Goal: Feedback & Contribution: Contribute content

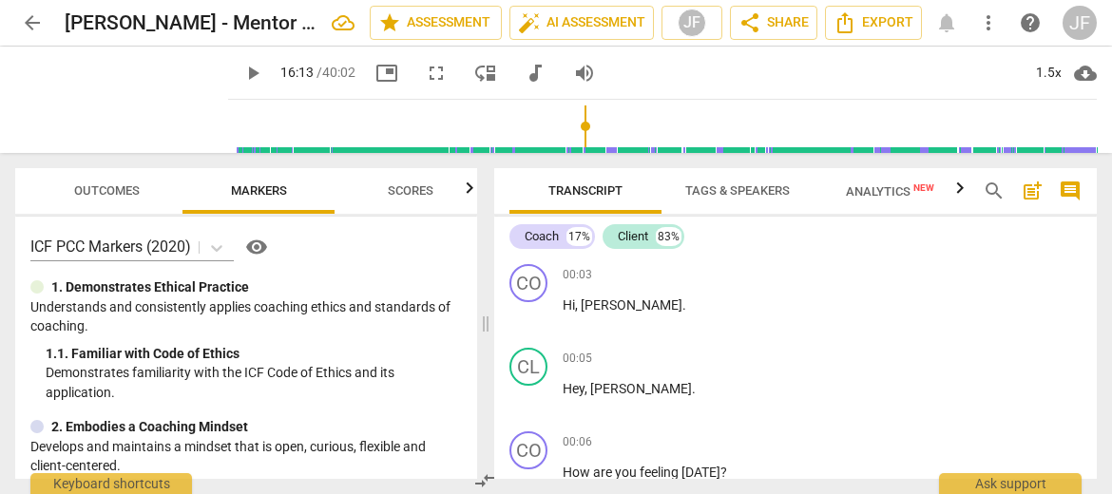
scroll to position [8319, 0]
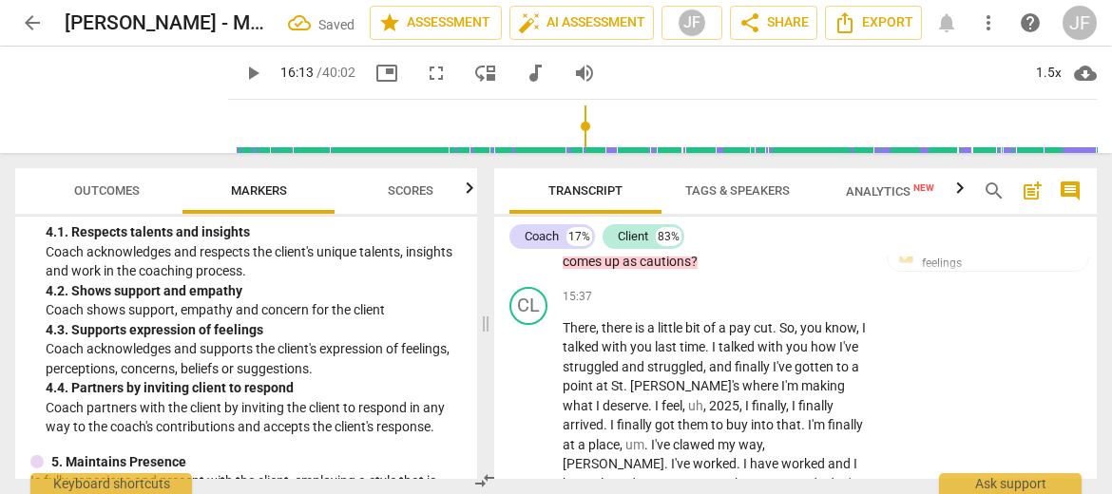
drag, startPoint x: 776, startPoint y: 350, endPoint x: 558, endPoint y: 339, distance: 218.8
click at [781, 330] on div "+" at bounding box center [783, 329] width 19 height 19
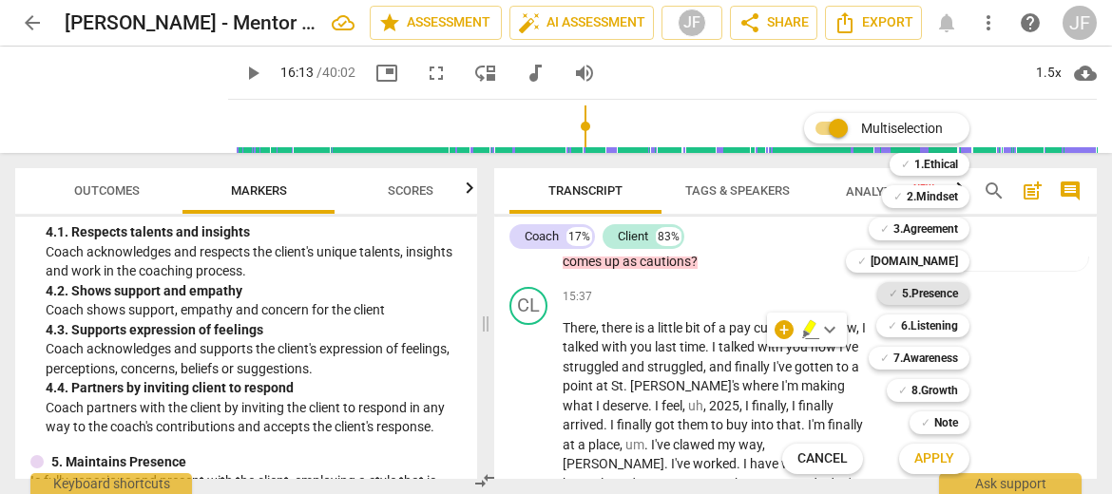
click at [942, 295] on b "5.Presence" at bounding box center [930, 293] width 56 height 23
click at [935, 326] on b "6.Listening" at bounding box center [929, 326] width 57 height 23
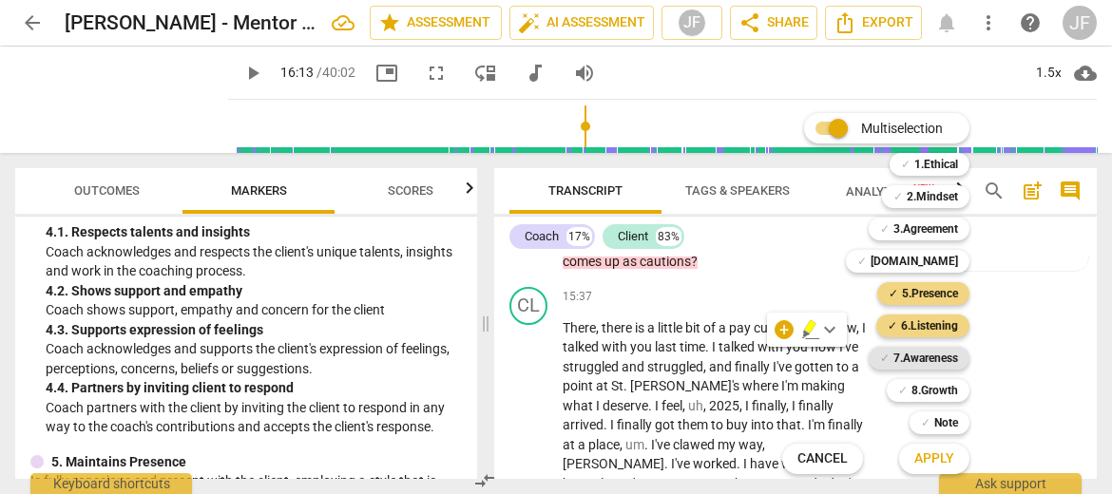
click at [924, 366] on b "7.Awareness" at bounding box center [925, 358] width 65 height 23
click at [934, 460] on span "Apply" at bounding box center [934, 458] width 40 height 19
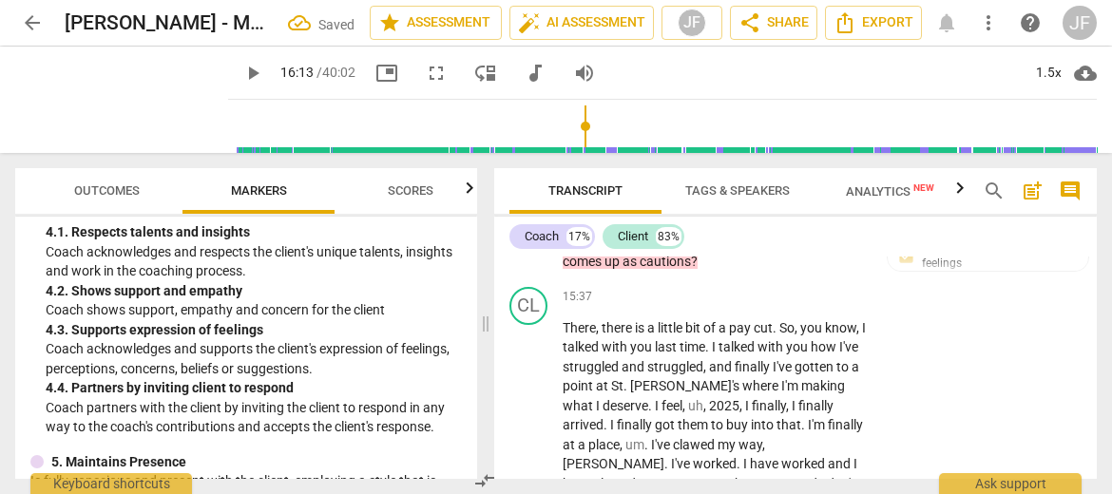
scroll to position [8502, 0]
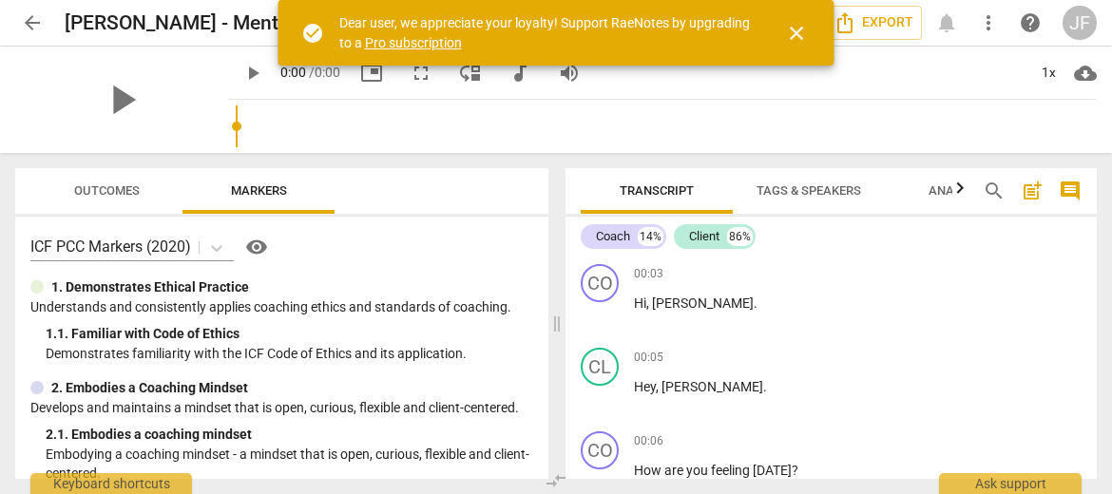
click at [789, 32] on span "close" at bounding box center [796, 33] width 23 height 23
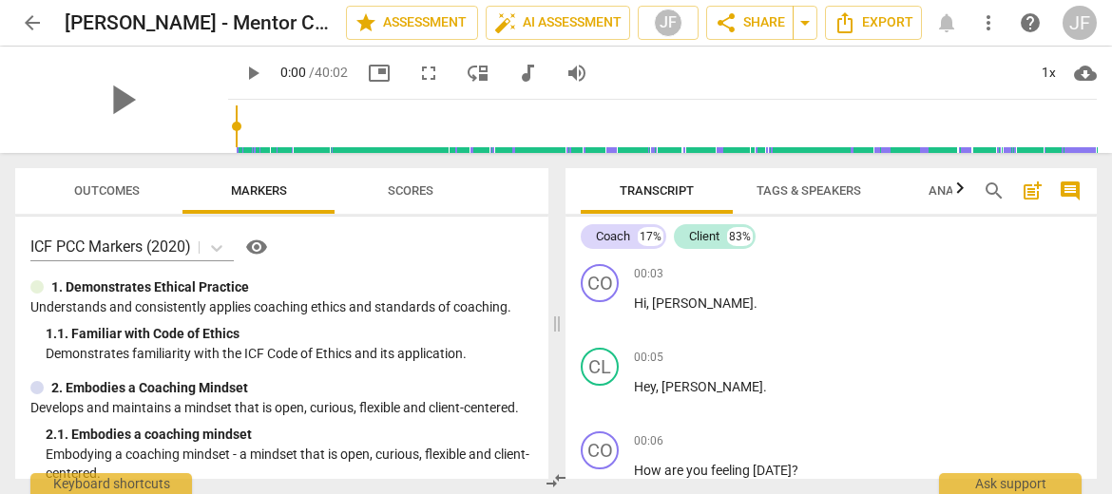
scroll to position [261, 0]
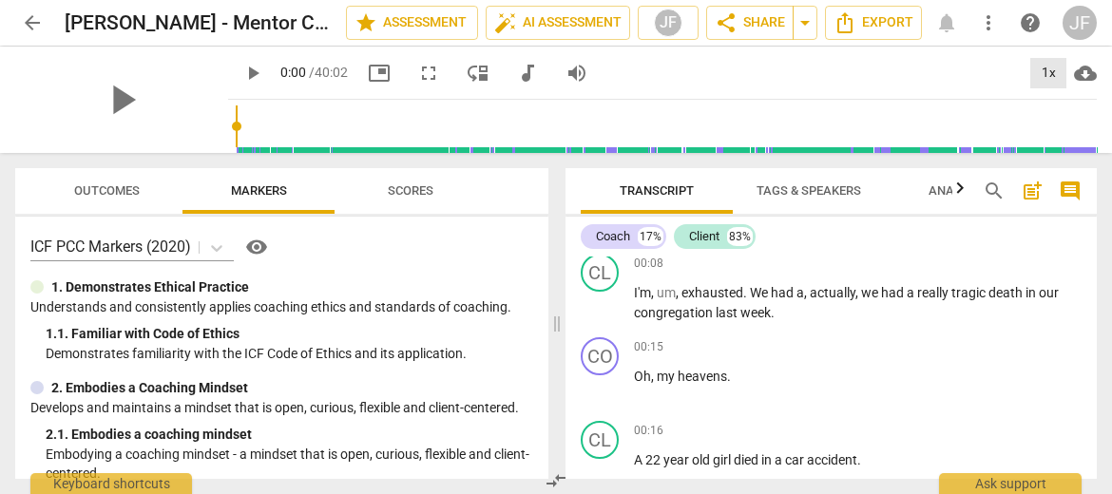
click at [1047, 73] on div "1x" at bounding box center [1048, 73] width 36 height 30
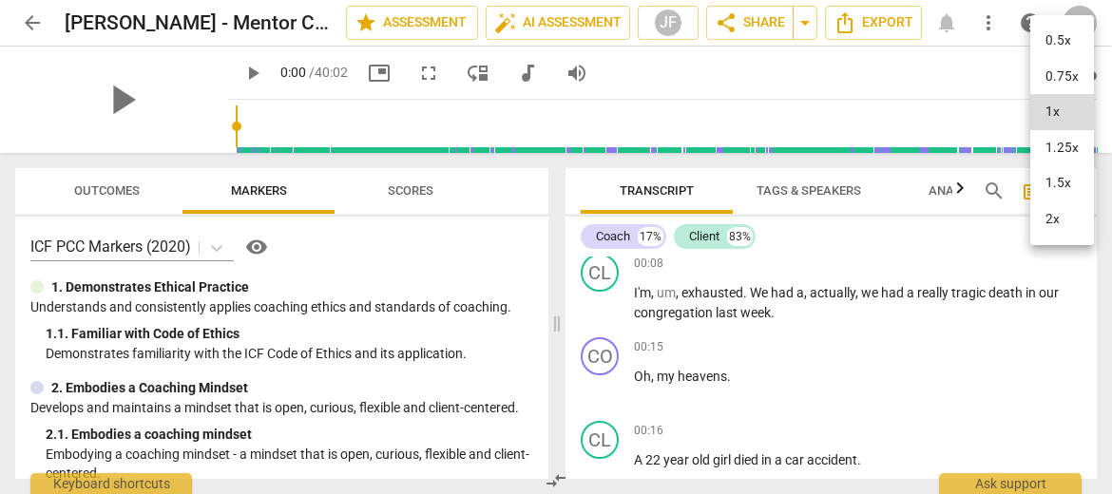
click at [1052, 135] on li "1.25x" at bounding box center [1062, 148] width 64 height 36
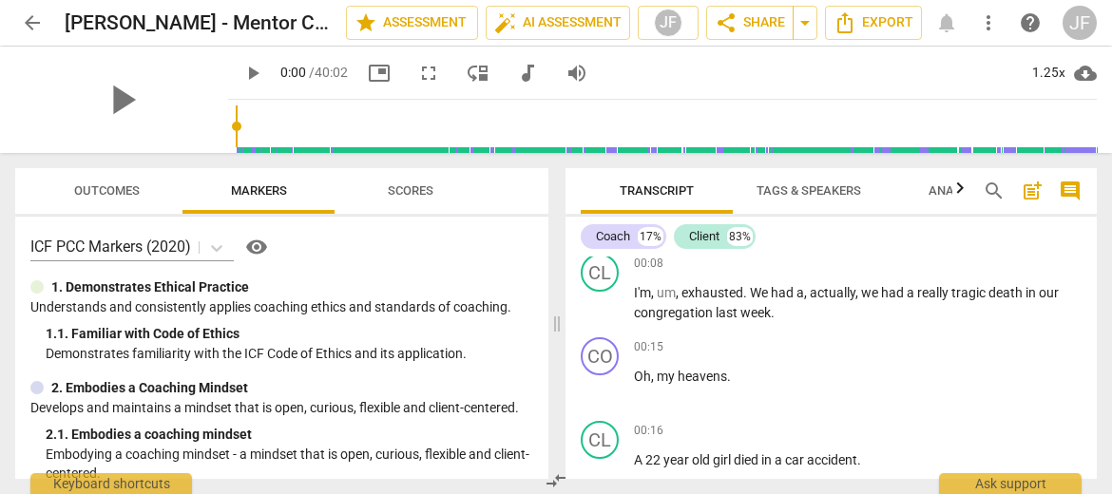
click at [1066, 187] on span "comment" at bounding box center [1069, 191] width 23 height 23
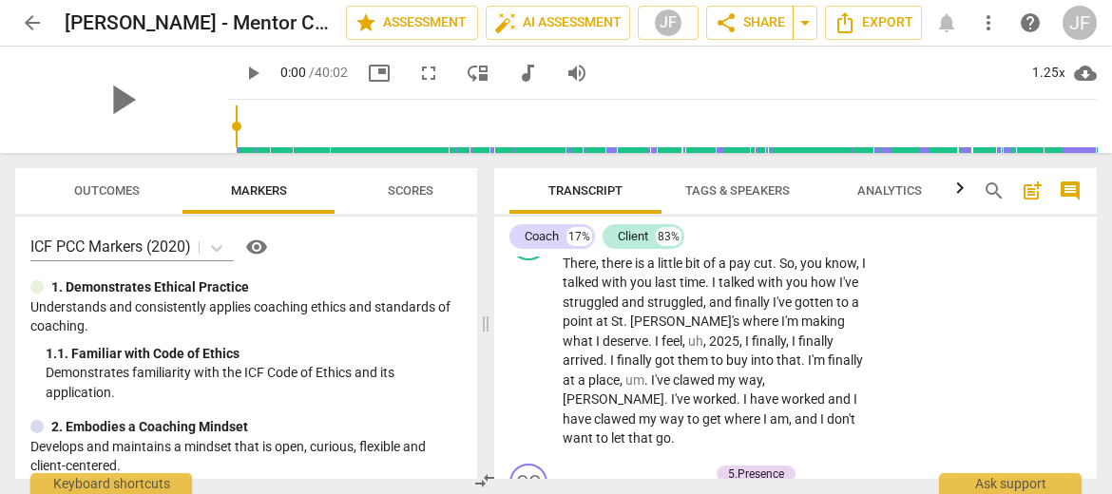
scroll to position [8274, 0]
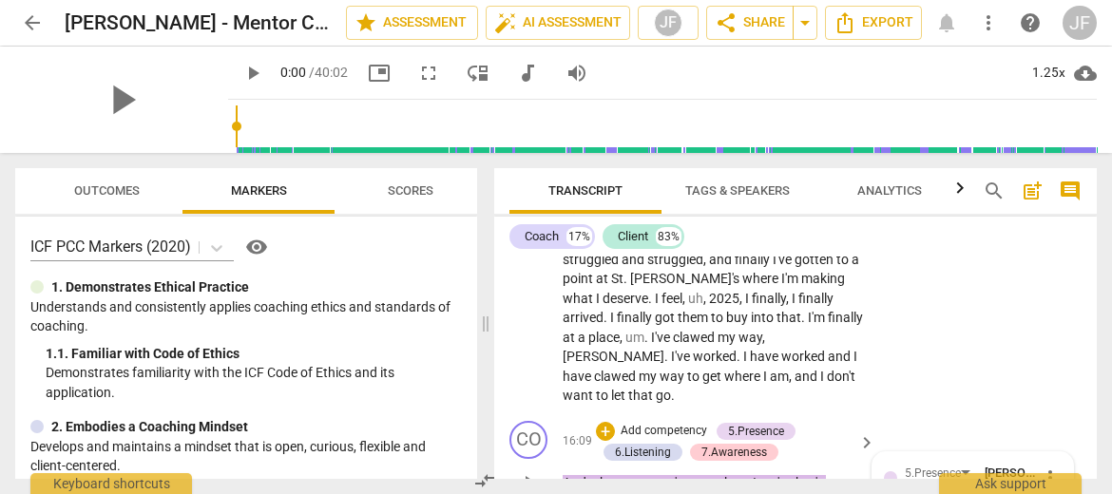
scroll to position [8388, 0]
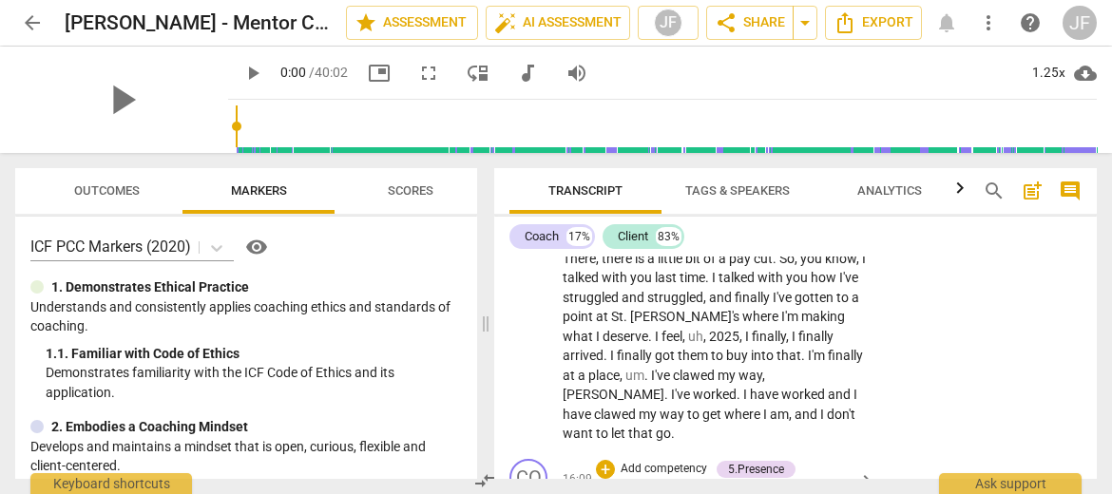
checkbox input "true"
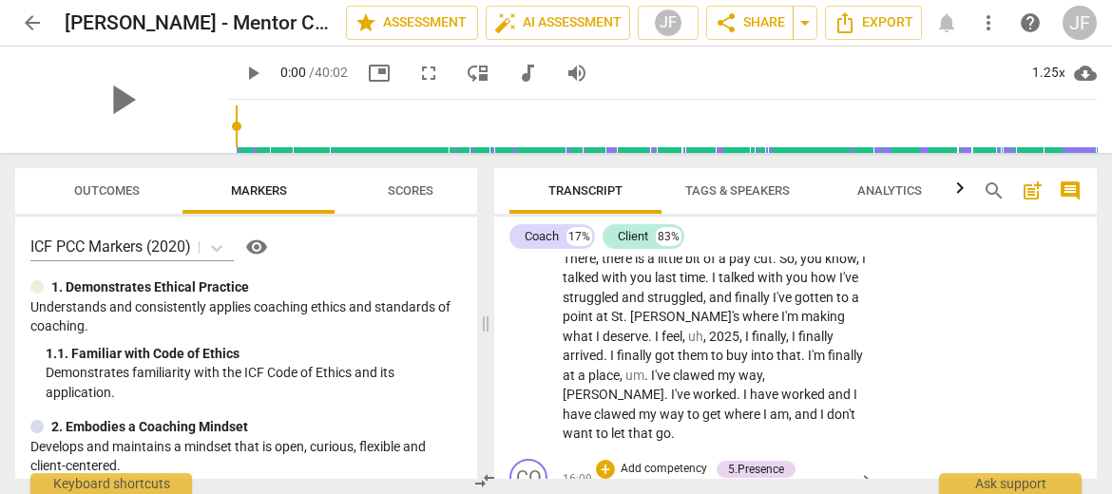
checkbox input "true"
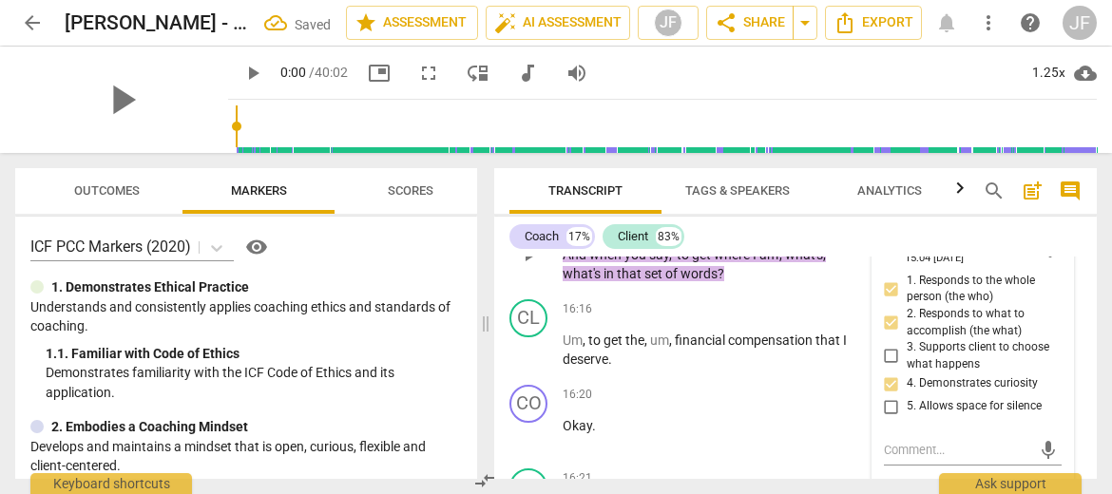
scroll to position [8692, 0]
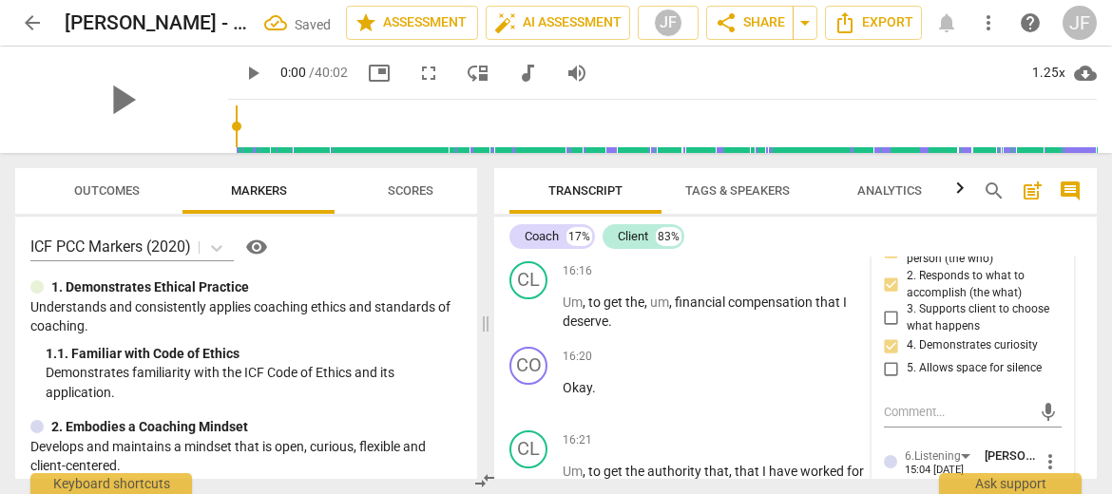
checkbox input "true"
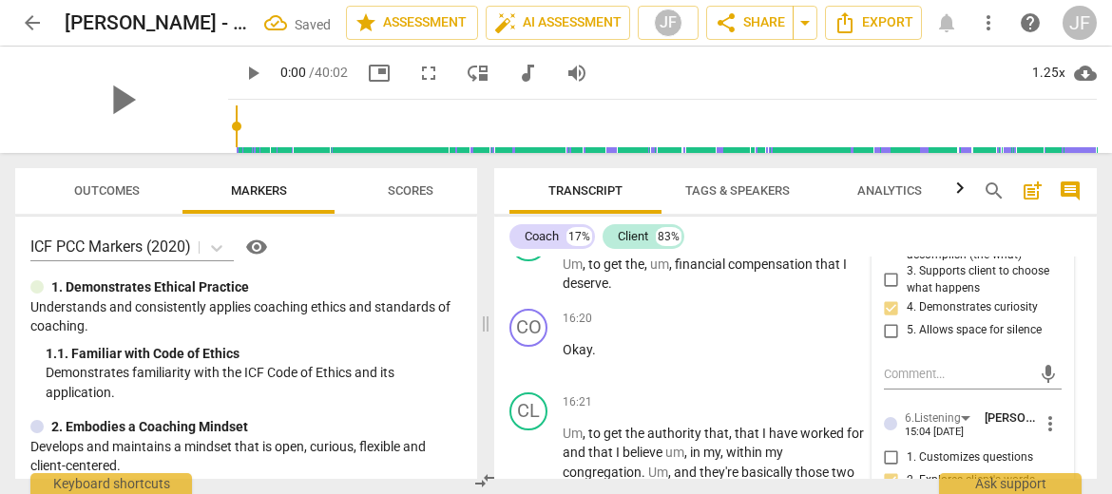
scroll to position [8768, 0]
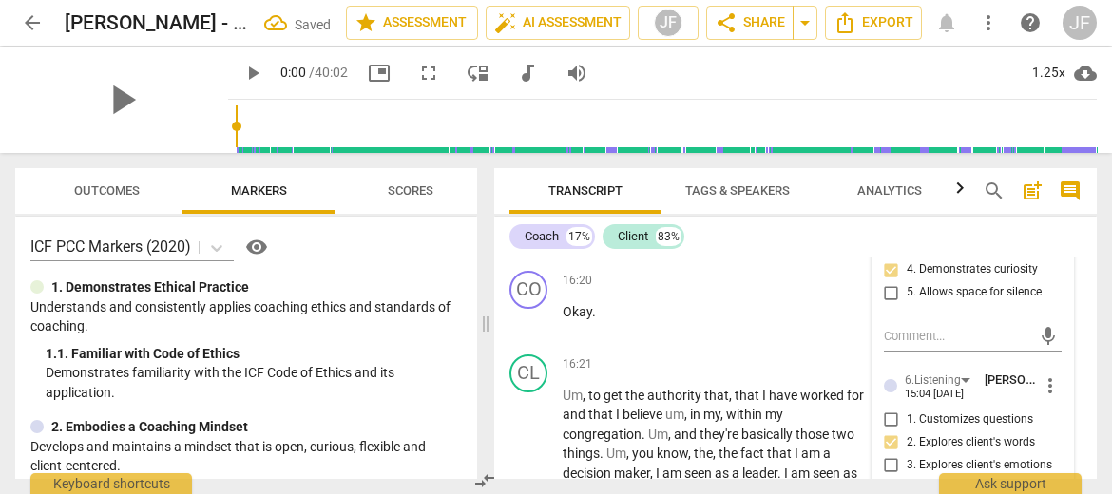
checkbox input "true"
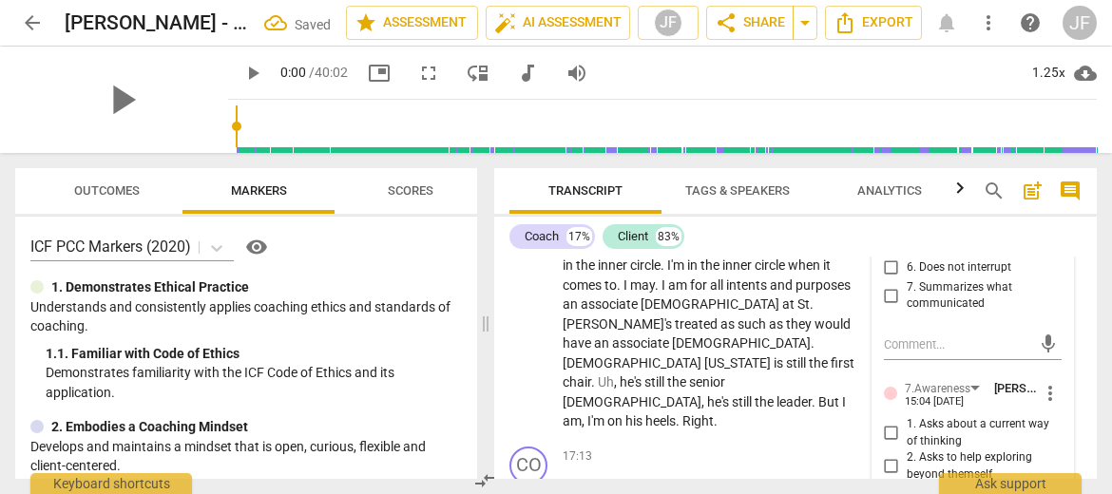
scroll to position [9072, 0]
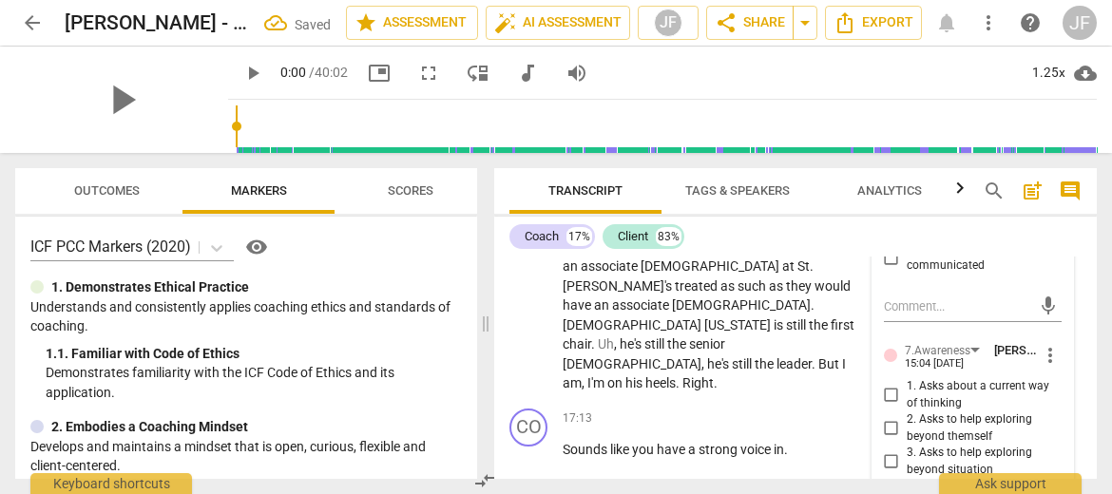
checkbox input "true"
click at [519, 228] on div "Coach 17%" at bounding box center [552, 236] width 86 height 25
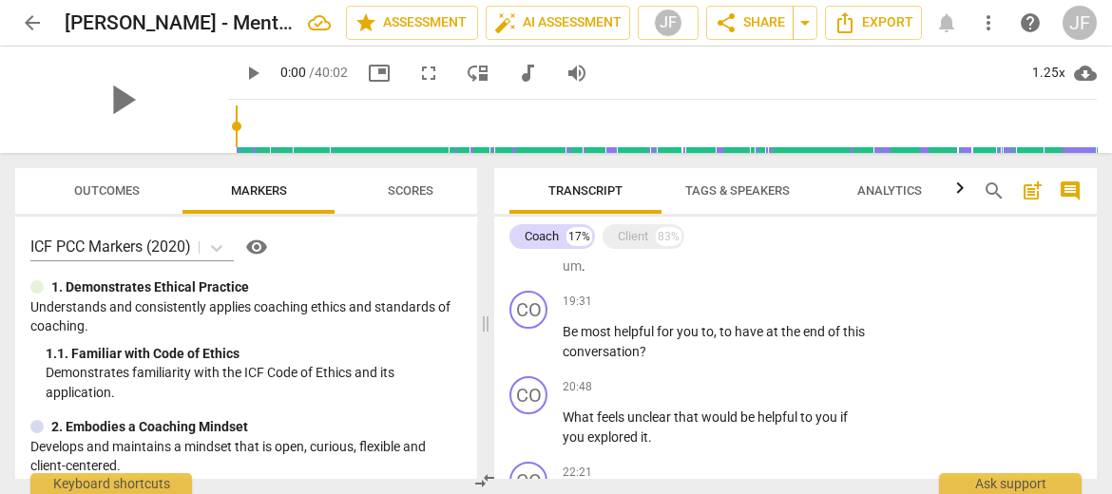
scroll to position [2733, 0]
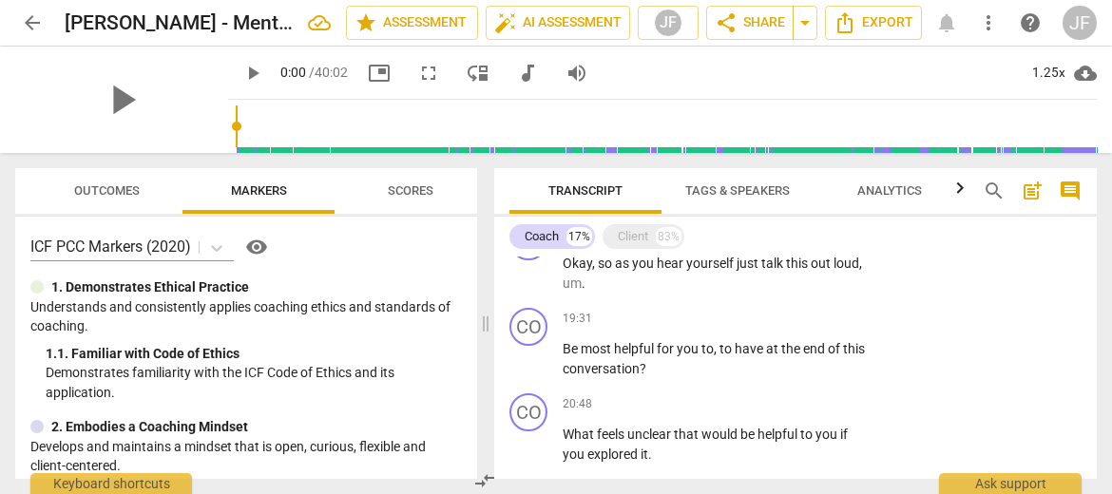
drag, startPoint x: 1096, startPoint y: 370, endPoint x: 1095, endPoint y: 358, distance: 11.6
click at [1095, 358] on div "Transcript Tags & Speakers Analytics search post_add comment Coach 17% Client 8…" at bounding box center [798, 323] width 625 height 341
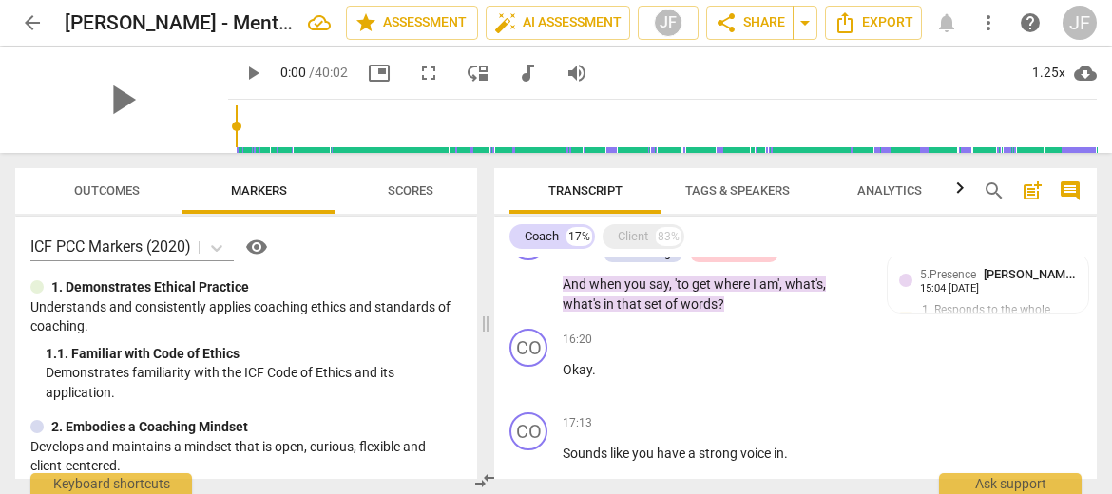
scroll to position [2164, 0]
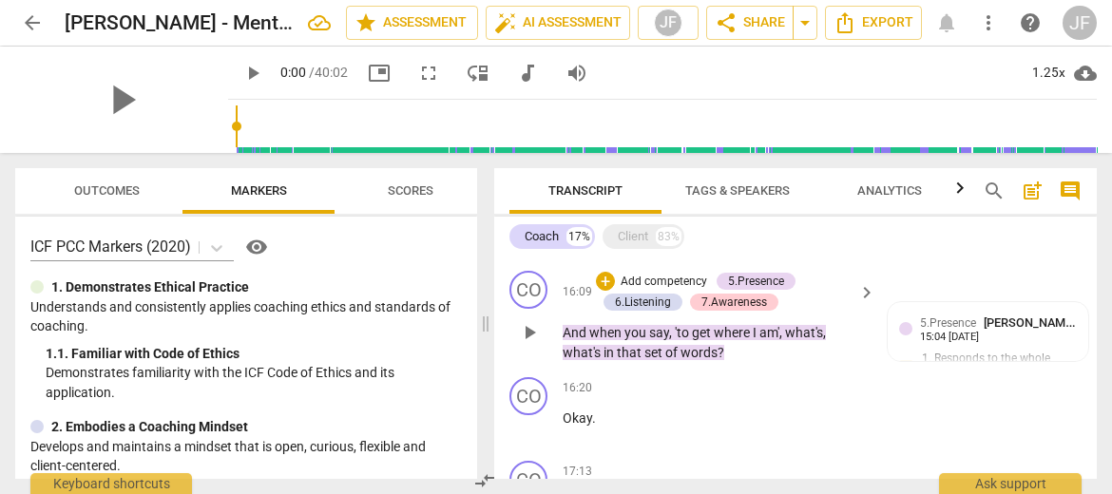
click at [540, 321] on span "play_arrow" at bounding box center [529, 332] width 23 height 23
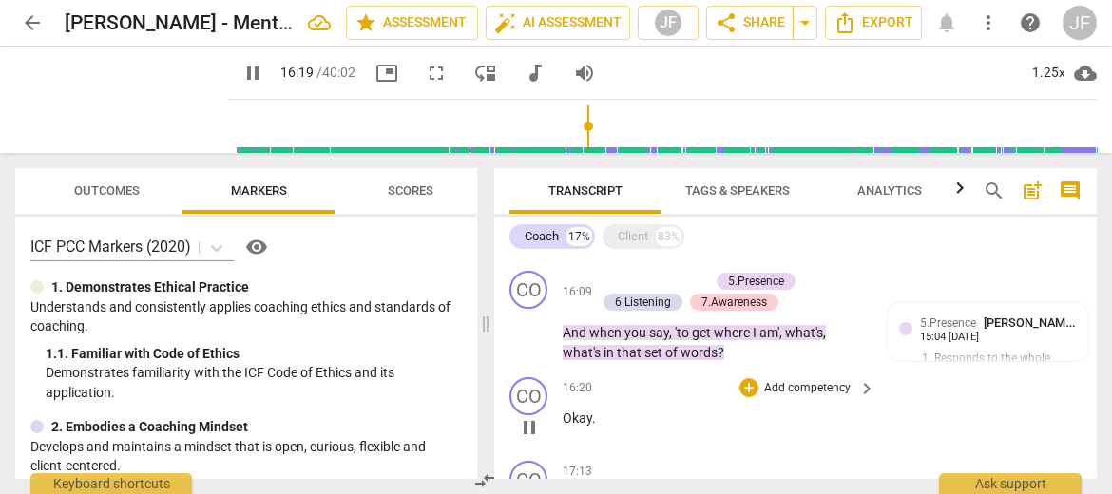
click at [527, 416] on span "pause" at bounding box center [529, 427] width 23 height 23
type input "981"
click at [563, 410] on span "Okay" at bounding box center [577, 417] width 29 height 15
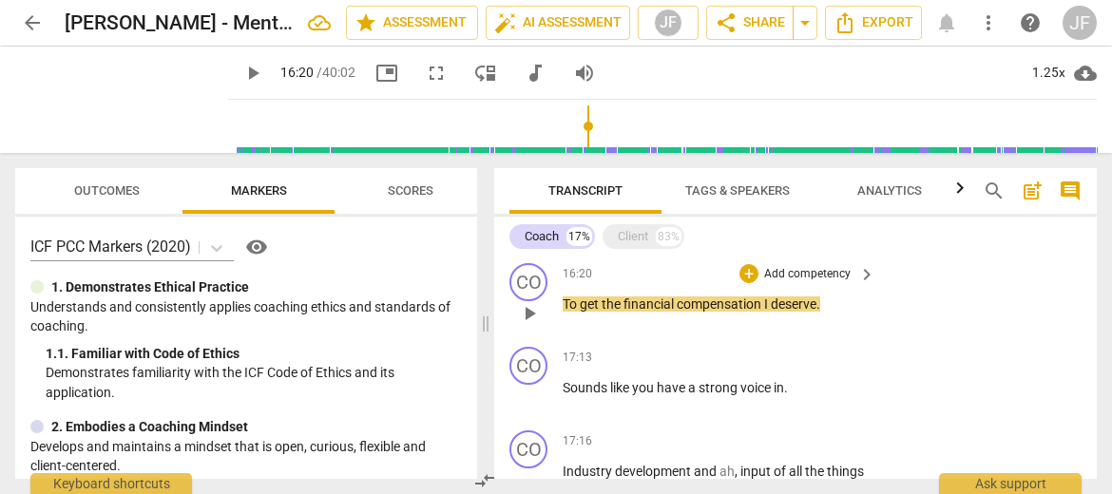
scroll to position [2131, 0]
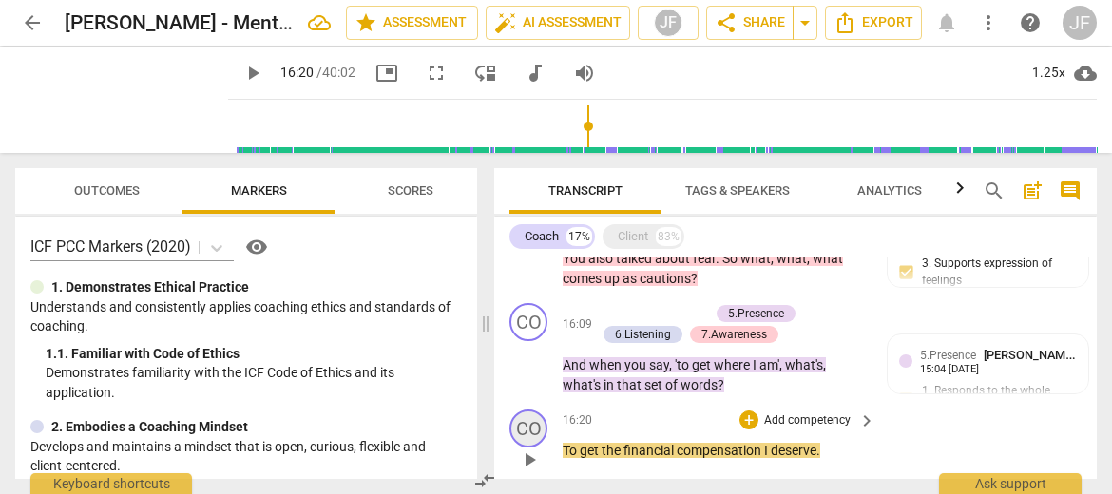
click at [524, 413] on div "CO" at bounding box center [528, 429] width 38 height 38
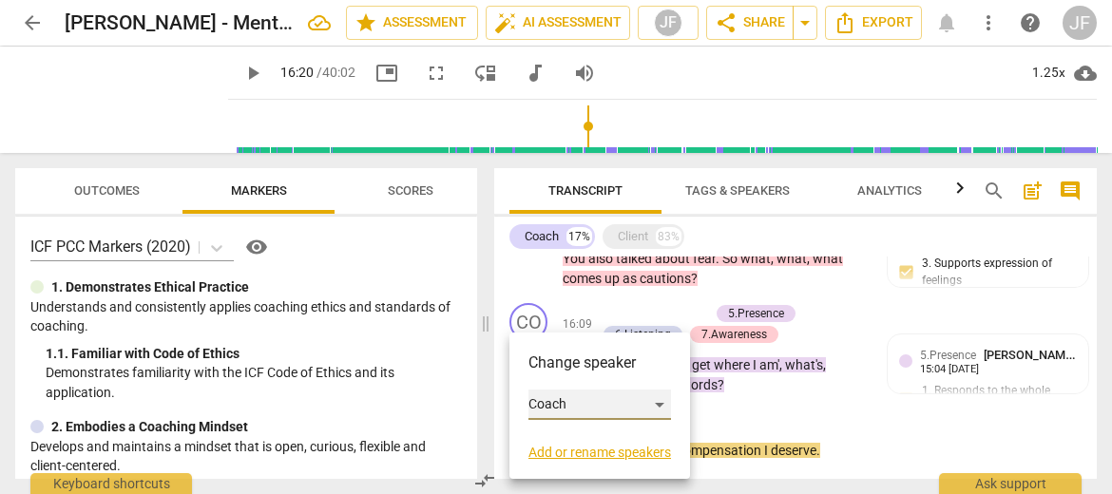
click at [655, 406] on div "Coach" at bounding box center [599, 405] width 143 height 30
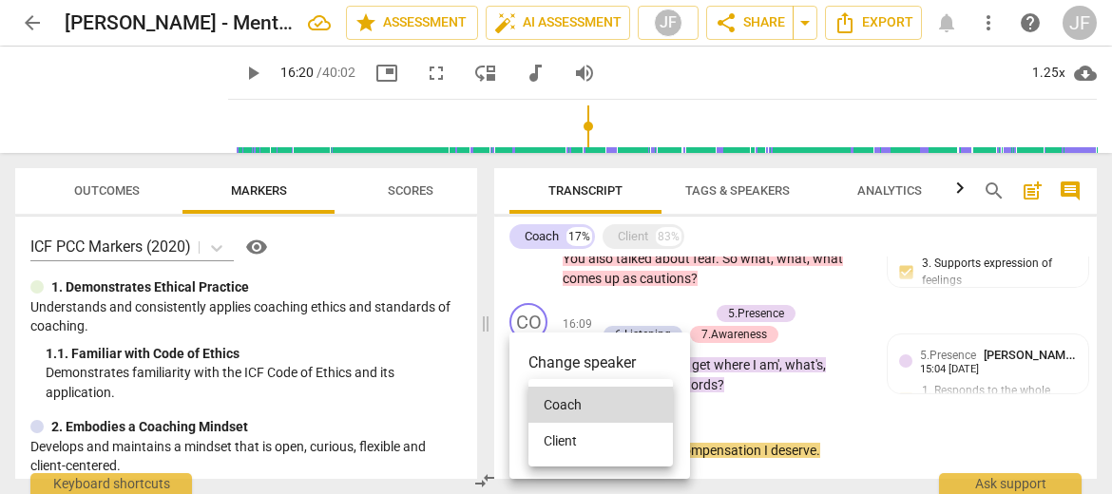
click at [585, 438] on li "Client" at bounding box center [600, 441] width 144 height 36
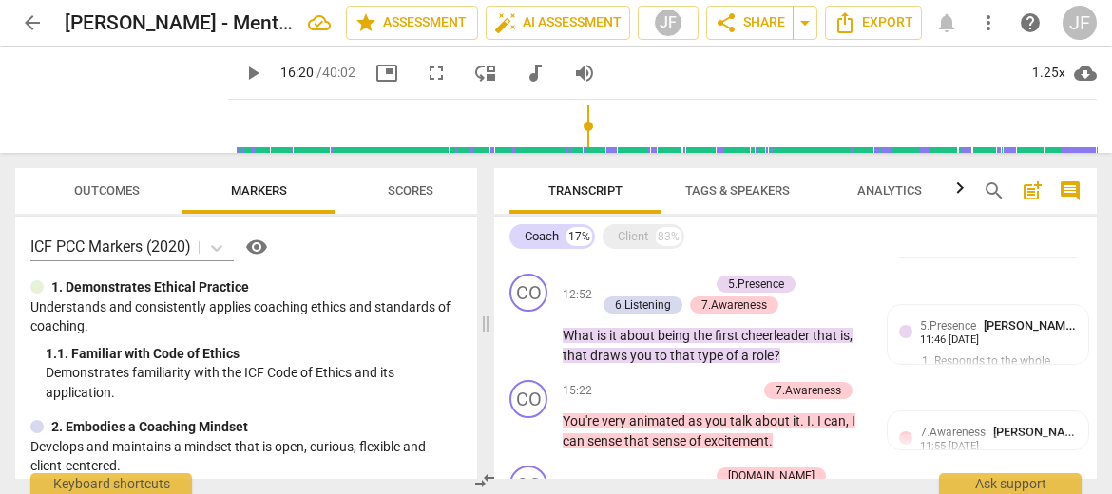
scroll to position [1954, 0]
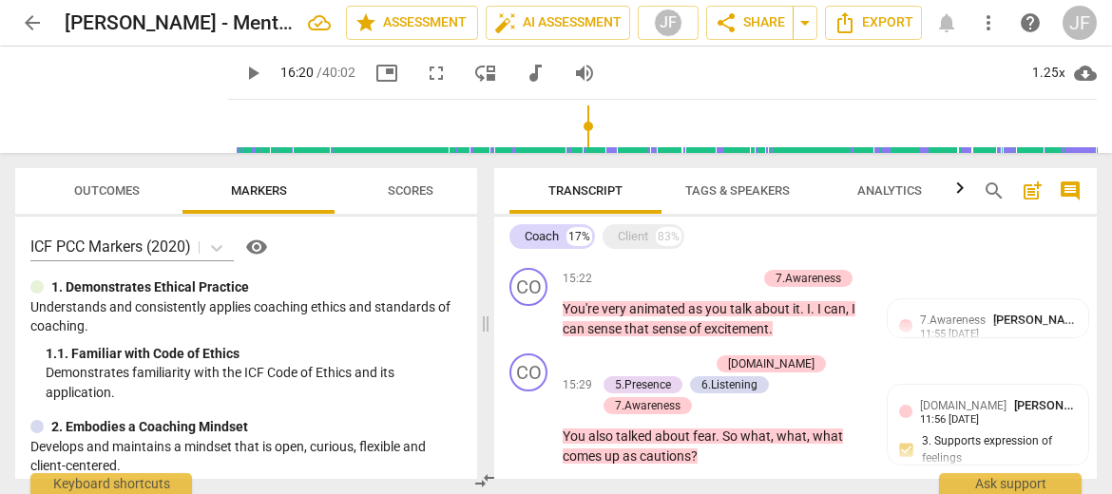
click at [580, 183] on span "Transcript" at bounding box center [585, 190] width 74 height 14
click at [779, 192] on span "Tags & Speakers" at bounding box center [737, 190] width 105 height 14
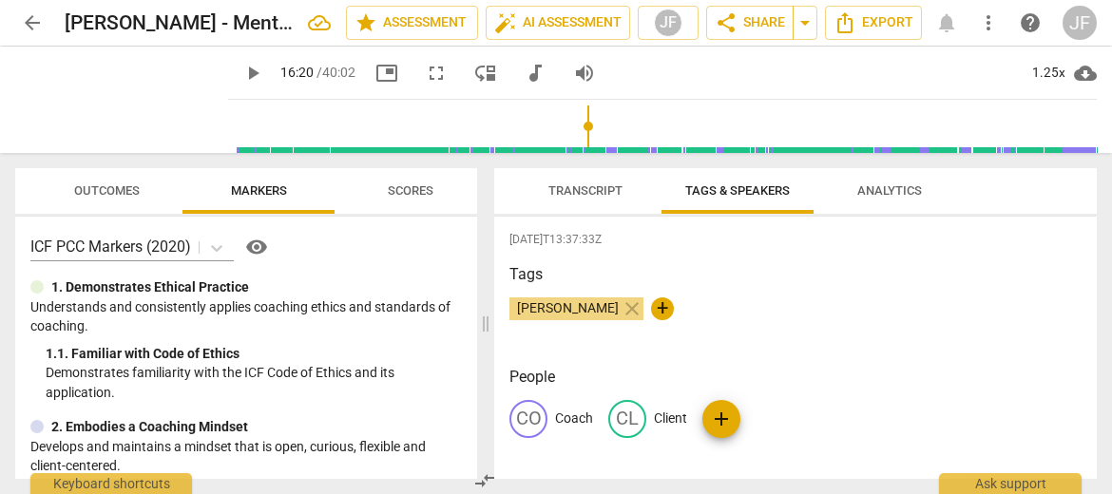
click at [585, 188] on span "Transcript" at bounding box center [585, 190] width 74 height 14
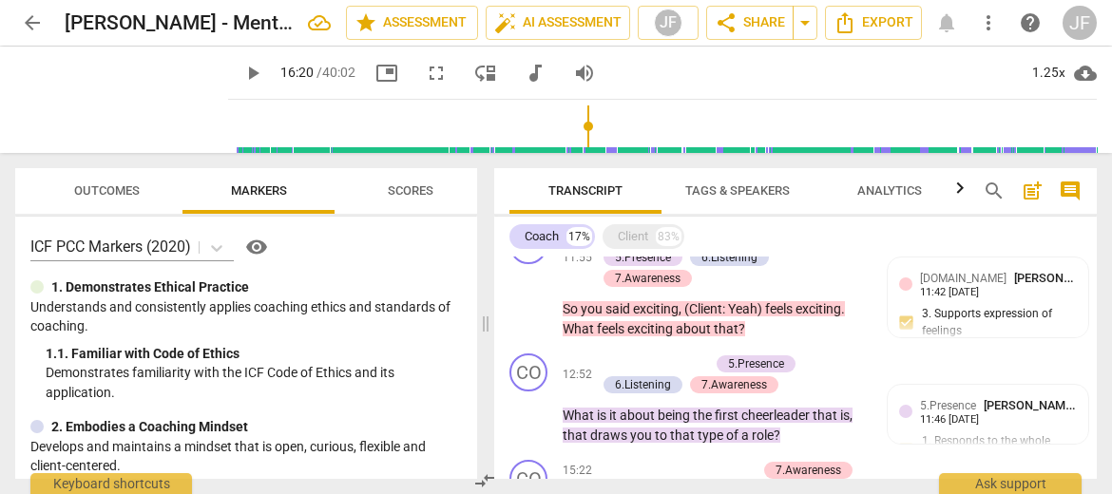
scroll to position [1841, 0]
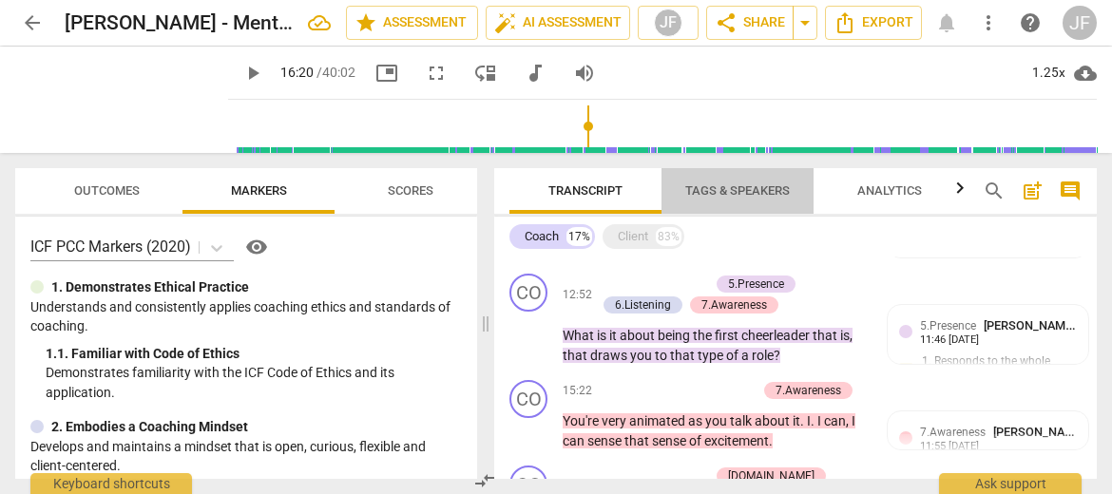
click at [749, 191] on span "Tags & Speakers" at bounding box center [737, 190] width 105 height 14
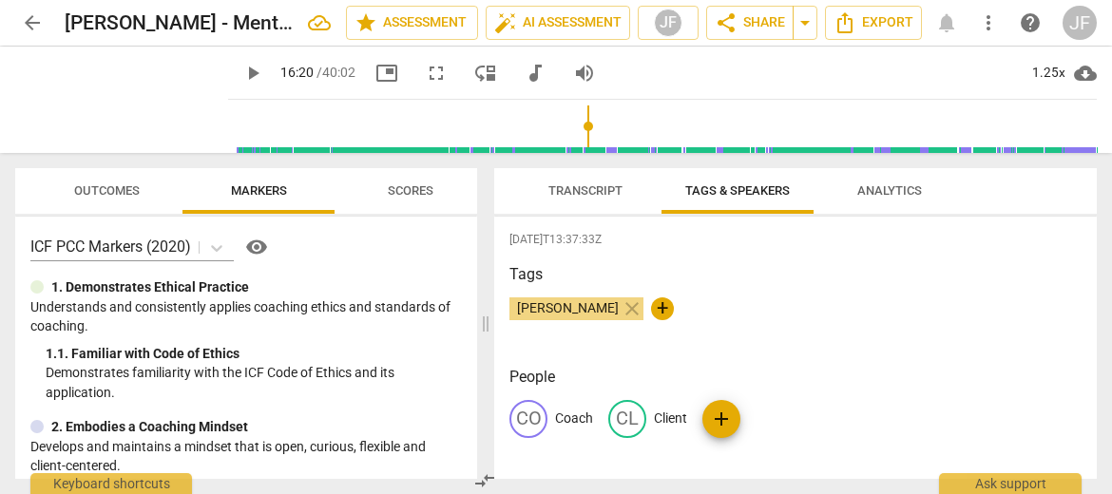
click at [580, 423] on p "Coach" at bounding box center [574, 419] width 38 height 20
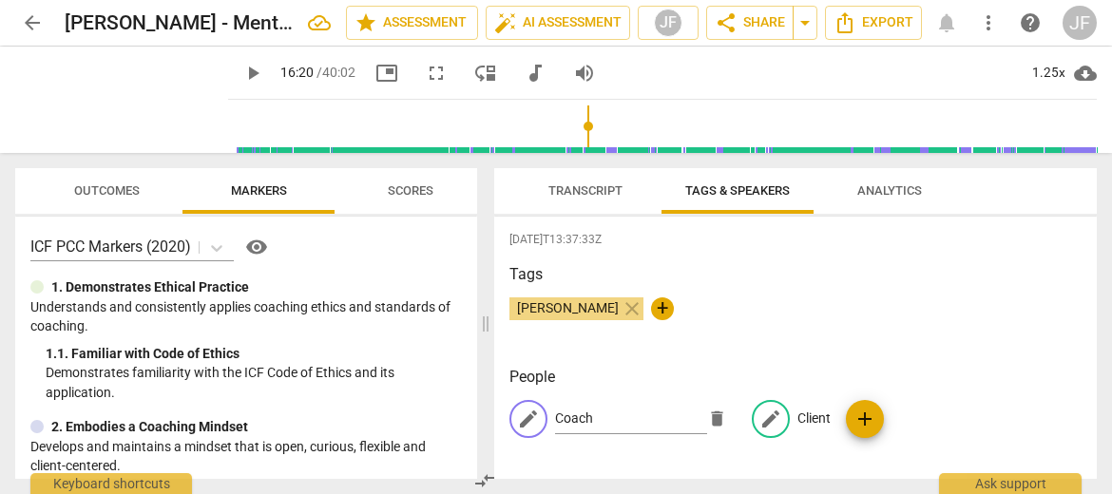
click at [808, 420] on p "Client" at bounding box center [813, 419] width 33 height 20
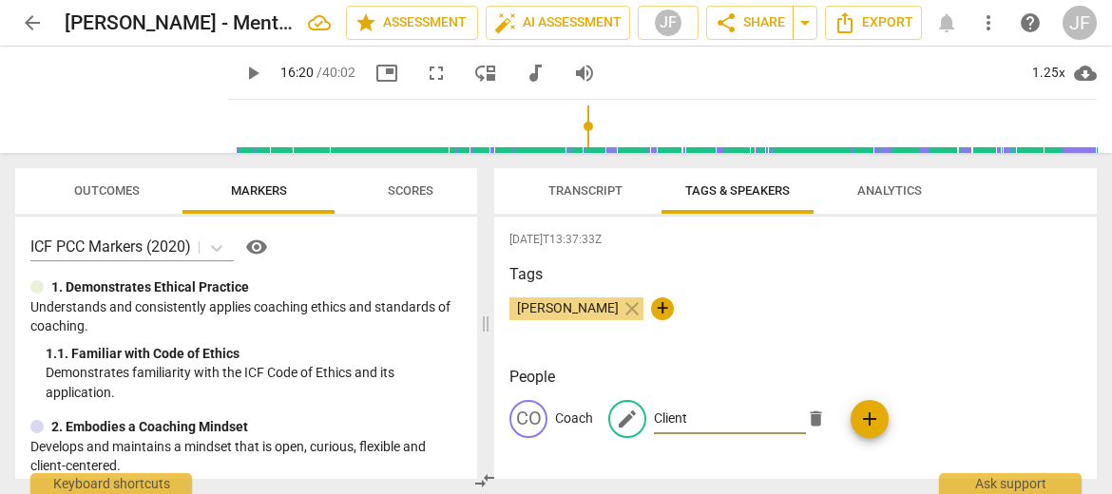
click at [583, 187] on span "Transcript" at bounding box center [585, 190] width 74 height 14
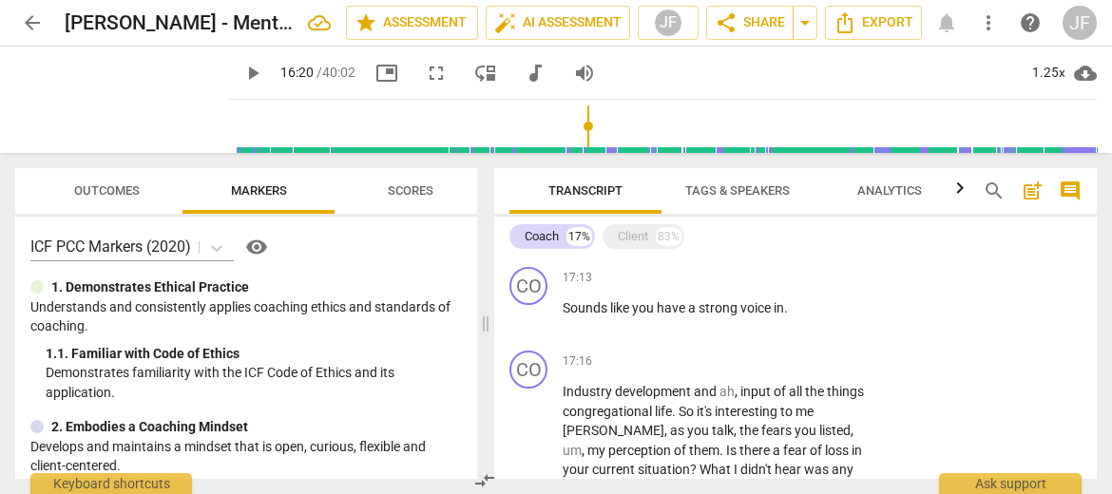
scroll to position [2162, 0]
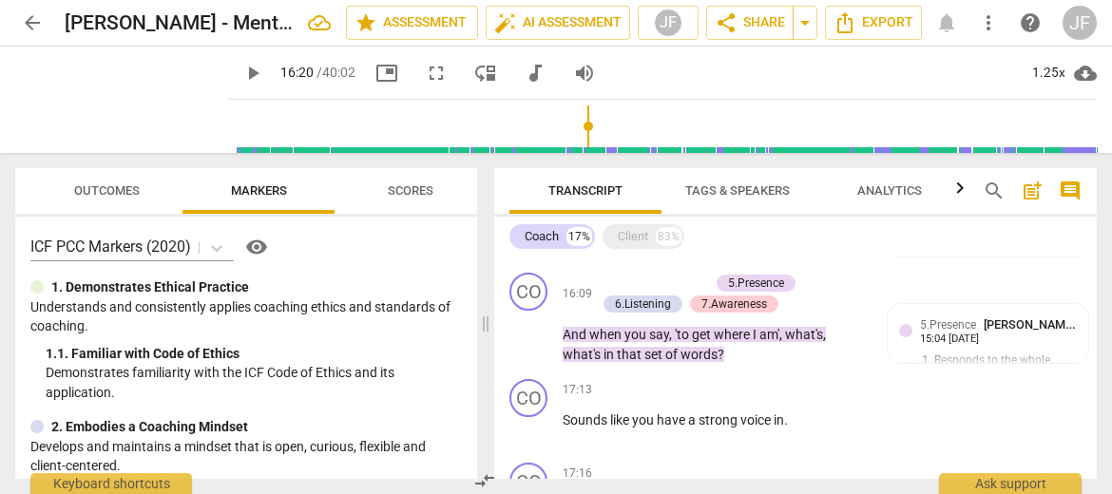
click at [886, 193] on span "Analytics" at bounding box center [889, 190] width 65 height 14
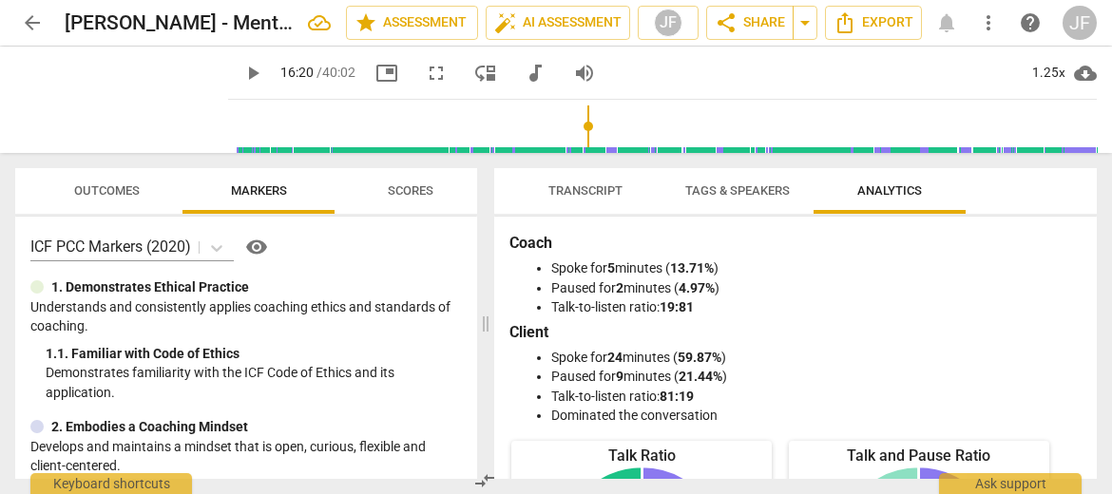
click at [772, 204] on button "Tags & Speakers" at bounding box center [737, 191] width 152 height 46
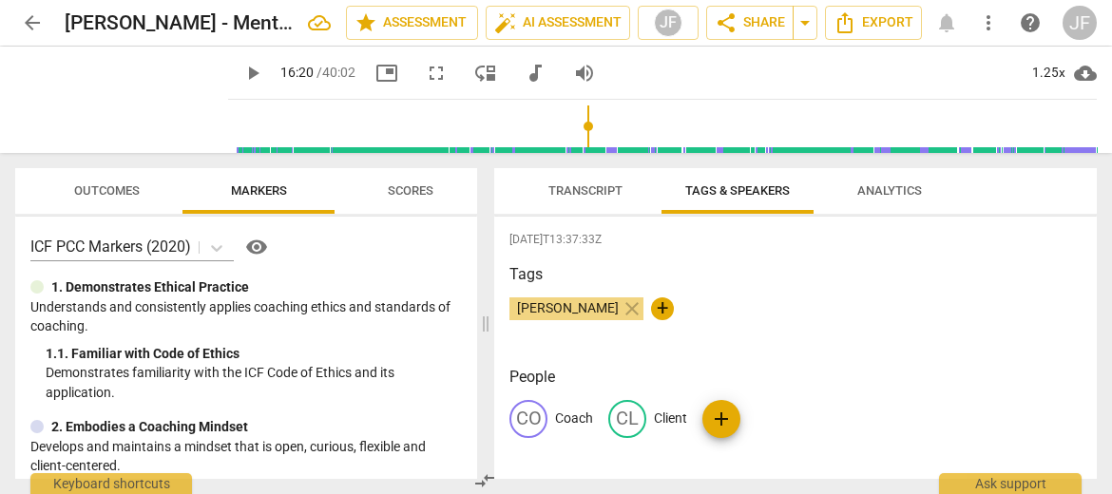
click at [551, 191] on span "Transcript" at bounding box center [585, 190] width 74 height 14
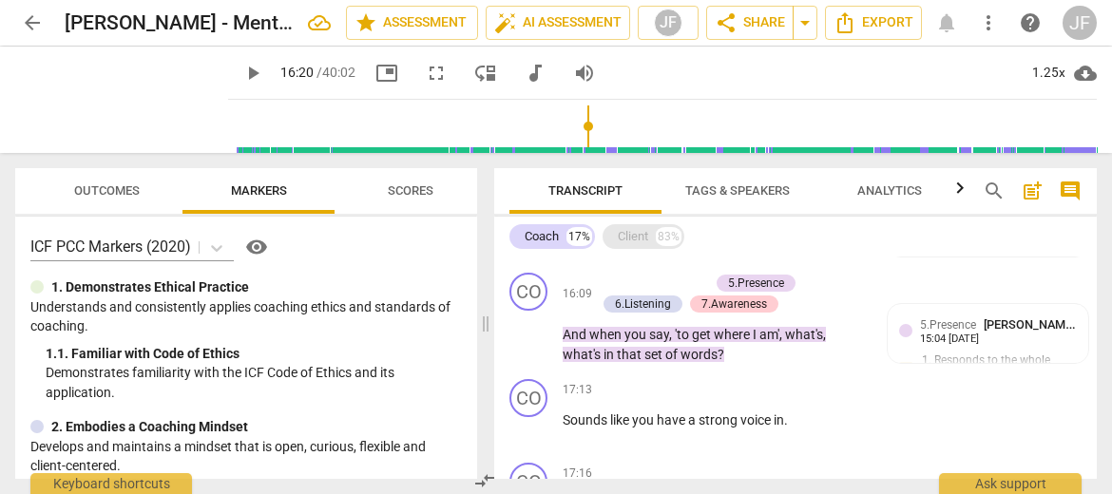
click at [610, 238] on div "Client 83%" at bounding box center [643, 236] width 82 height 25
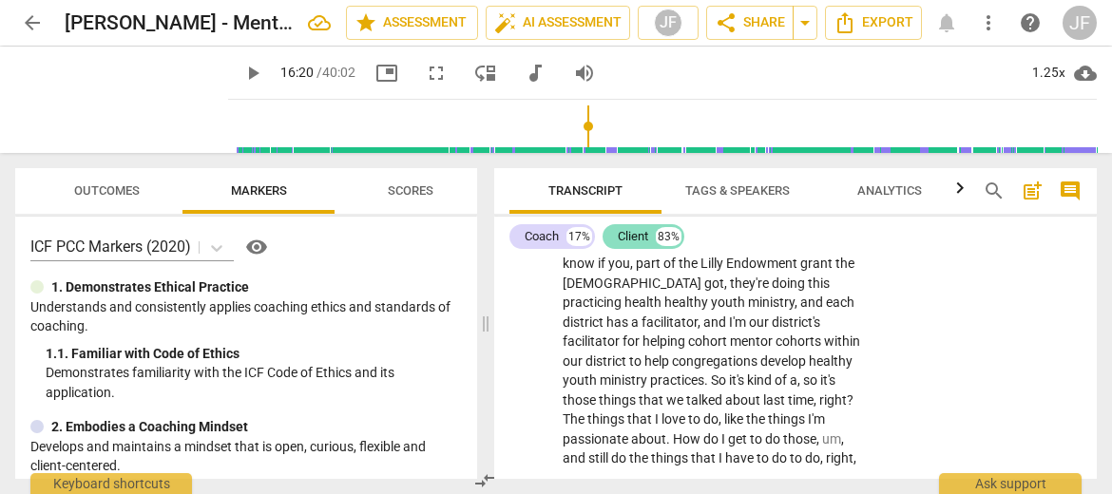
scroll to position [8360, 0]
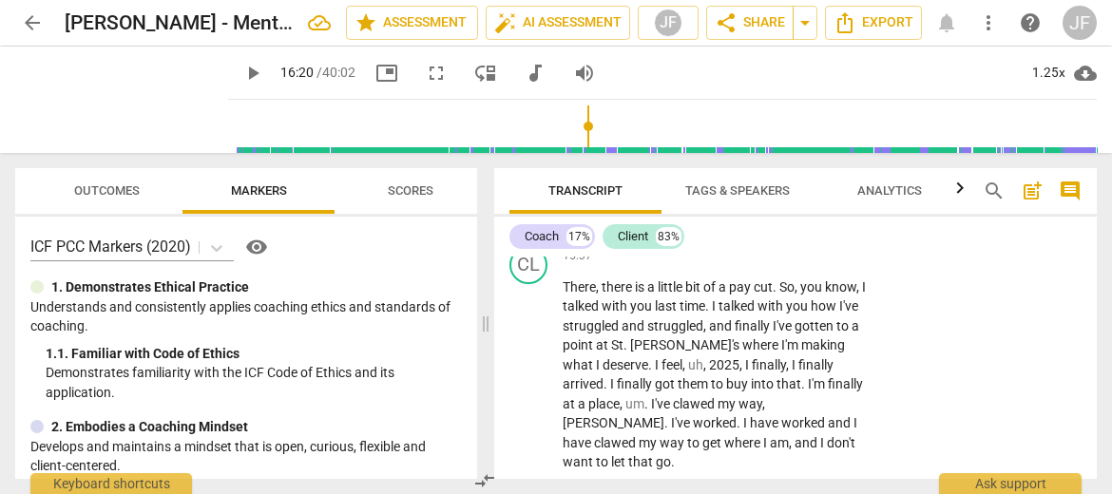
type input "212"
click at [291, 105] on input "range" at bounding box center [666, 126] width 861 height 61
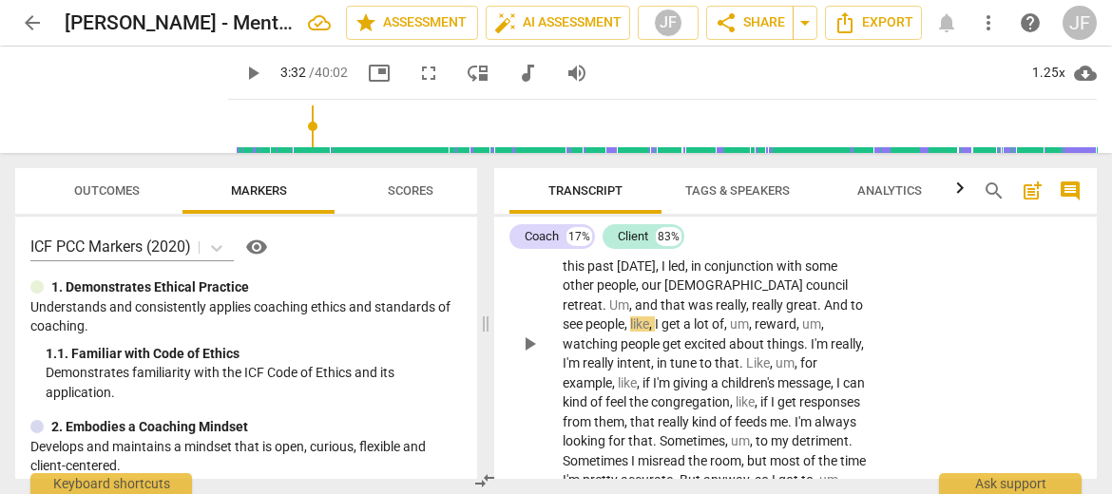
click at [505, 409] on div "CL play_arrow pause 02:40 + Add competency keyboard_arrow_right Yeah , this is …" at bounding box center [795, 329] width 602 height 612
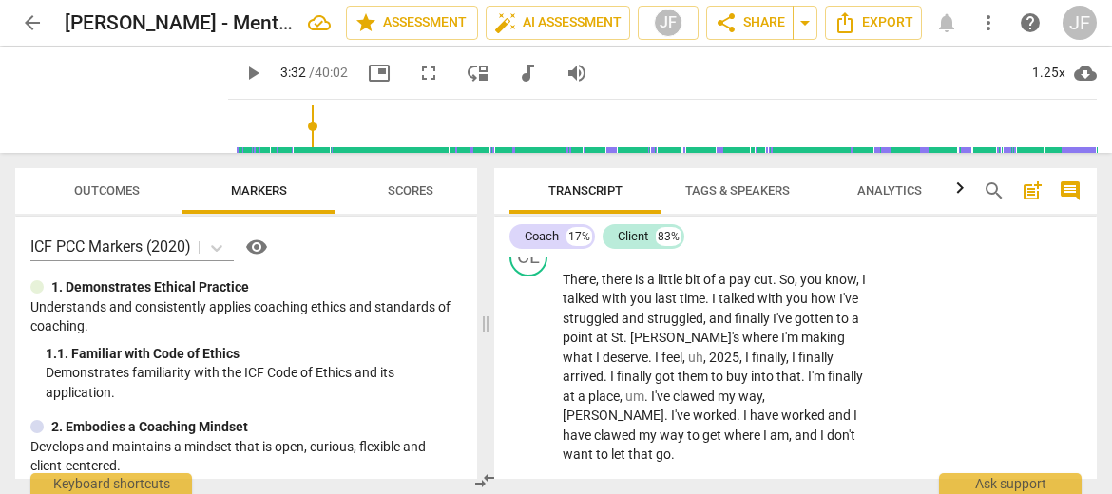
scroll to position [8478, 0]
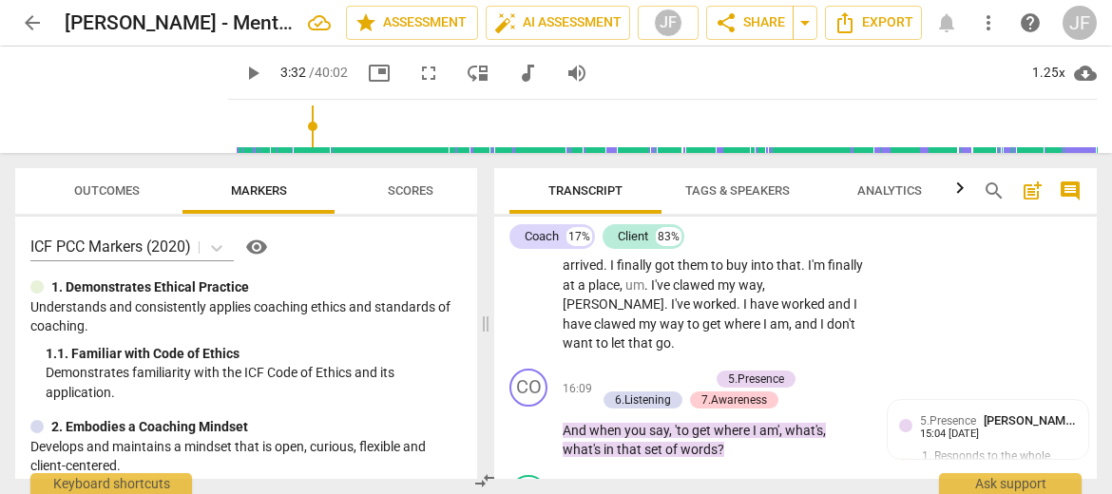
drag, startPoint x: 825, startPoint y: 368, endPoint x: 558, endPoint y: 376, distance: 267.1
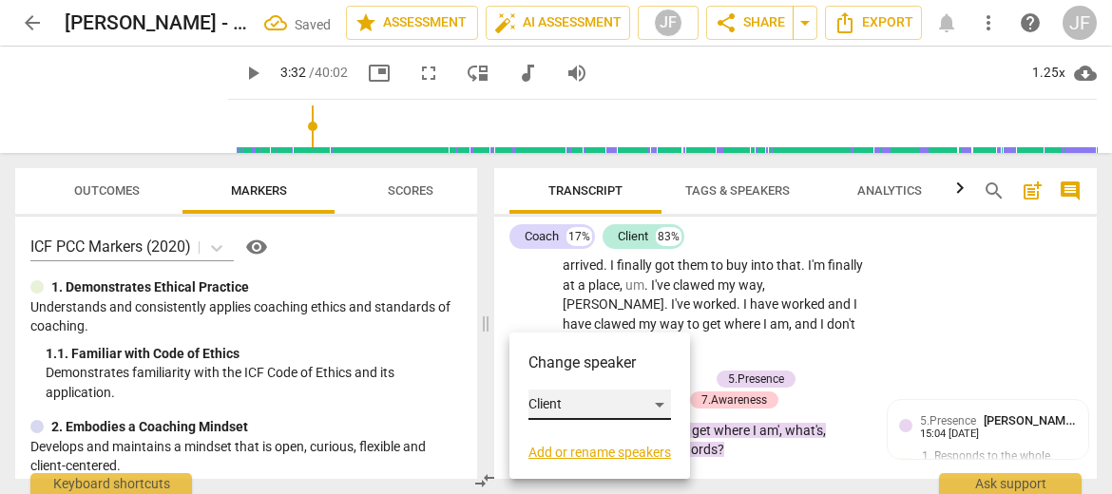
click at [653, 401] on div "Client" at bounding box center [599, 405] width 143 height 30
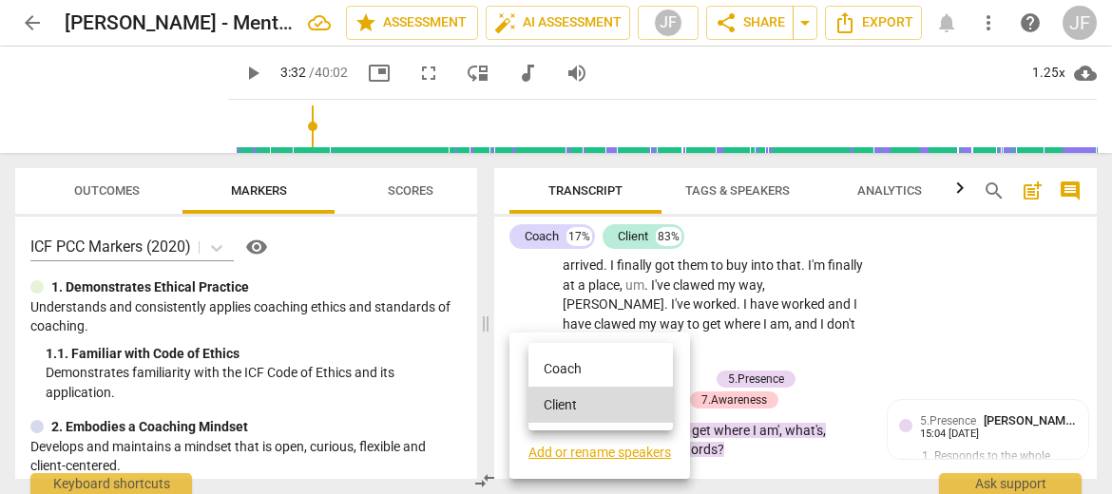
click at [586, 366] on li "Coach" at bounding box center [600, 369] width 144 height 36
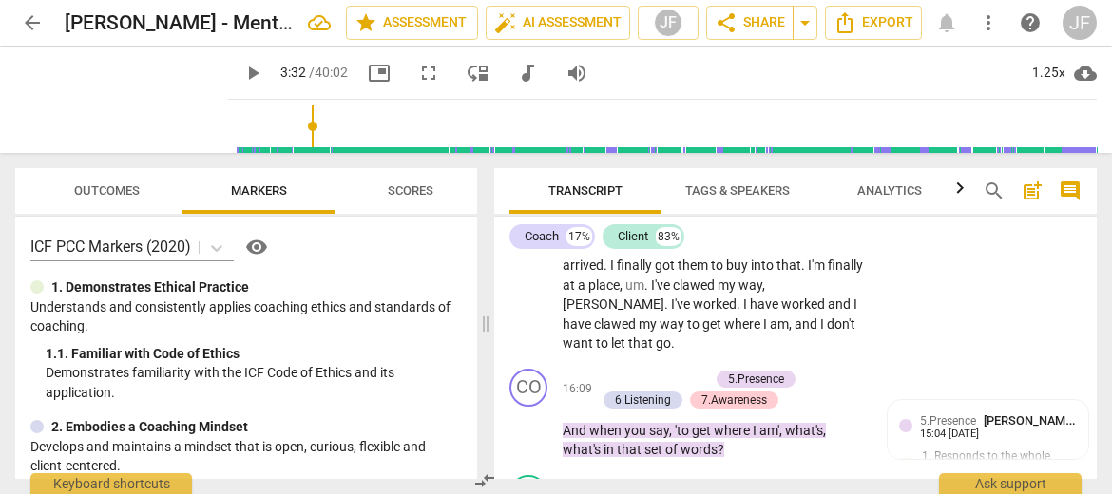
drag, startPoint x: 601, startPoint y: 367, endPoint x: 564, endPoint y: 364, distance: 36.2
click at [610, 338] on div "+" at bounding box center [611, 342] width 19 height 19
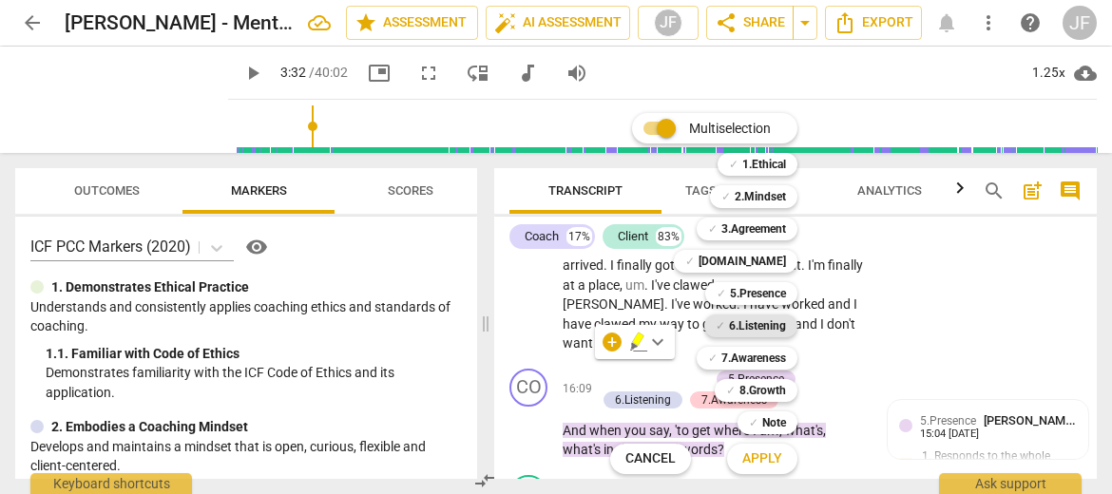
click at [782, 315] on b "6.Listening" at bounding box center [757, 326] width 57 height 23
click at [758, 456] on span "Apply" at bounding box center [762, 458] width 40 height 19
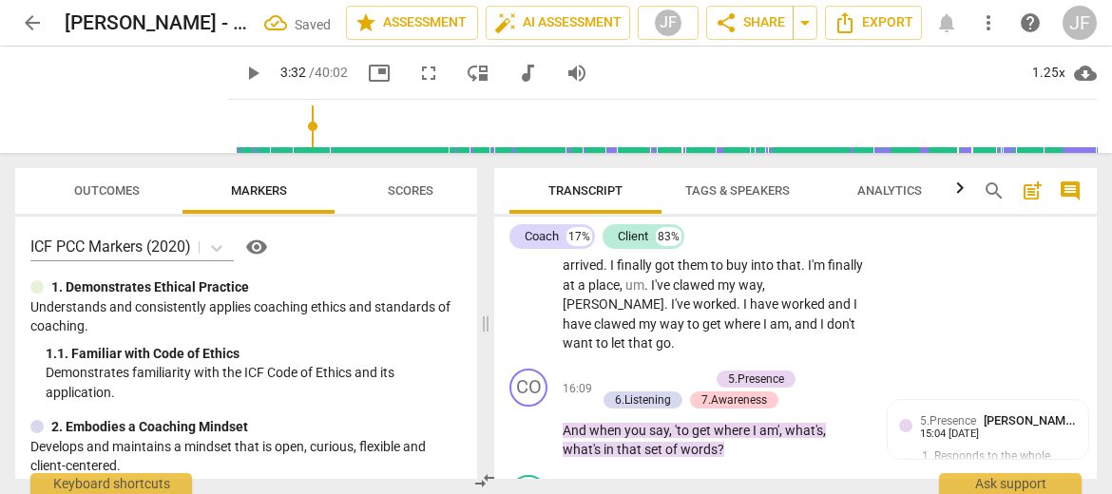
scroll to position [8719, 0]
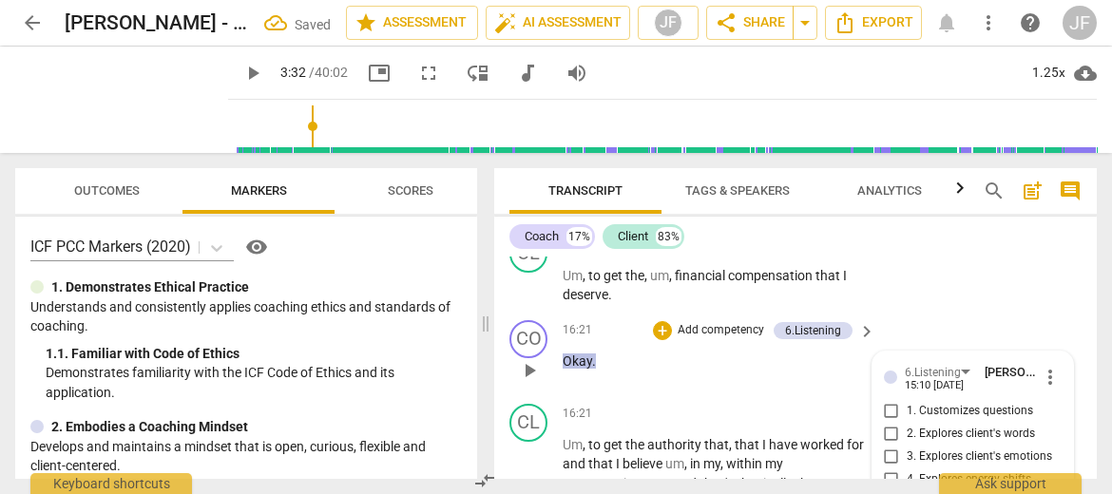
checkbox input "true"
click at [509, 190] on span "Transcript" at bounding box center [585, 192] width 152 height 26
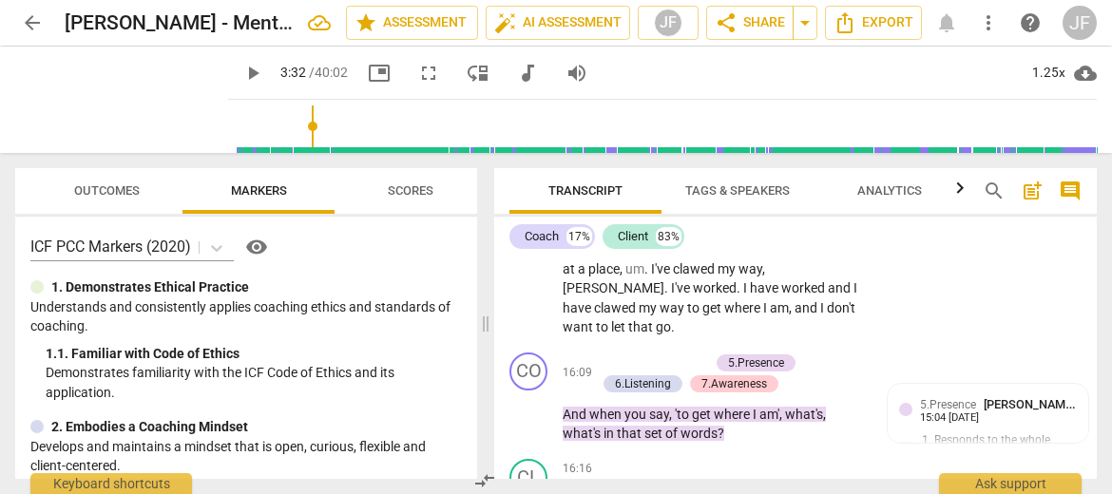
scroll to position [8660, 0]
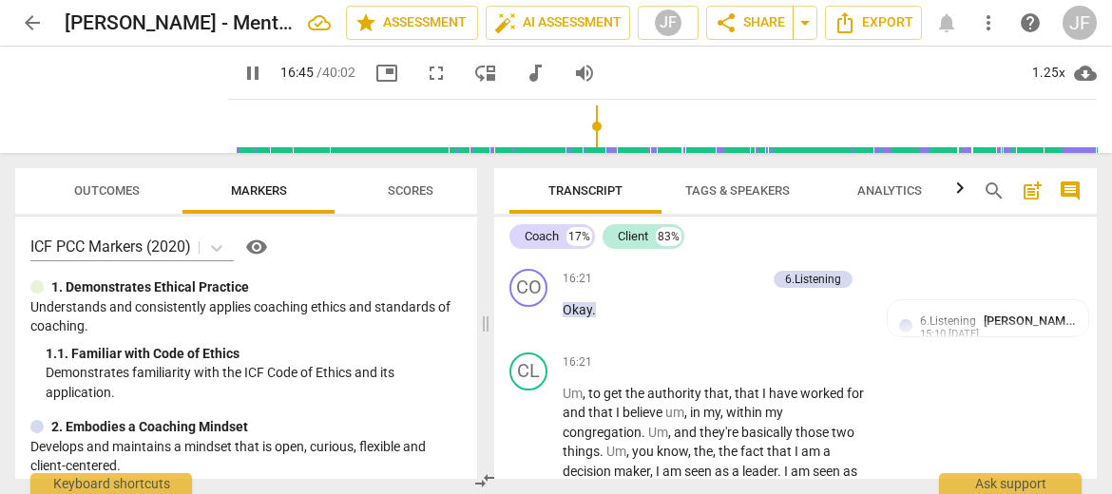
scroll to position [8770, 0]
type input "1012"
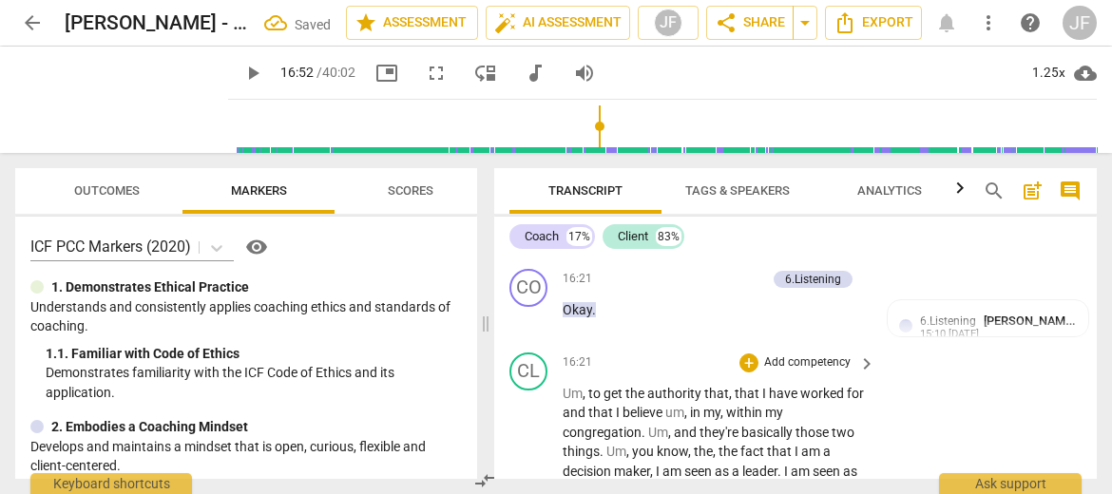
type input "1018"
drag, startPoint x: 848, startPoint y: 294, endPoint x: 820, endPoint y: 299, distance: 28.1
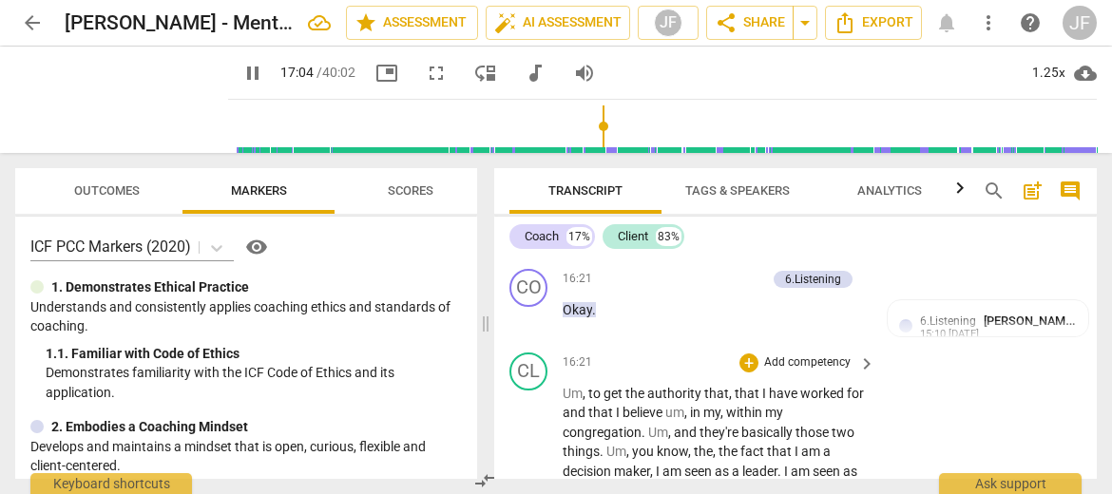
type input "1025"
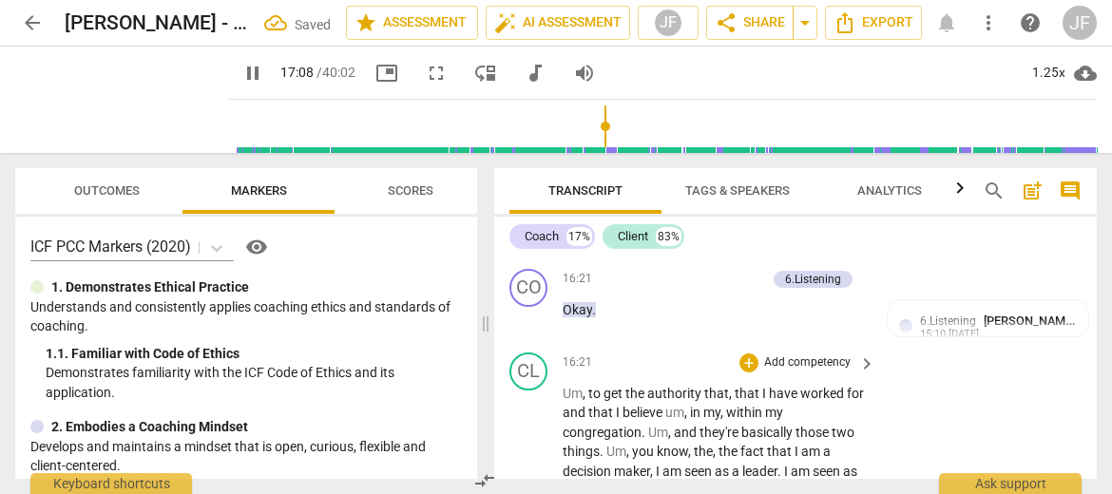
type input "1030"
drag, startPoint x: 640, startPoint y: 368, endPoint x: 616, endPoint y: 370, distance: 24.8
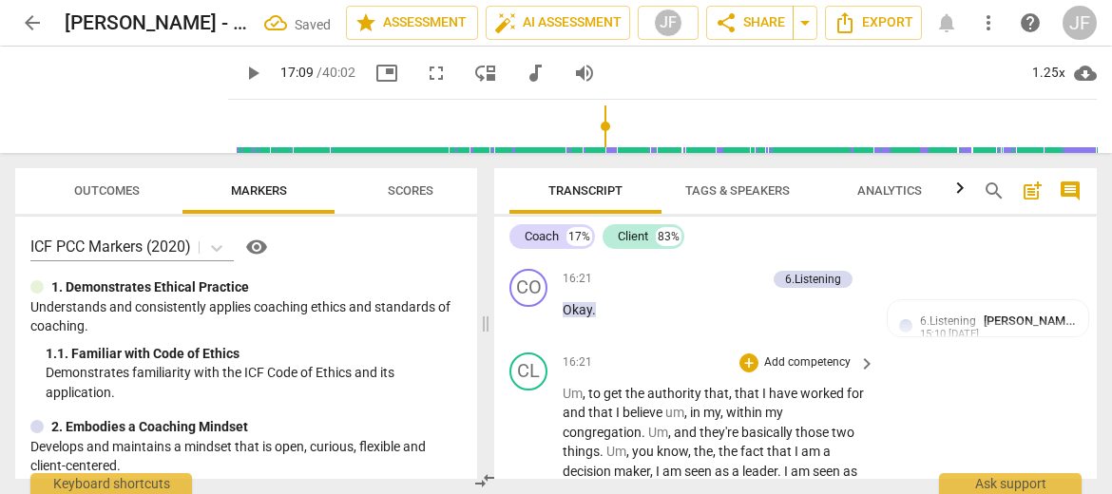
type input "1033"
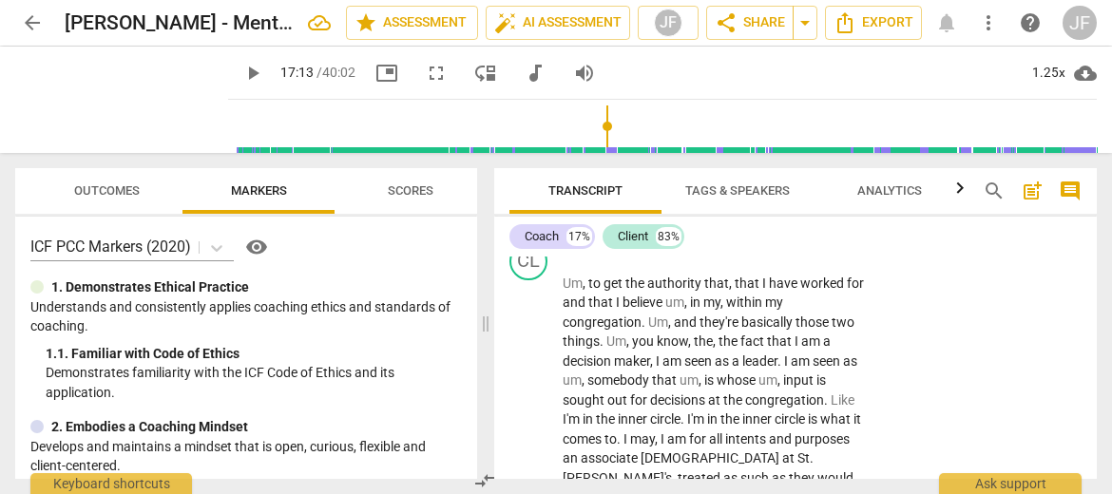
scroll to position [8935, 0]
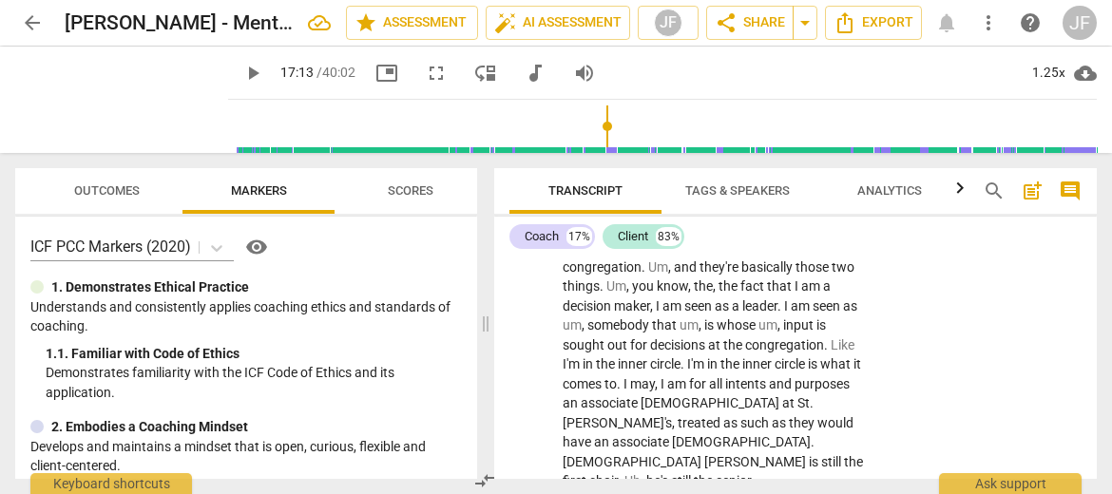
type input "1037"
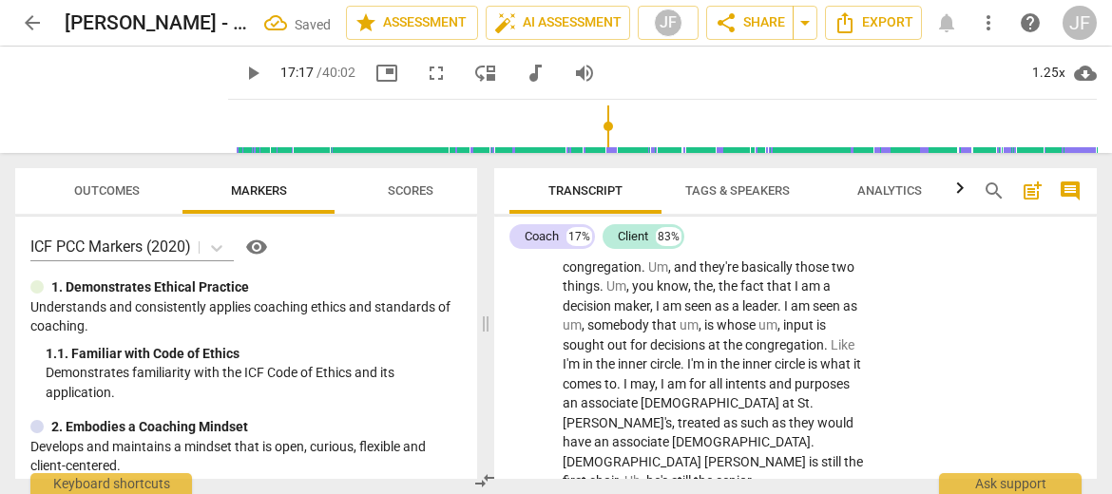
drag, startPoint x: 640, startPoint y: 333, endPoint x: 591, endPoint y: 334, distance: 49.4
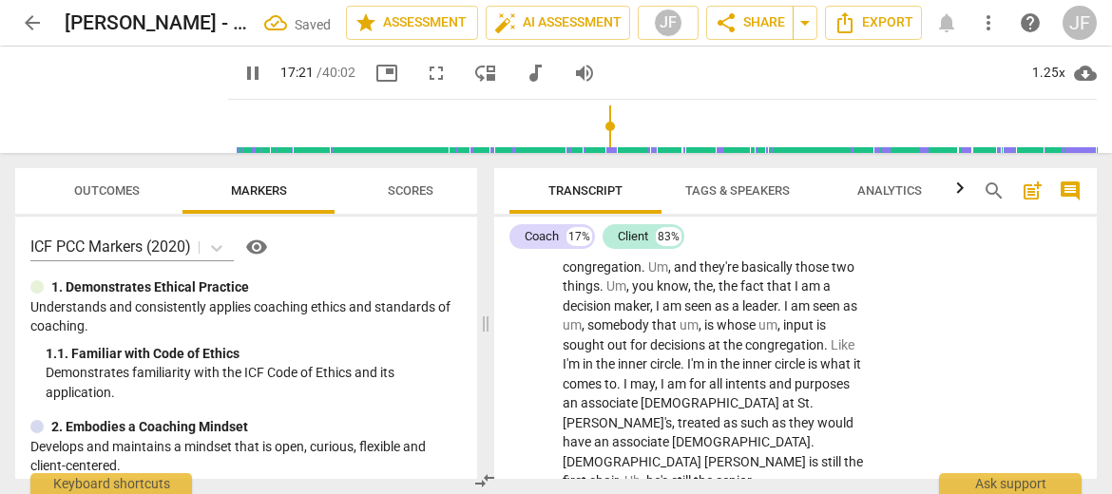
type input "1042"
drag, startPoint x: 743, startPoint y: 351, endPoint x: 564, endPoint y: 315, distance: 182.1
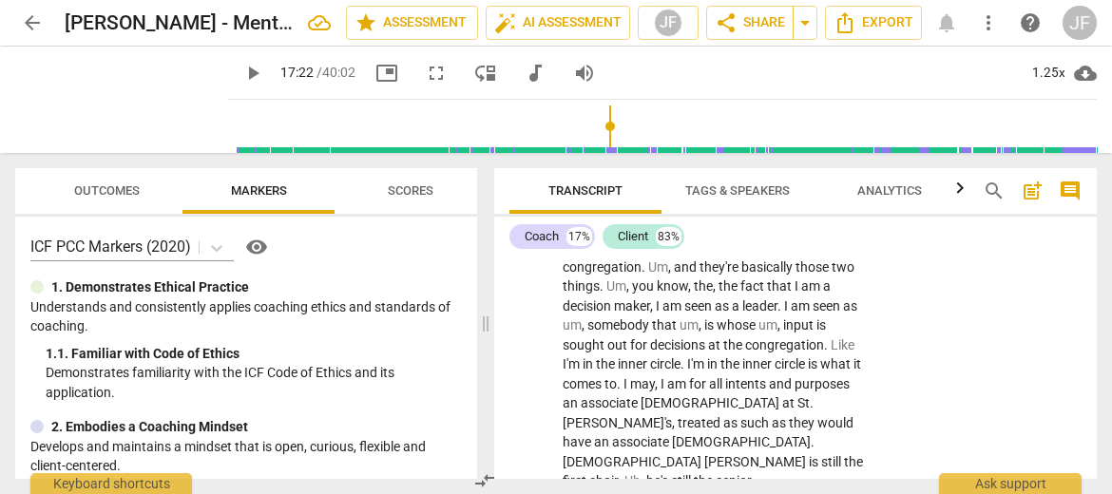
click at [766, 333] on div "+" at bounding box center [762, 327] width 19 height 19
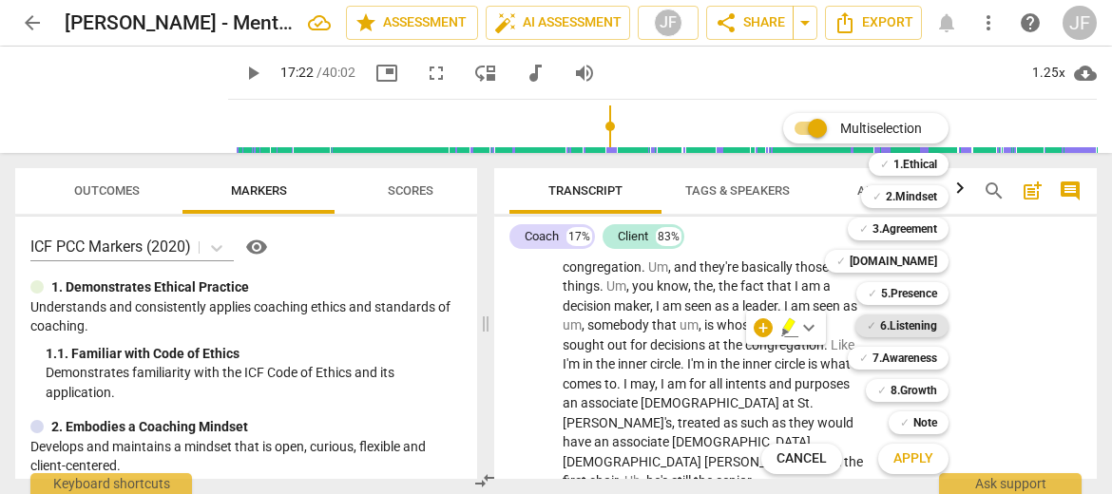
click at [934, 325] on b "6.Listening" at bounding box center [908, 326] width 57 height 23
click at [914, 453] on span "Apply" at bounding box center [913, 458] width 40 height 19
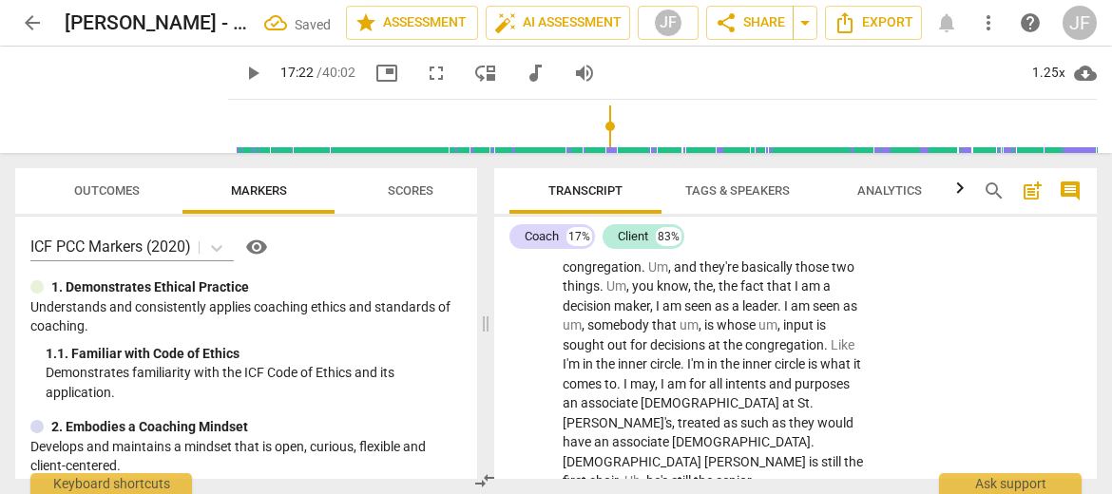
scroll to position [9122, 0]
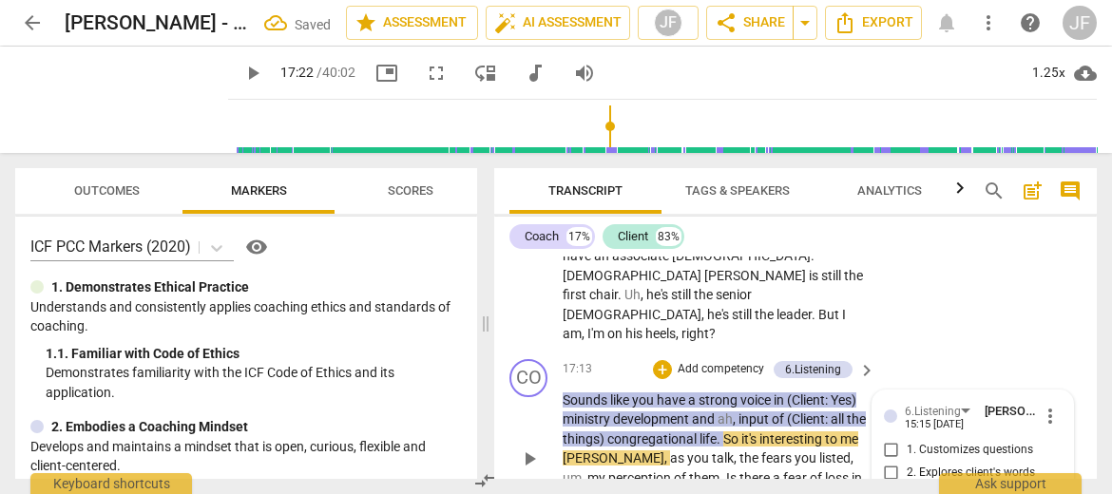
checkbox input "true"
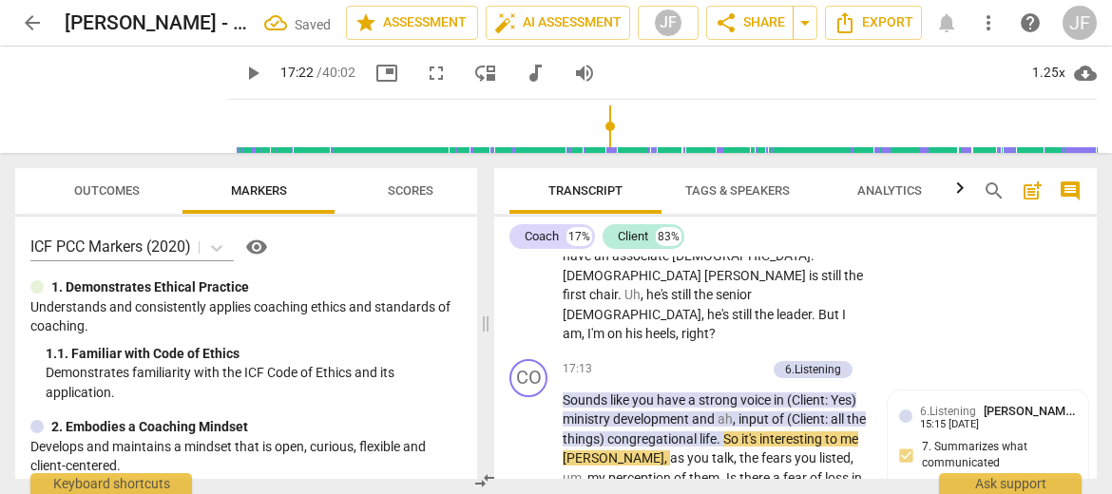
scroll to position [8972, 0]
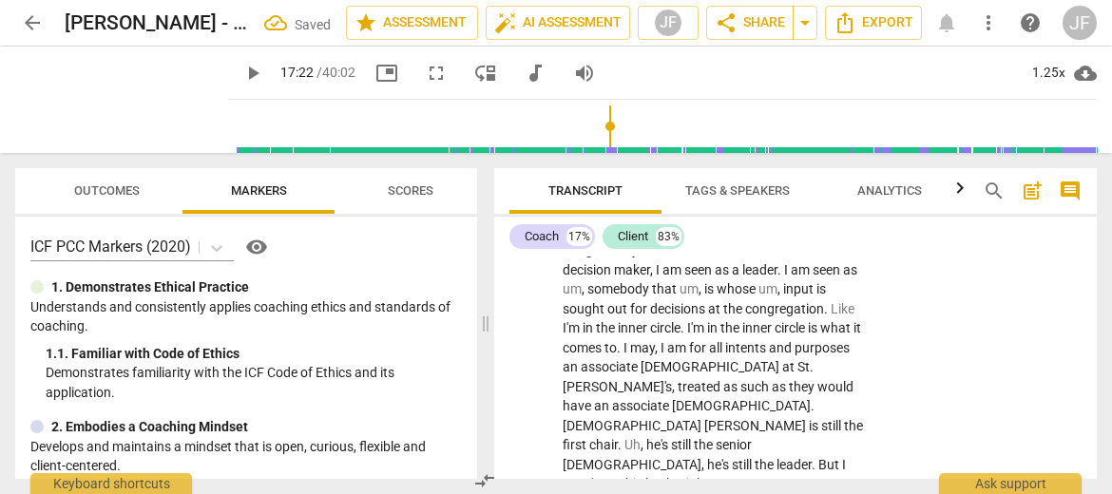
type input "1043"
type input "1055"
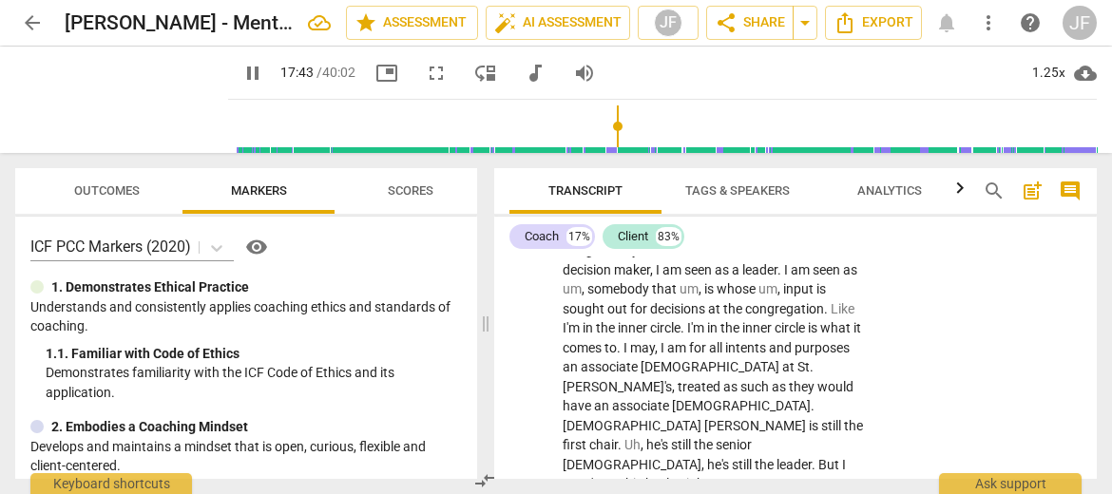
type input "1063"
drag, startPoint x: 741, startPoint y: 391, endPoint x: 747, endPoint y: 320, distance: 70.5
click at [754, 369] on div "+" at bounding box center [753, 368] width 19 height 19
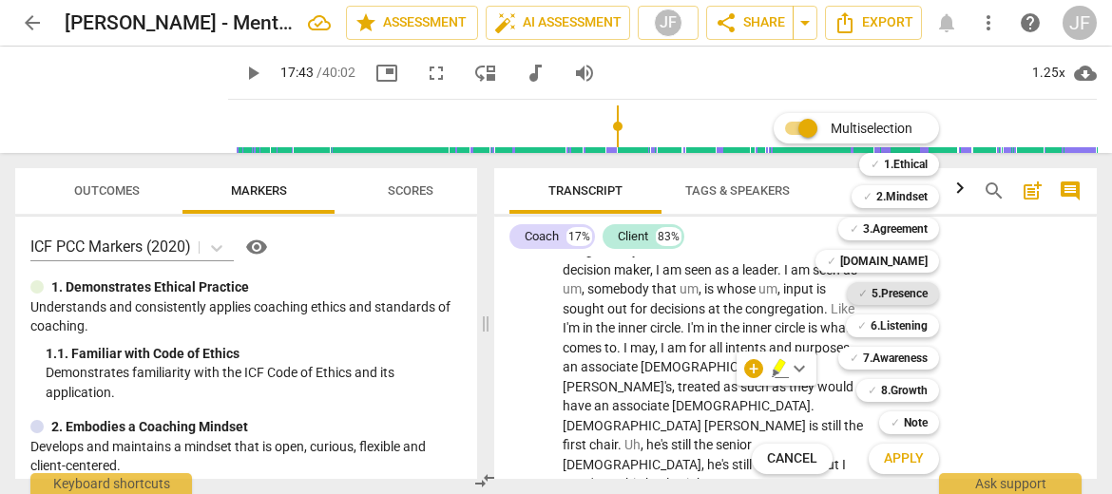
click at [895, 296] on b "5.Presence" at bounding box center [899, 293] width 56 height 23
click at [898, 353] on b "7.Awareness" at bounding box center [895, 358] width 65 height 23
click at [908, 461] on span "Apply" at bounding box center [904, 458] width 40 height 19
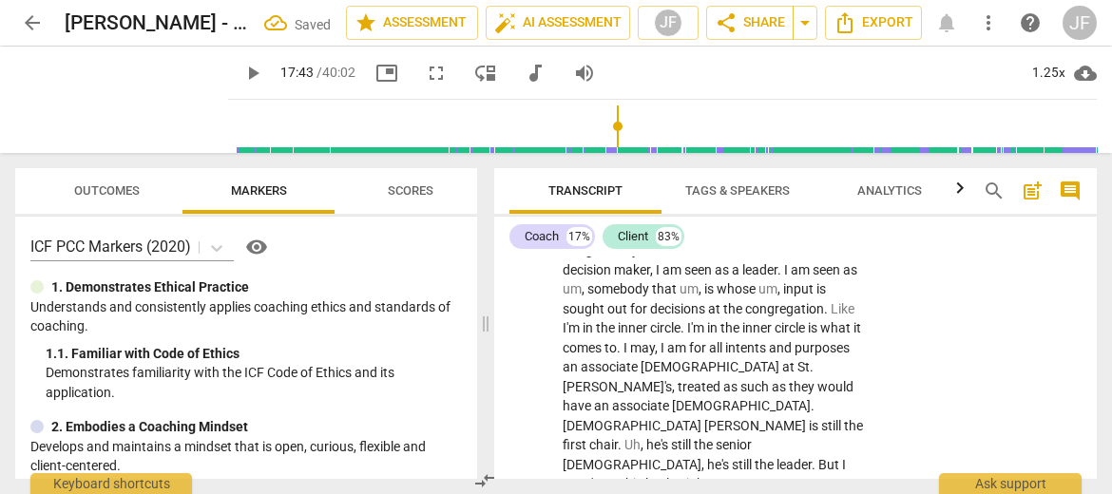
scroll to position [9097, 0]
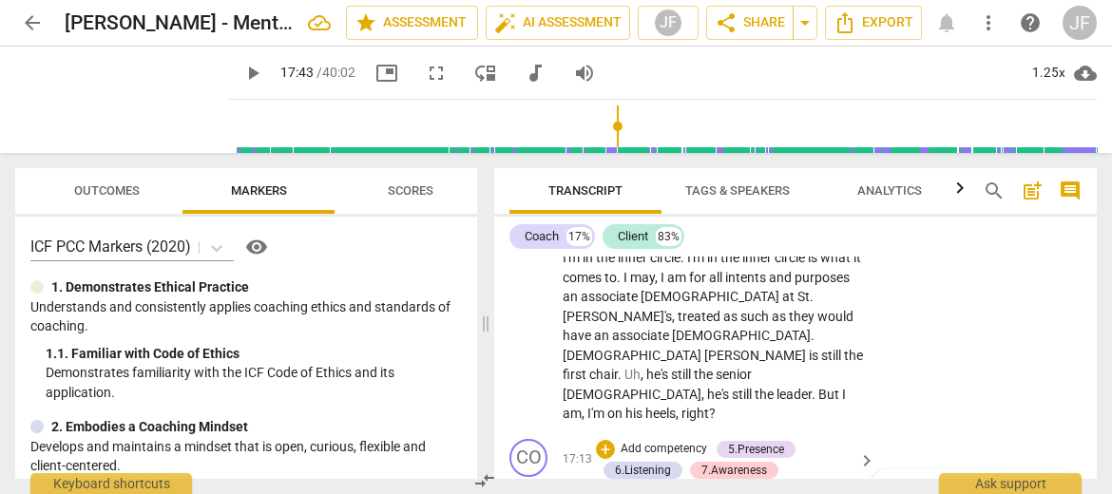
scroll to position [9021, 0]
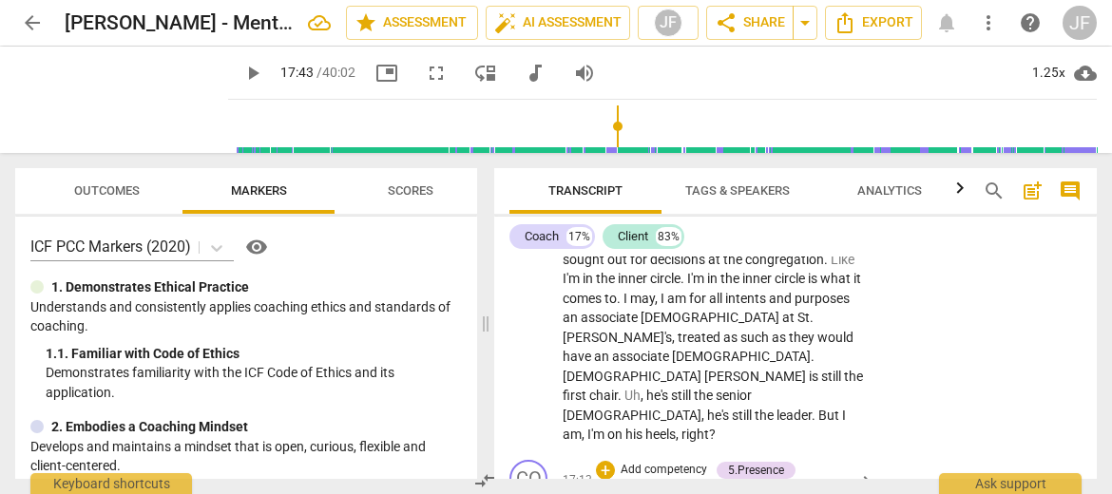
checkbox input "true"
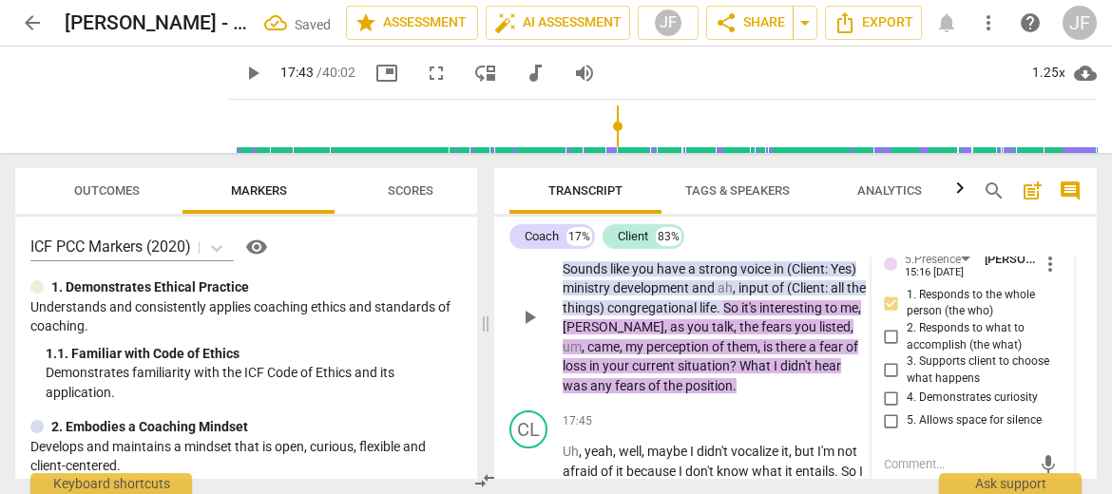
scroll to position [9287, 0]
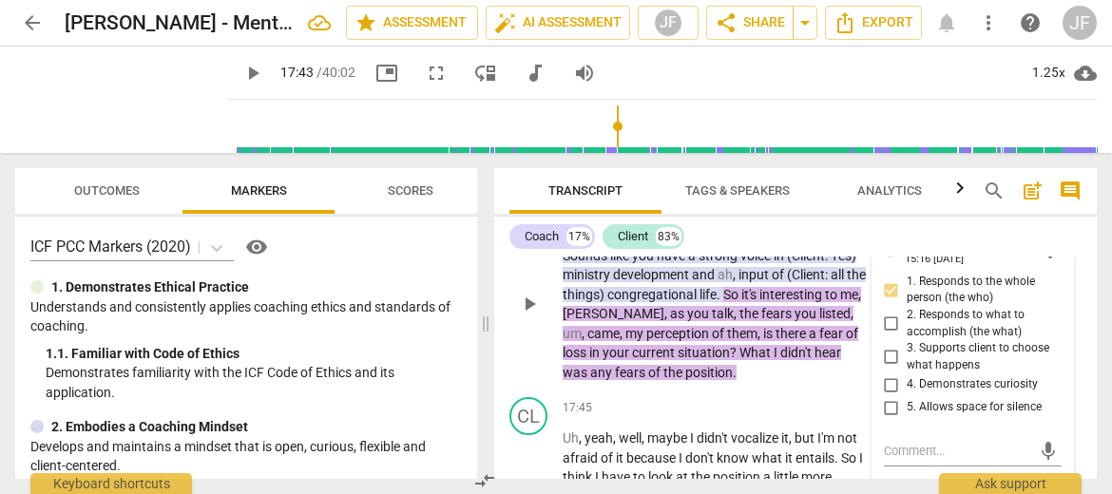
checkbox input "true"
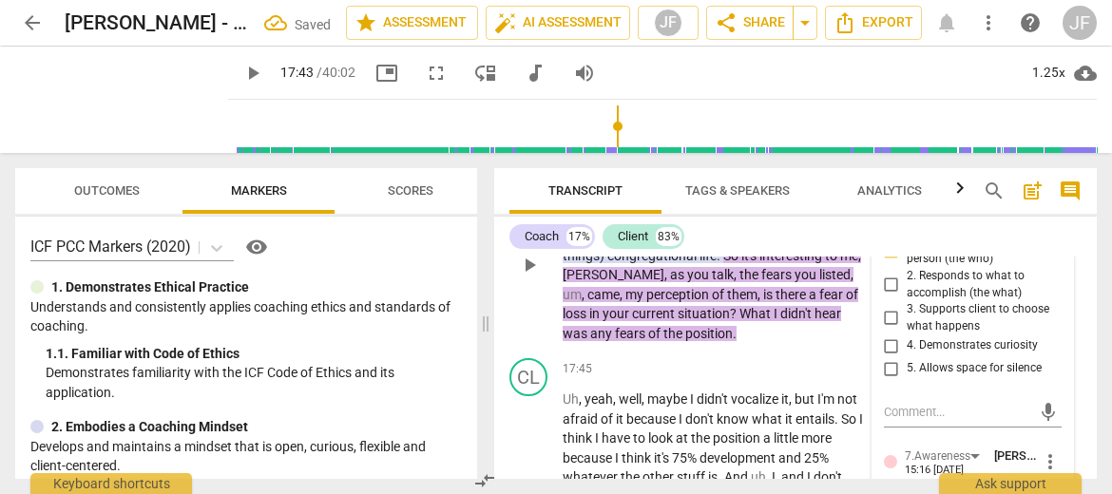
scroll to position [9363, 0]
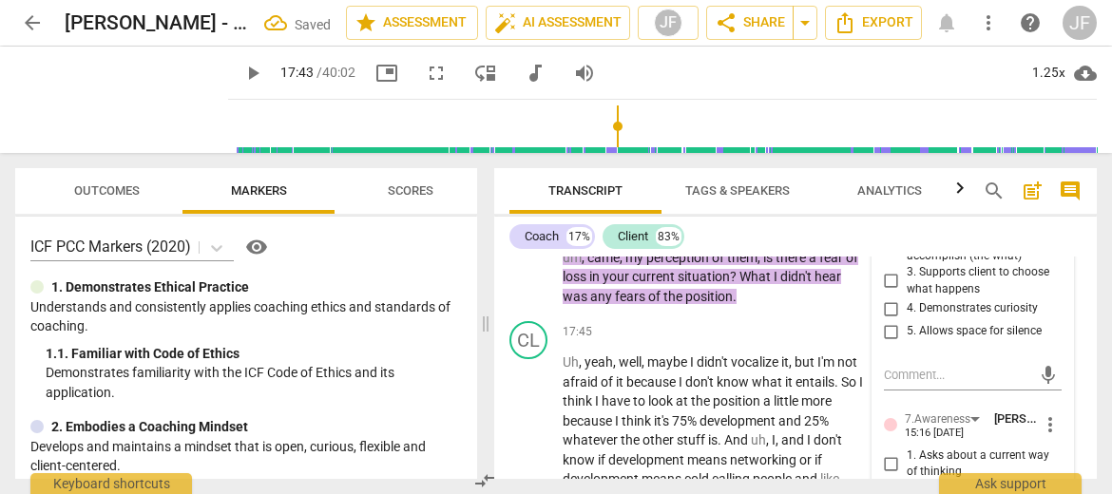
checkbox input "true"
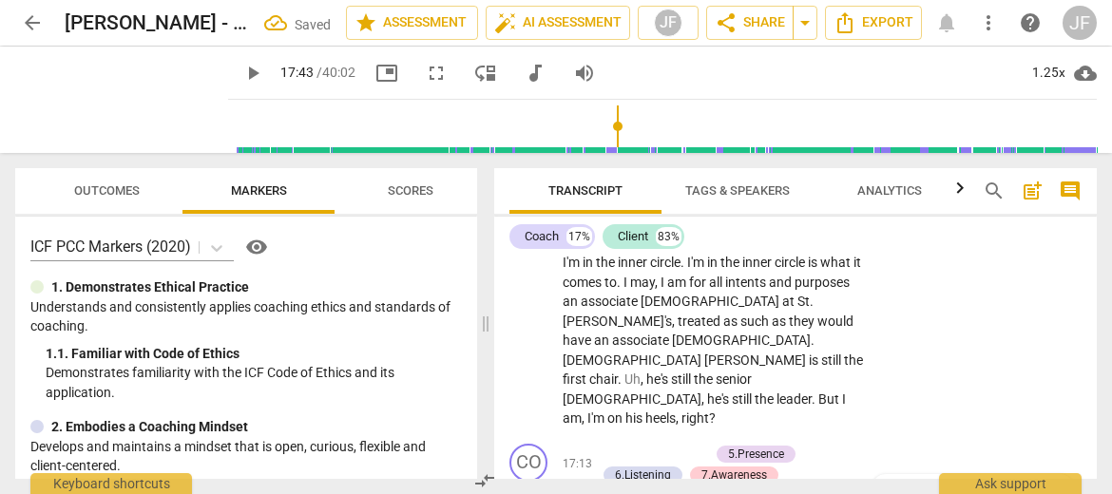
scroll to position [9091, 0]
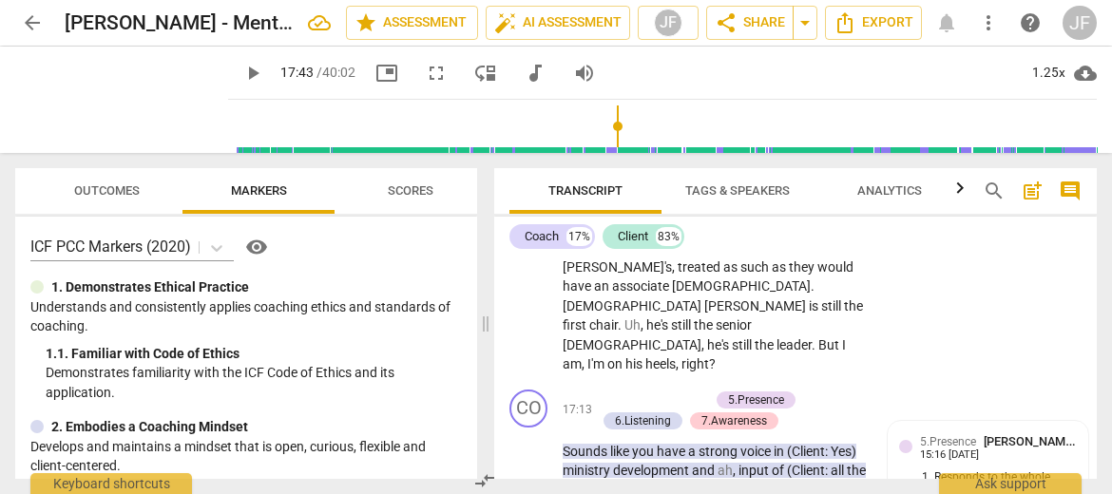
click at [241, 71] on span "play_arrow" at bounding box center [252, 73] width 23 height 23
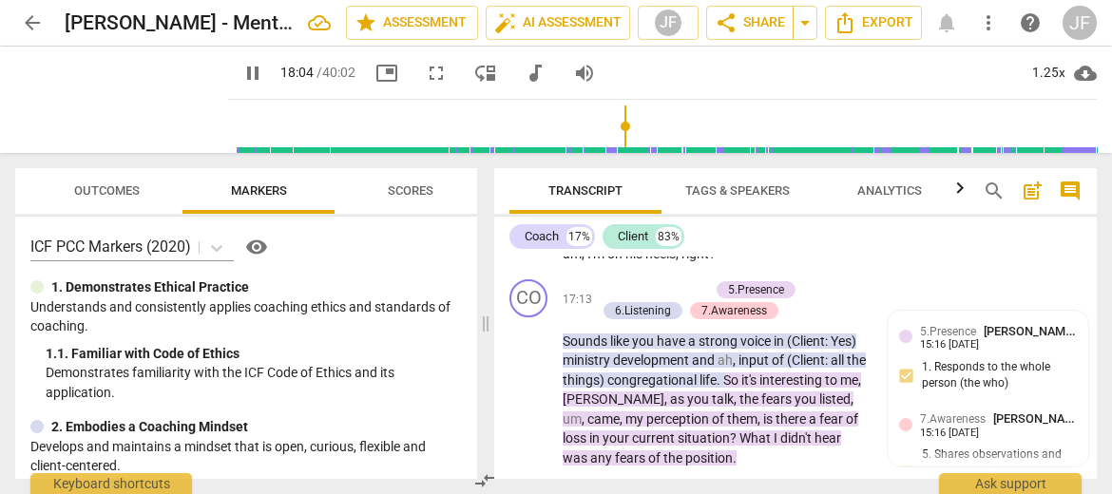
scroll to position [9257, 0]
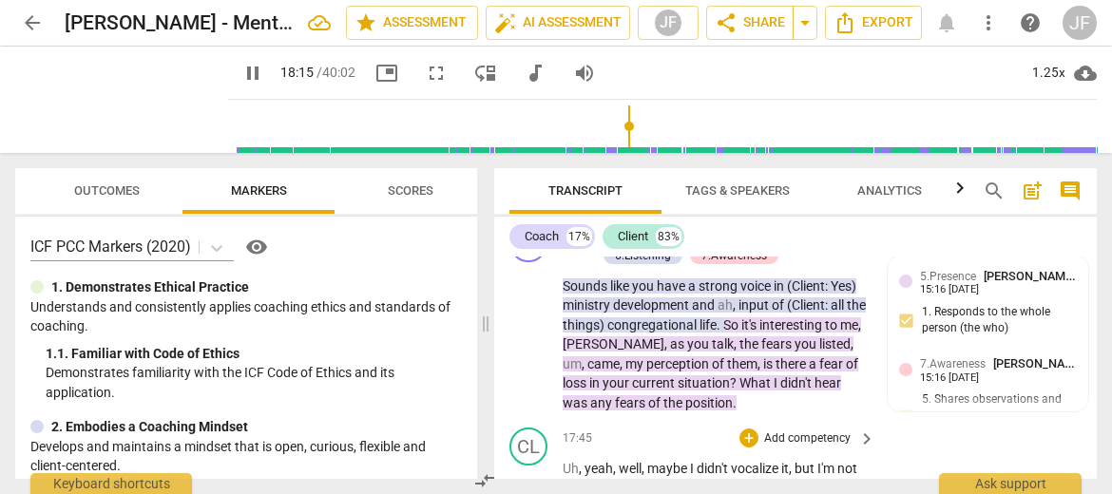
type input "1096"
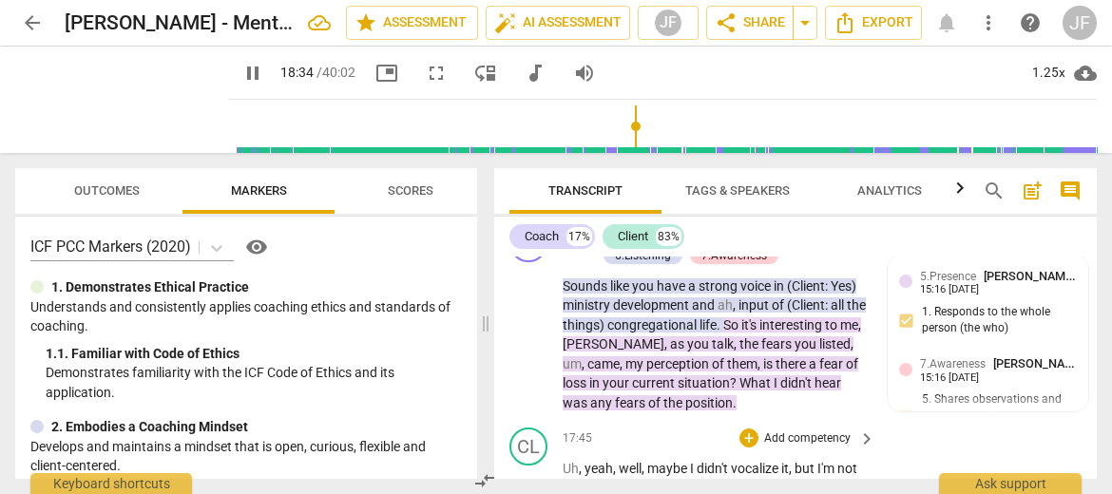
type input "1114"
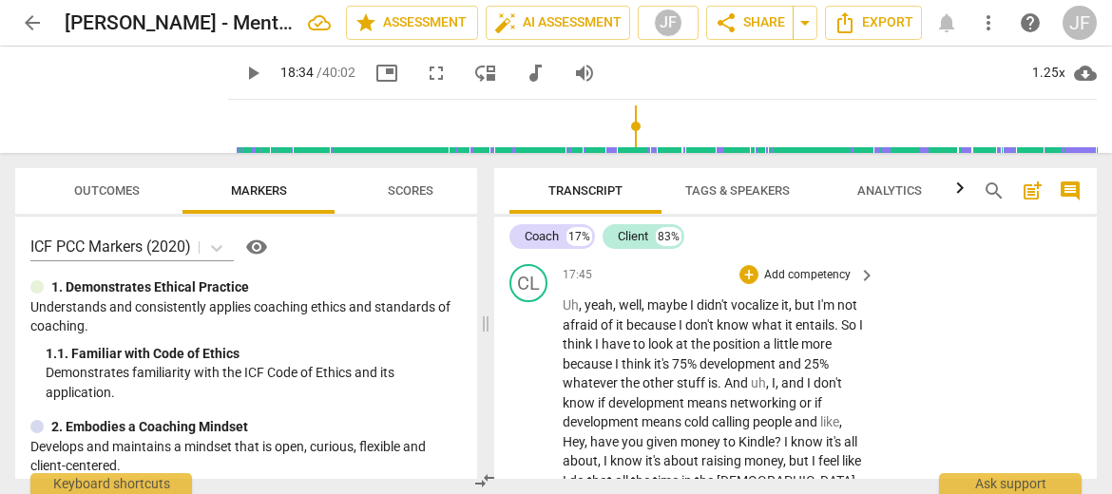
type input "1130"
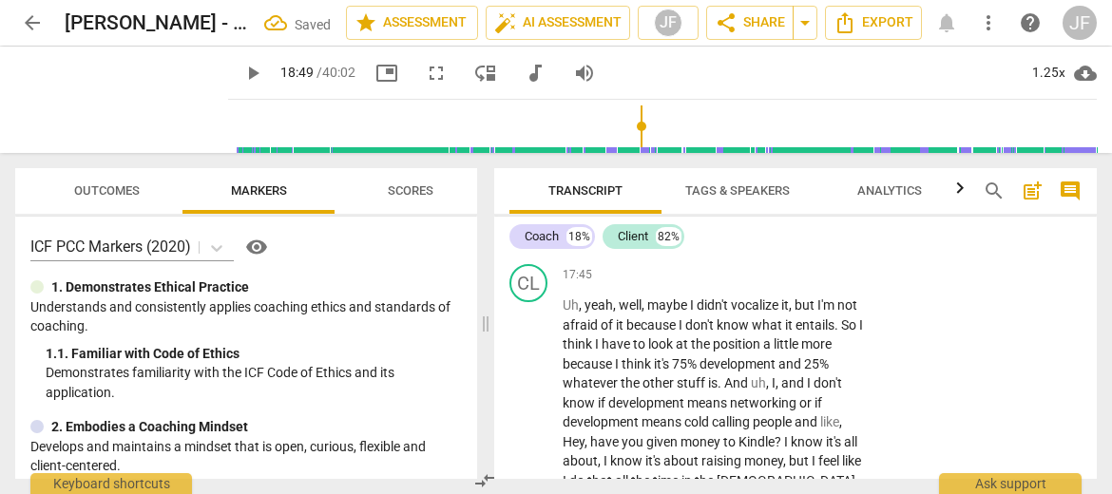
drag, startPoint x: 640, startPoint y: 429, endPoint x: 563, endPoint y: 423, distance: 78.1
click at [654, 401] on div "+" at bounding box center [650, 403] width 19 height 19
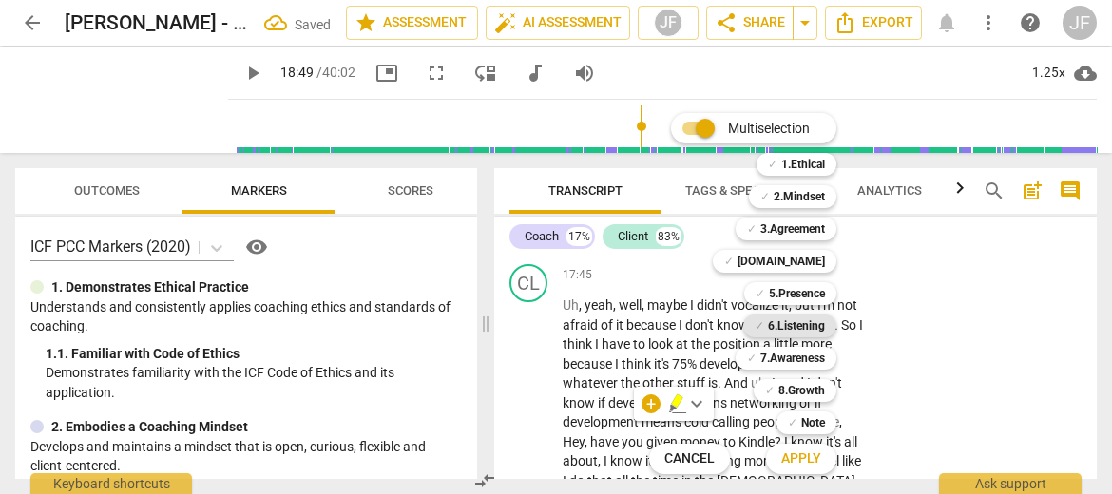
click at [827, 324] on div "✓ 6.Listening" at bounding box center [789, 326] width 93 height 23
click at [810, 449] on span "Apply" at bounding box center [801, 458] width 40 height 19
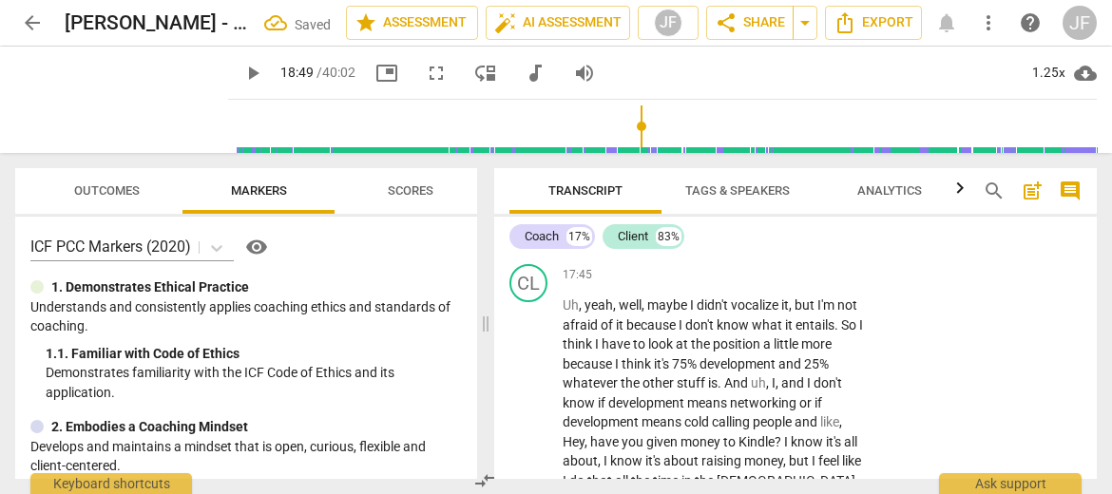
scroll to position [9722, 0]
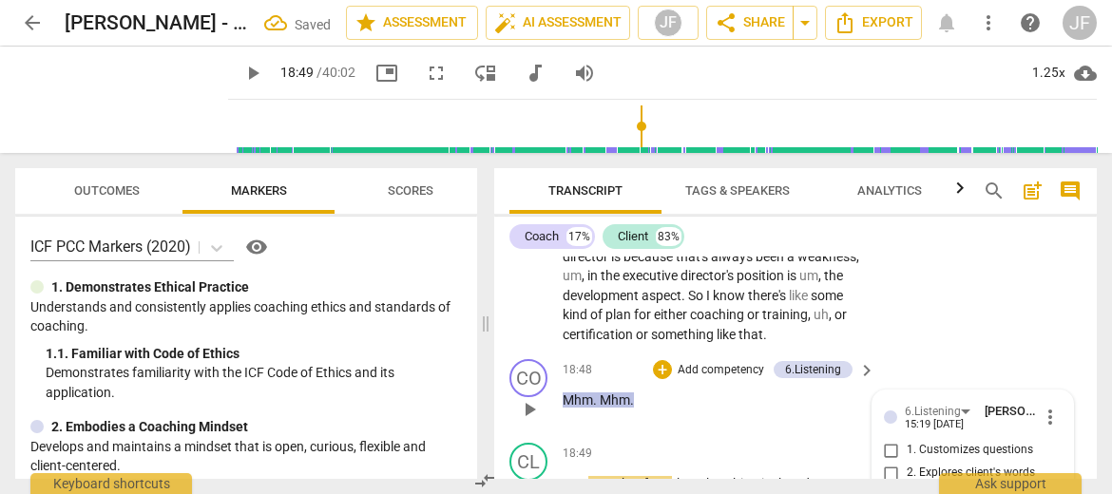
checkbox input "true"
click at [512, 183] on span "Transcript" at bounding box center [585, 192] width 152 height 26
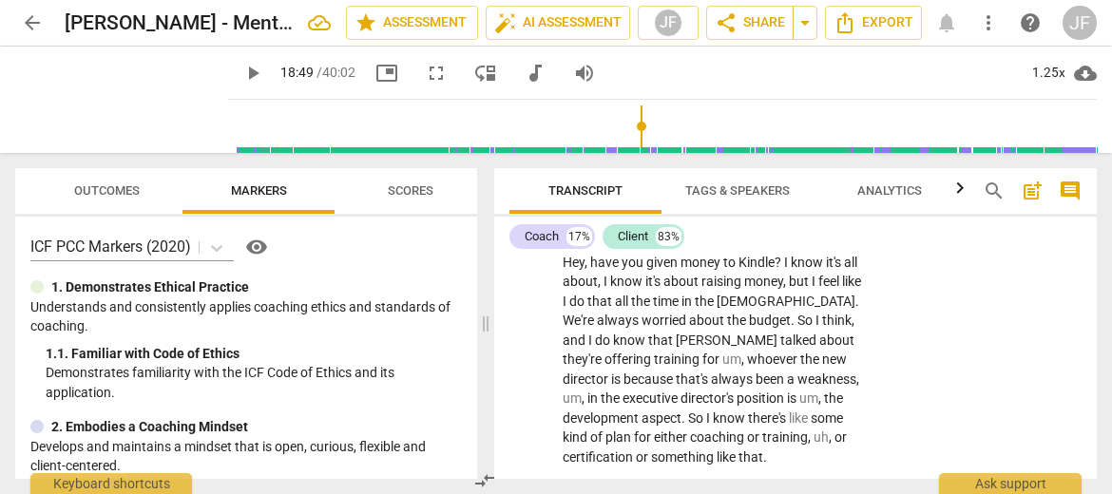
scroll to position [9654, 0]
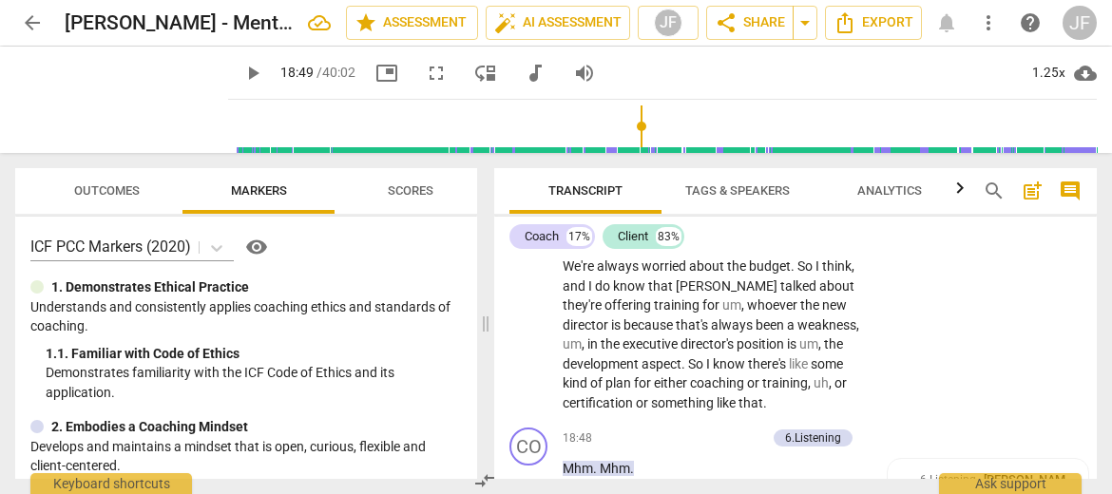
type input "1150"
type input "1154"
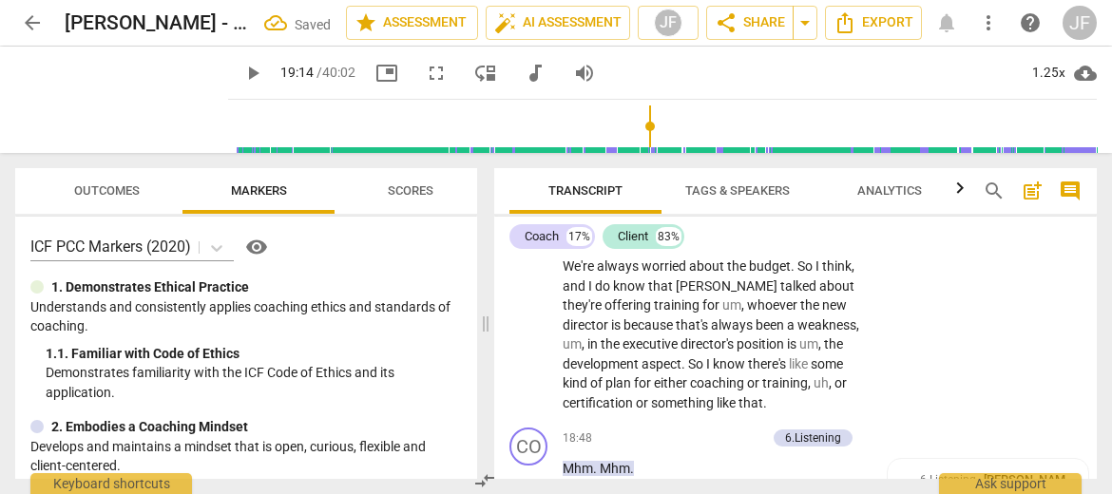
drag, startPoint x: 735, startPoint y: 442, endPoint x: 565, endPoint y: 440, distance: 170.1
click at [747, 420] on div "+" at bounding box center [748, 417] width 19 height 19
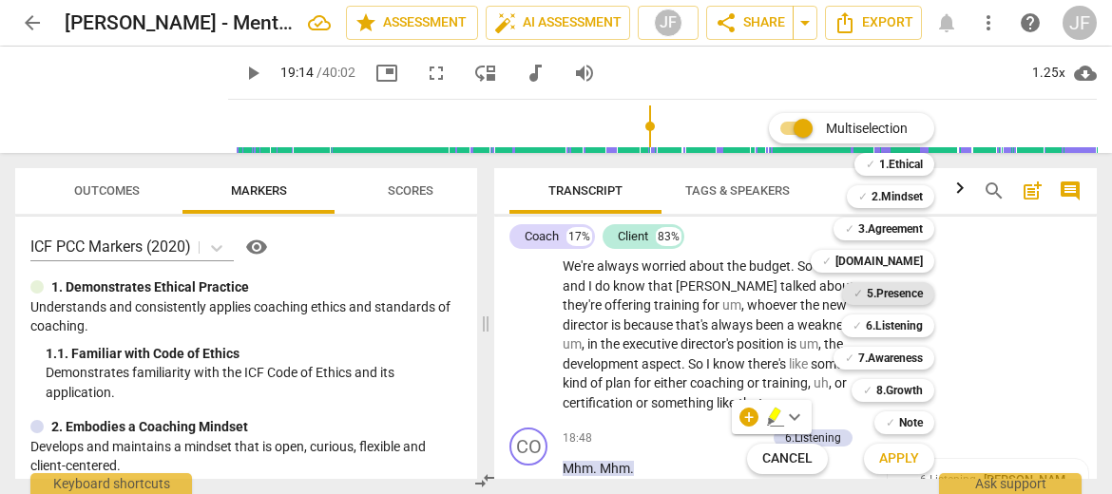
click at [905, 290] on b "5.Presence" at bounding box center [895, 293] width 56 height 23
click at [904, 356] on b "7.Awareness" at bounding box center [890, 358] width 65 height 23
click at [903, 465] on span "Apply" at bounding box center [899, 458] width 40 height 19
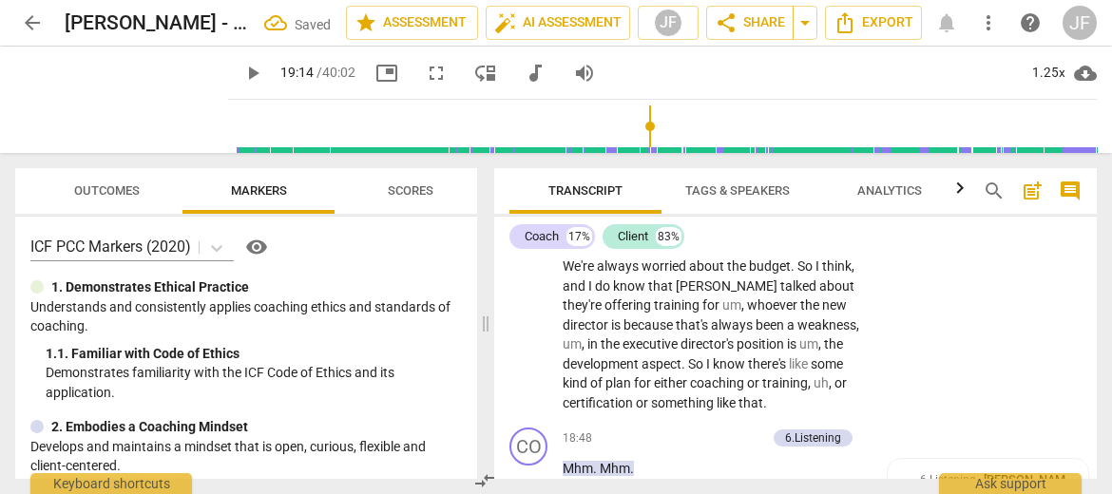
scroll to position [9945, 0]
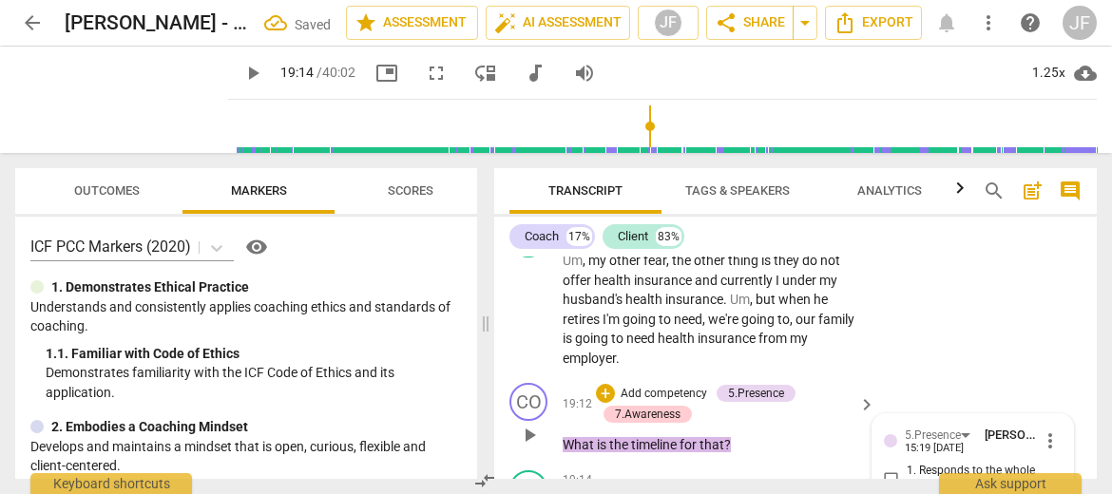
checkbox input "true"
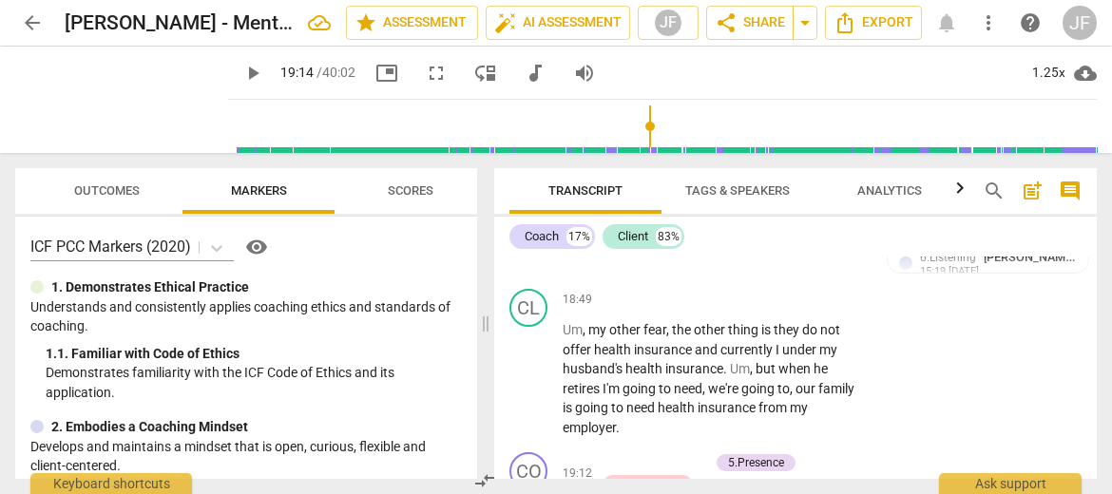
scroll to position [9932, 0]
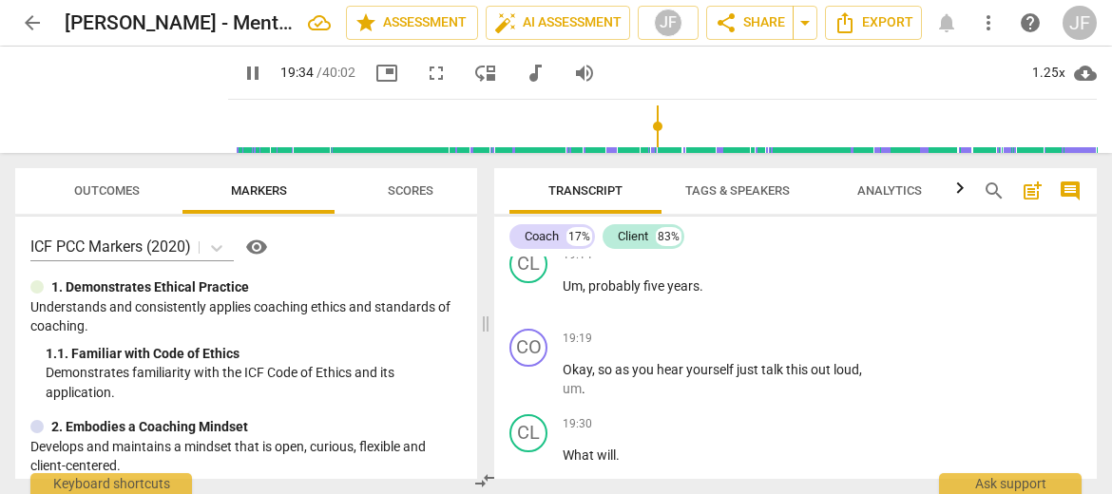
type input "1175"
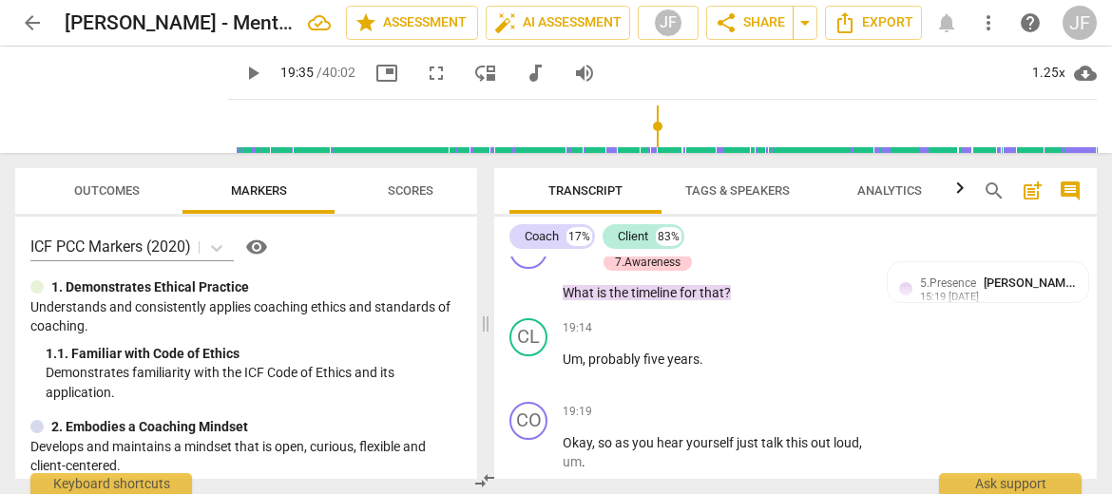
scroll to position [9987, 0]
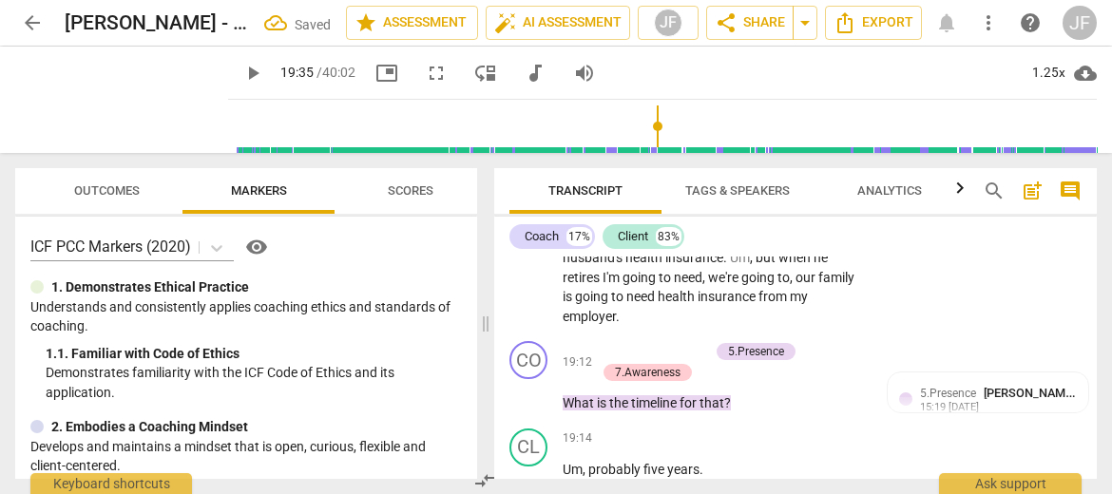
scroll to position [9904, 0]
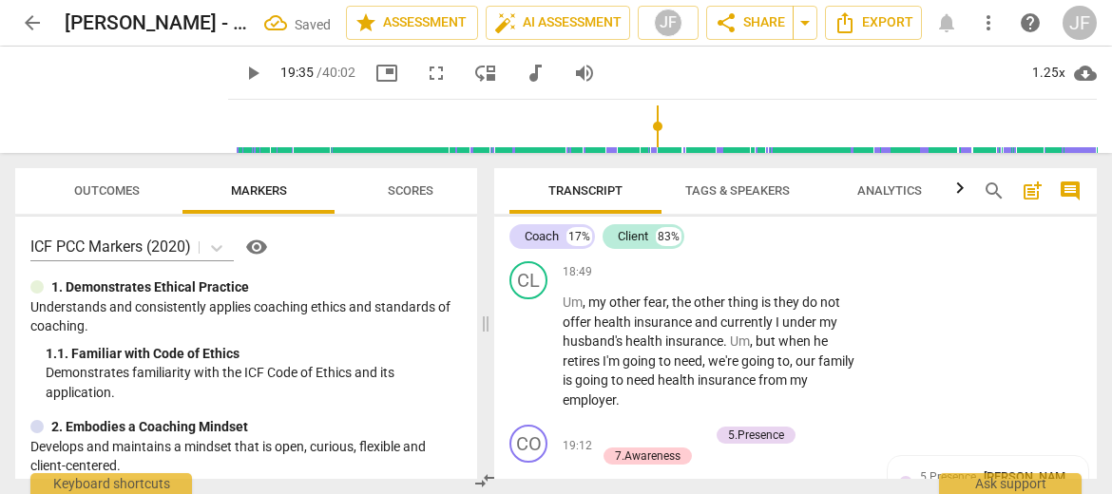
drag, startPoint x: 791, startPoint y: 408, endPoint x: 559, endPoint y: 366, distance: 235.6
click at [796, 378] on div "+" at bounding box center [796, 377] width 19 height 19
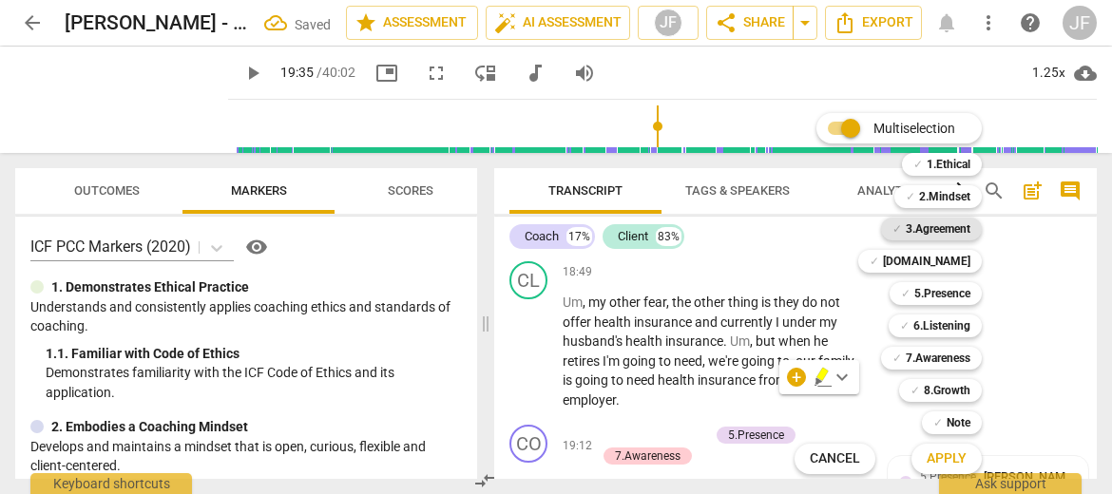
click at [953, 230] on b "3.Agreement" at bounding box center [938, 229] width 65 height 23
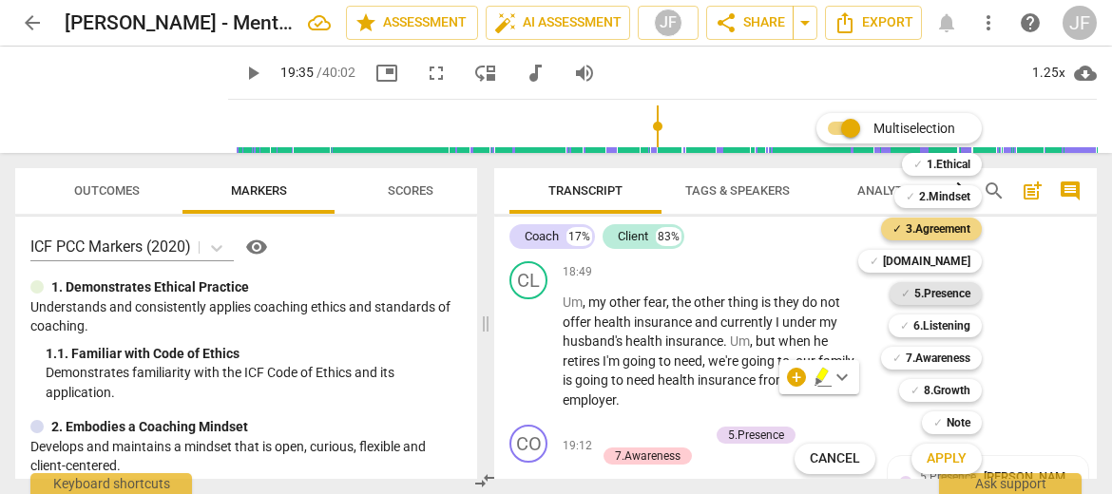
click at [947, 294] on b "5.Presence" at bounding box center [942, 293] width 56 height 23
click at [947, 357] on b "7.Awareness" at bounding box center [938, 358] width 65 height 23
click at [954, 463] on span "Apply" at bounding box center [946, 458] width 40 height 19
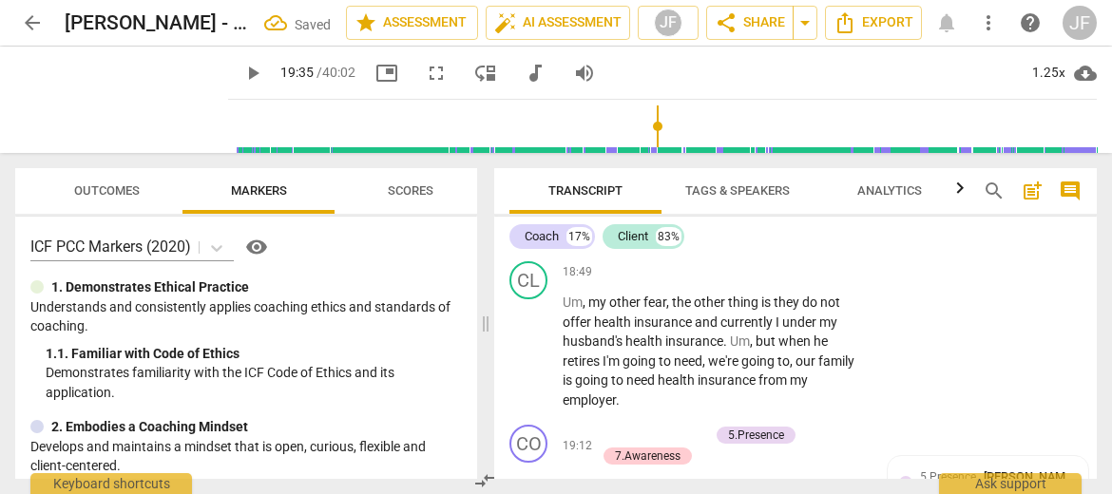
scroll to position [10093, 0]
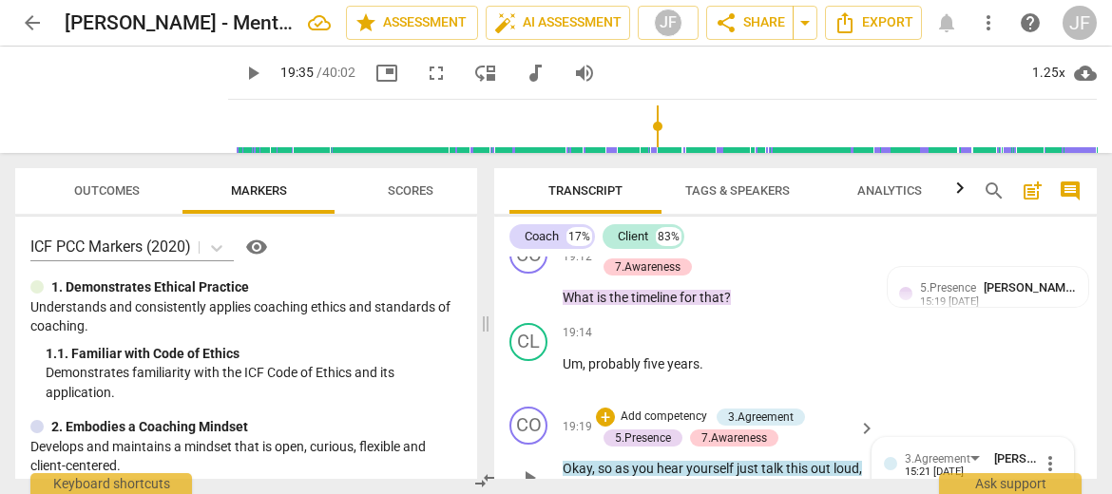
checkbox input "true"
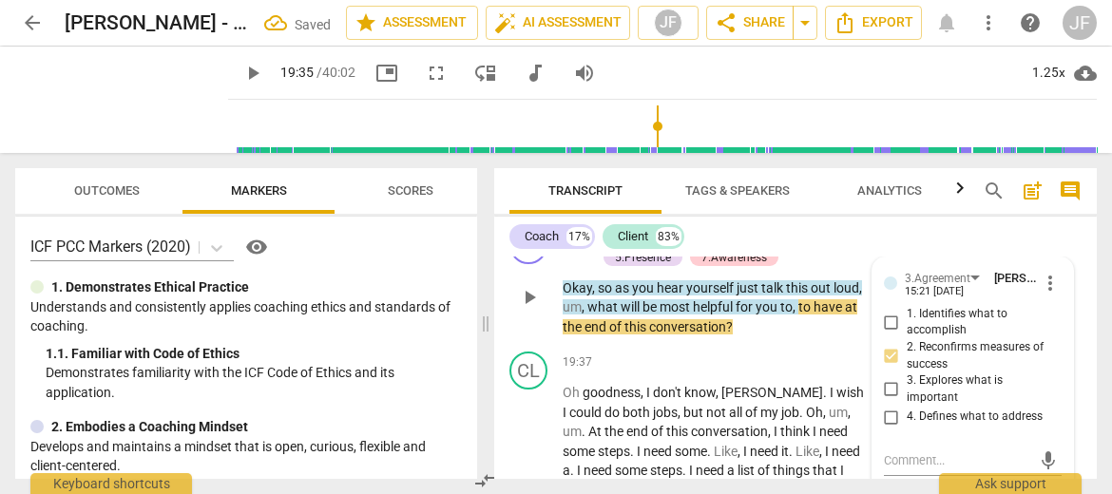
scroll to position [10283, 0]
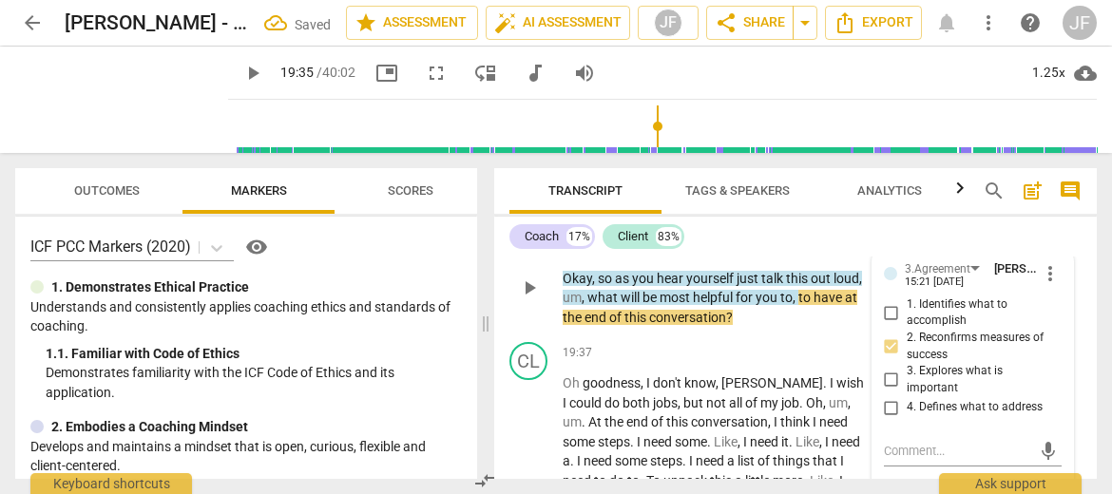
checkbox input "true"
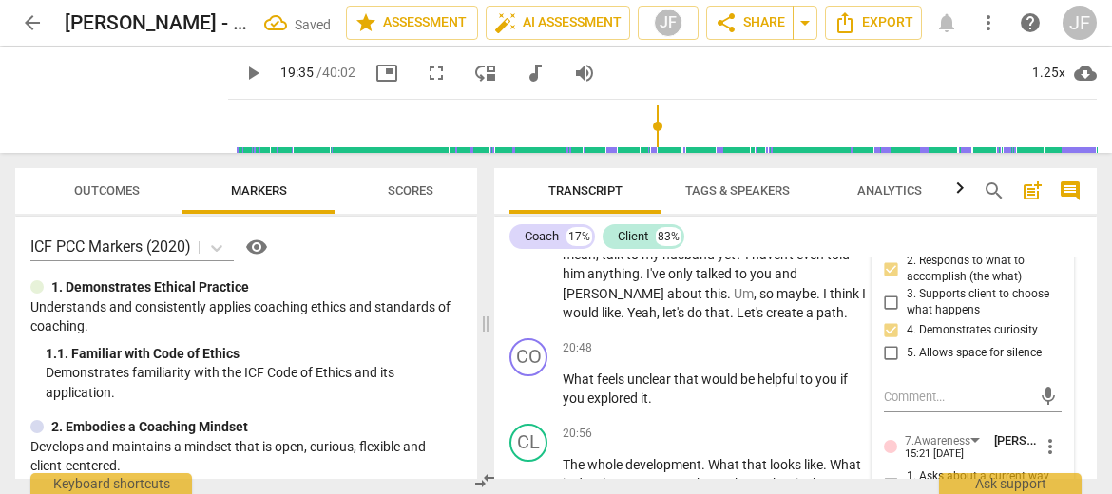
scroll to position [10625, 0]
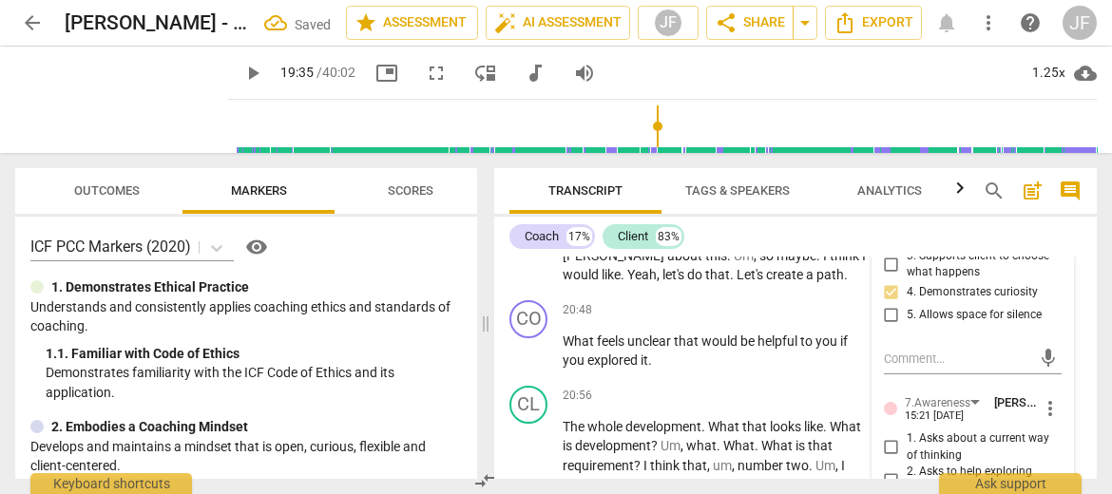
checkbox input "true"
click at [503, 184] on div at bounding box center [501, 187] width 15 height 39
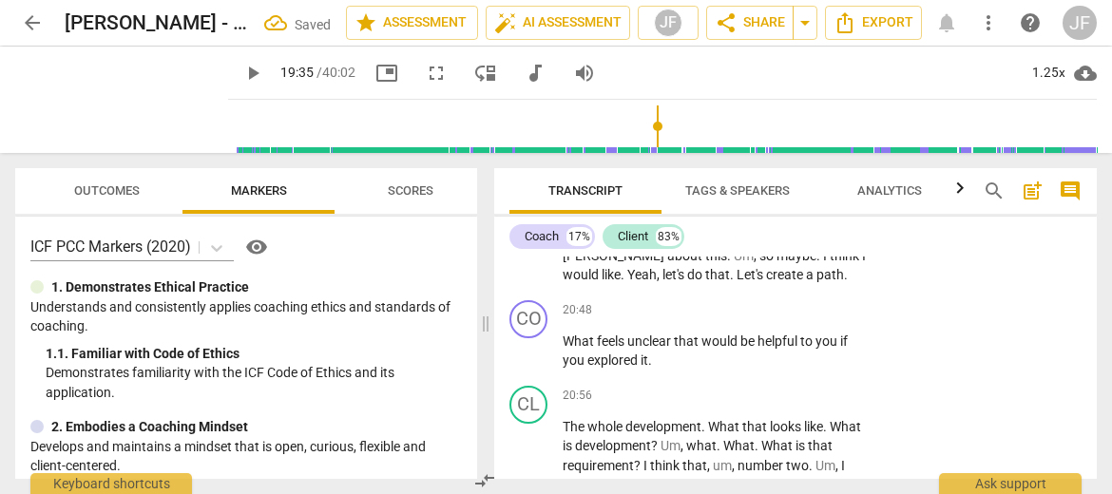
click at [1097, 383] on div "Transcript Tags & Speakers Analytics search post_add comment Coach 17% Client 8…" at bounding box center [798, 323] width 625 height 341
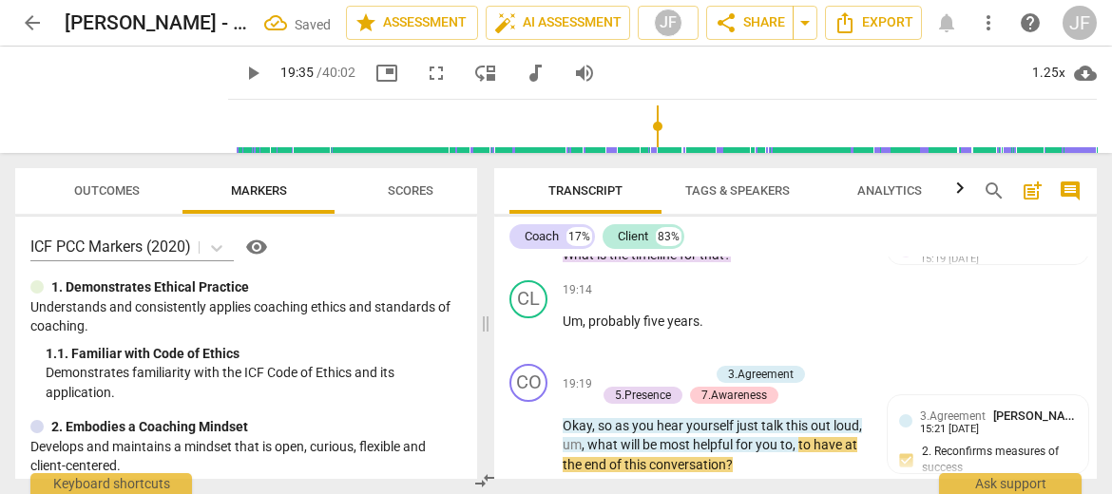
scroll to position [10080, 0]
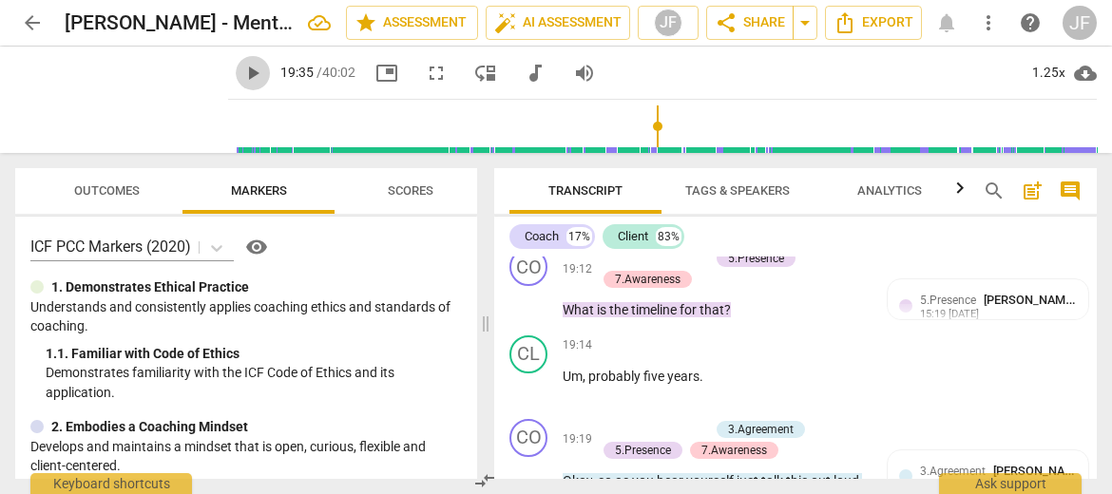
click at [241, 78] on span "play_arrow" at bounding box center [252, 73] width 23 height 23
type input "1195"
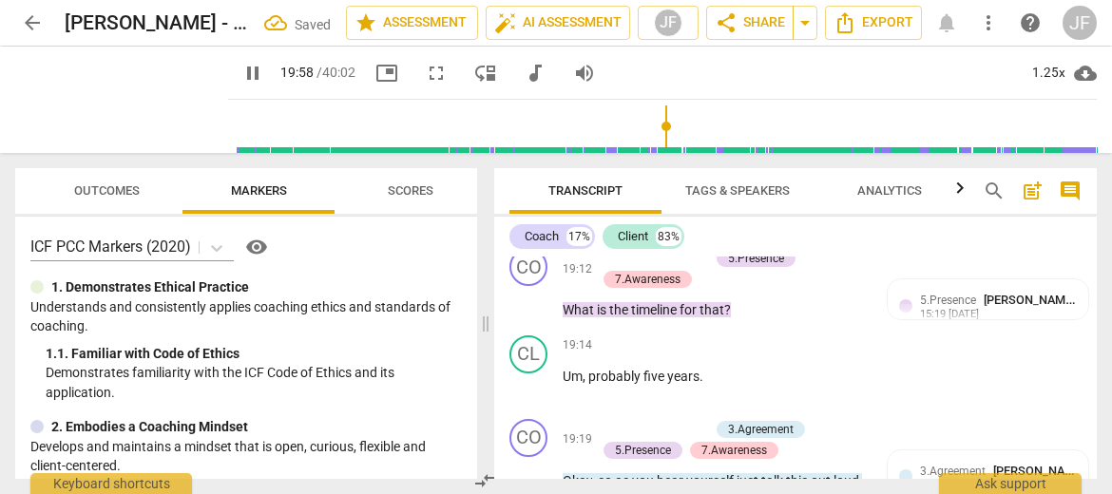
type input "1199"
drag, startPoint x: 665, startPoint y: 372, endPoint x: 747, endPoint y: 329, distance: 92.2
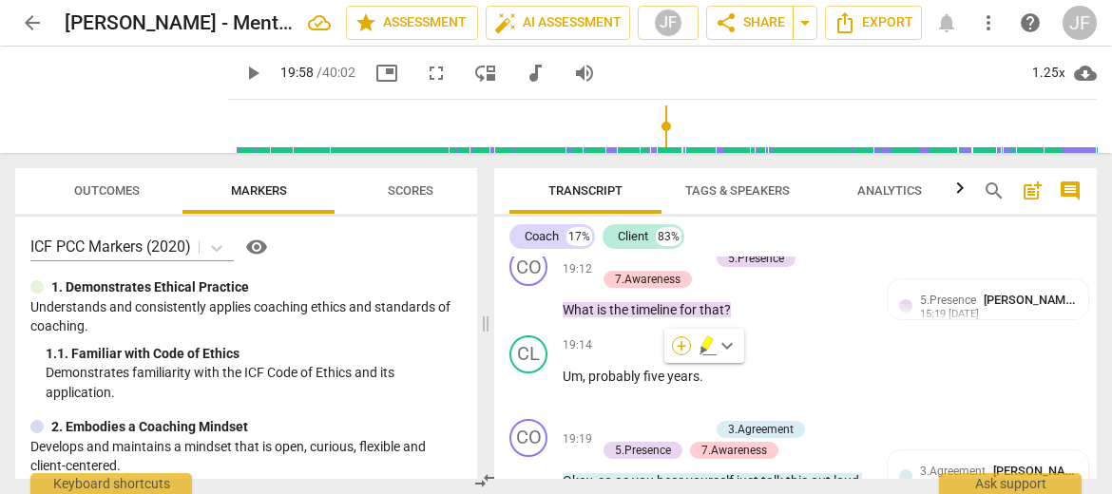
click at [682, 347] on div "+" at bounding box center [681, 345] width 19 height 19
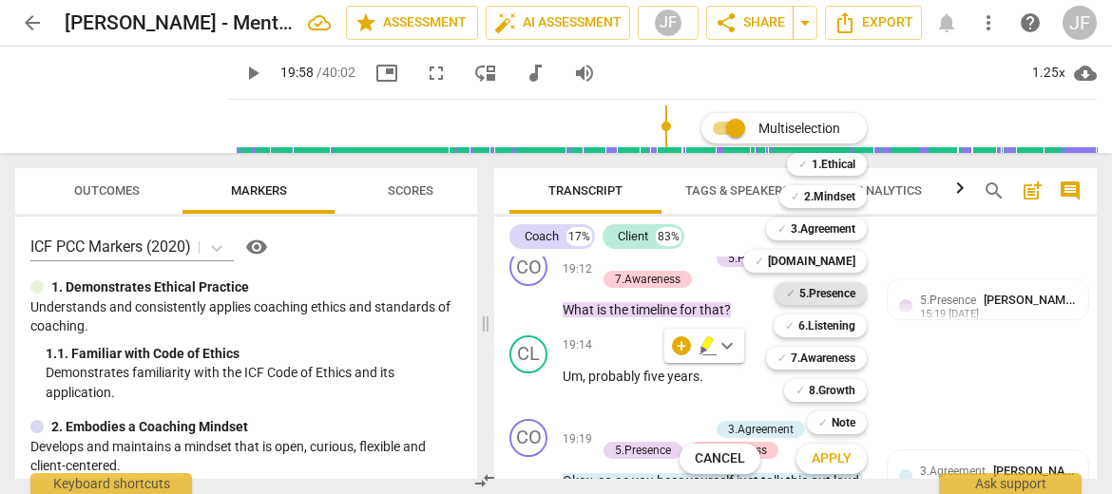
click at [845, 295] on b "5.Presence" at bounding box center [827, 293] width 56 height 23
click at [846, 461] on span "Apply" at bounding box center [831, 458] width 40 height 19
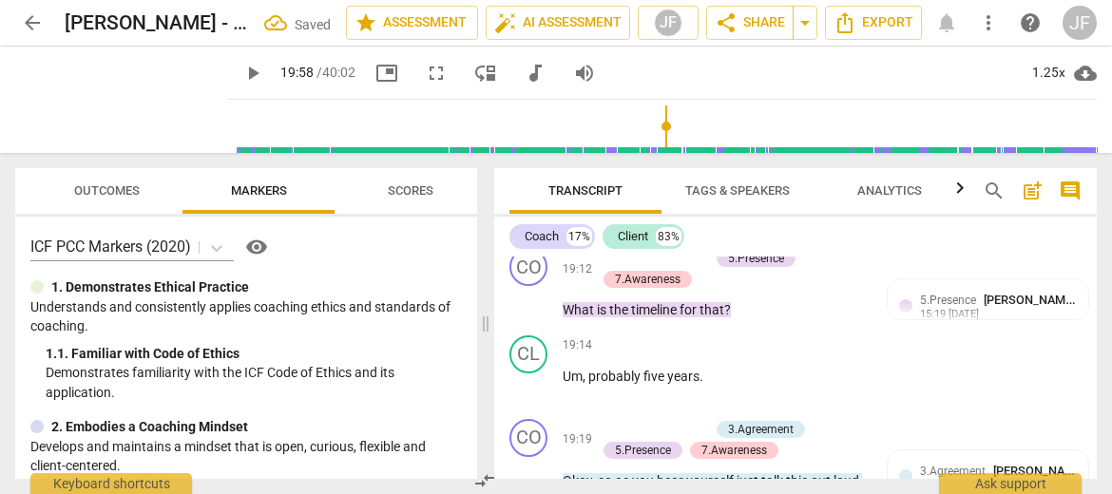
scroll to position [10138, 0]
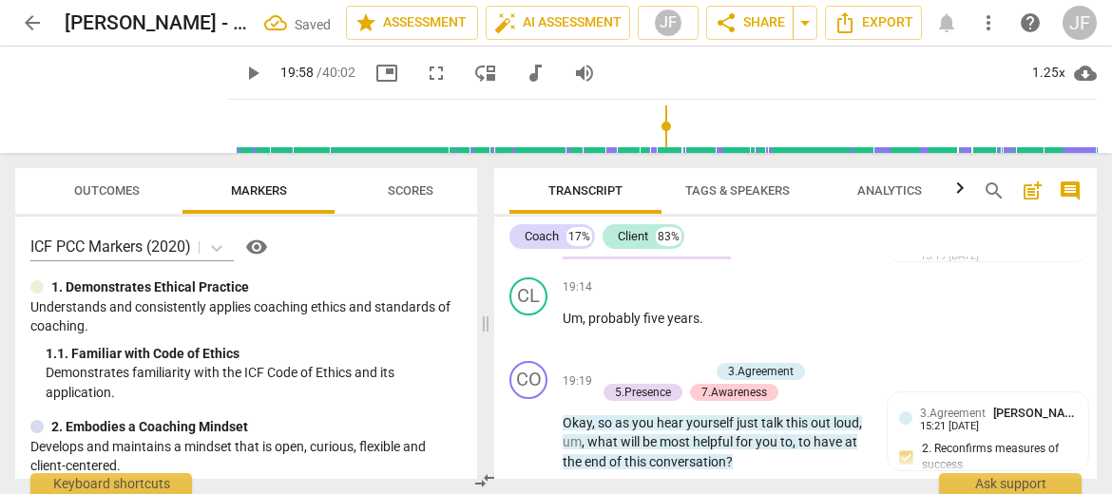
checkbox input "true"
click at [511, 187] on span "Transcript" at bounding box center [585, 192] width 152 height 26
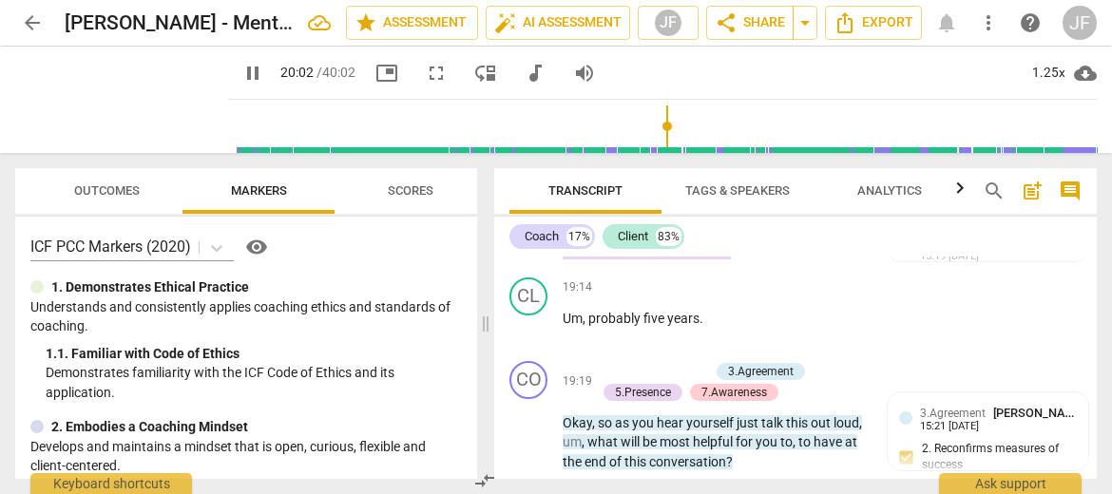
type input "1203"
type input "1217"
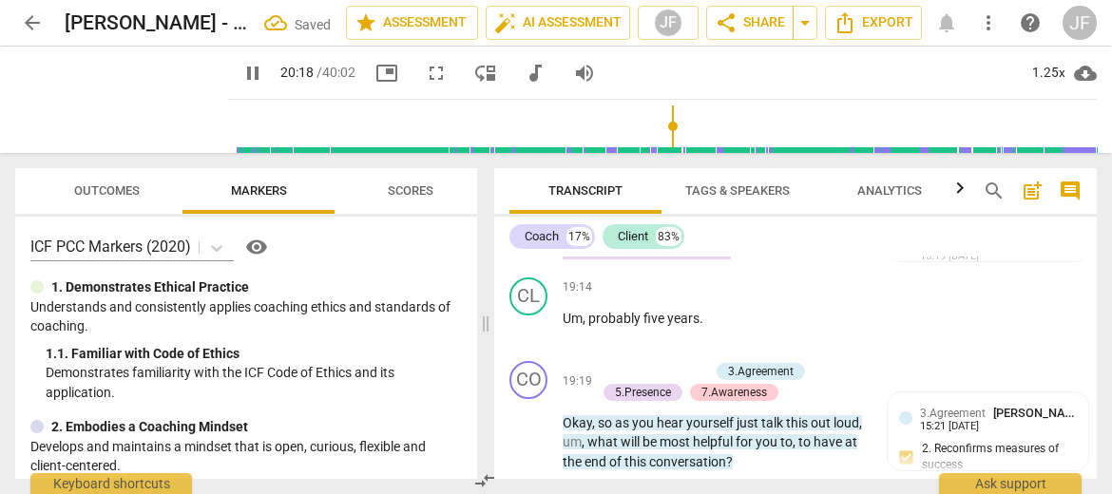
type input "1219"
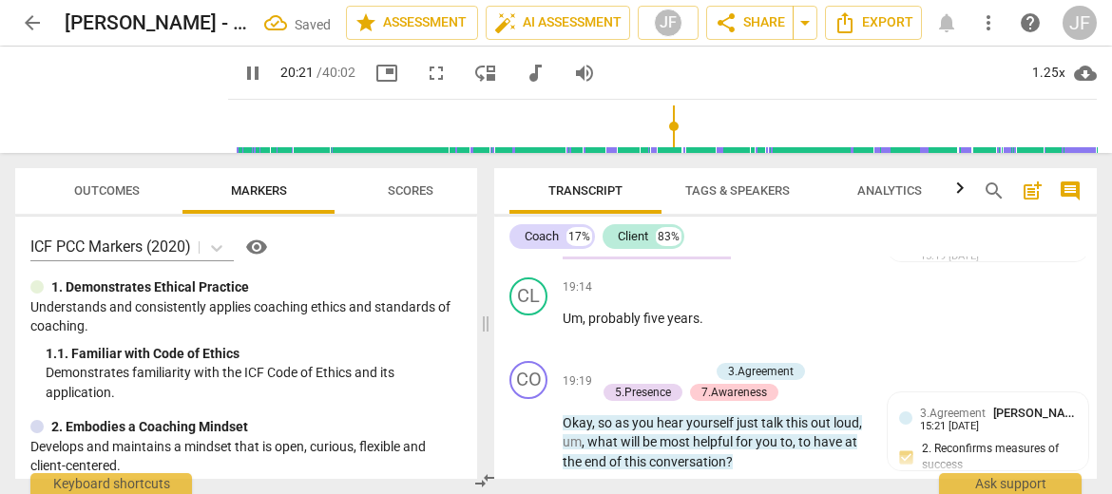
type input "1222"
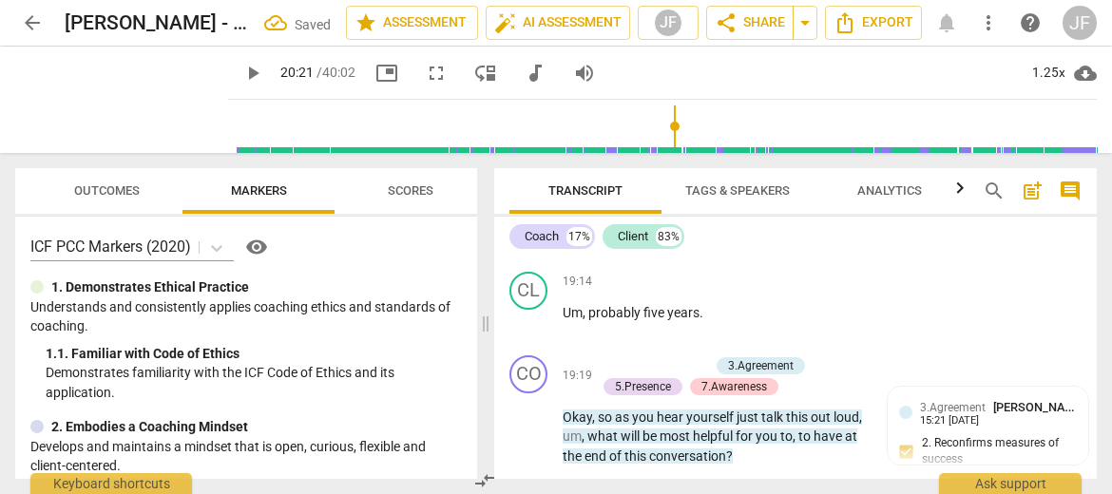
scroll to position [10174, 0]
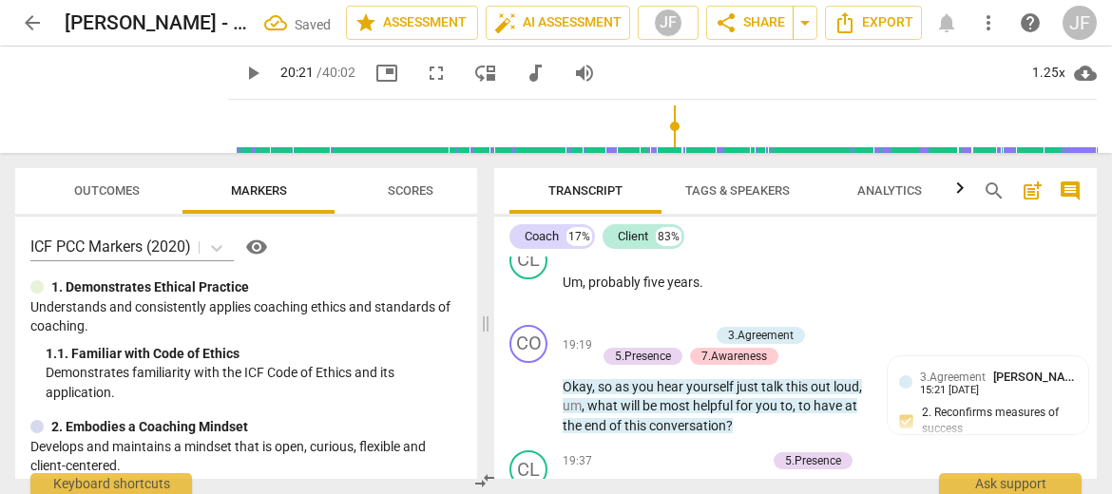
drag, startPoint x: 599, startPoint y: 470, endPoint x: 564, endPoint y: 449, distance: 40.1
click at [613, 410] on div "+" at bounding box center [613, 415] width 19 height 19
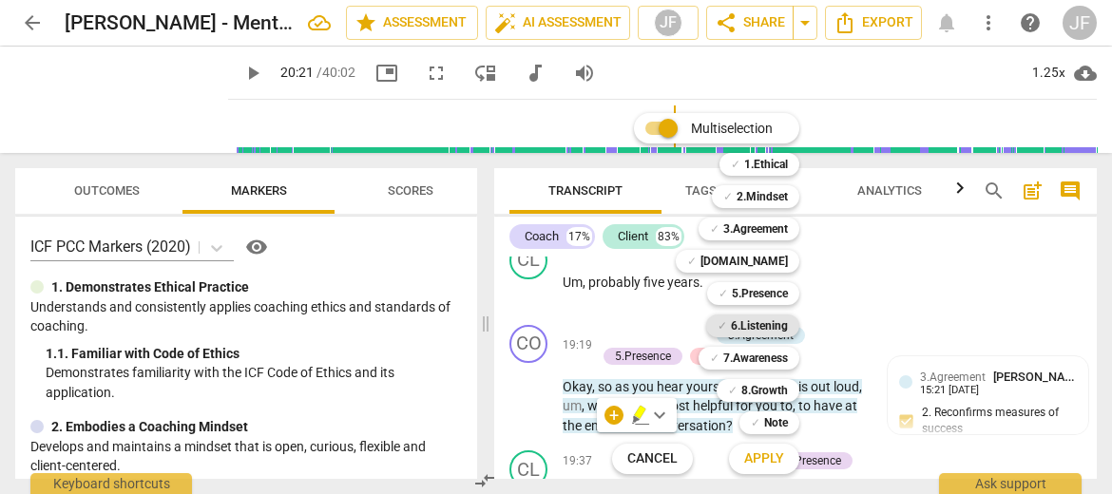
click at [775, 324] on b "6.Listening" at bounding box center [759, 326] width 57 height 23
click at [775, 458] on span "Apply" at bounding box center [764, 458] width 40 height 19
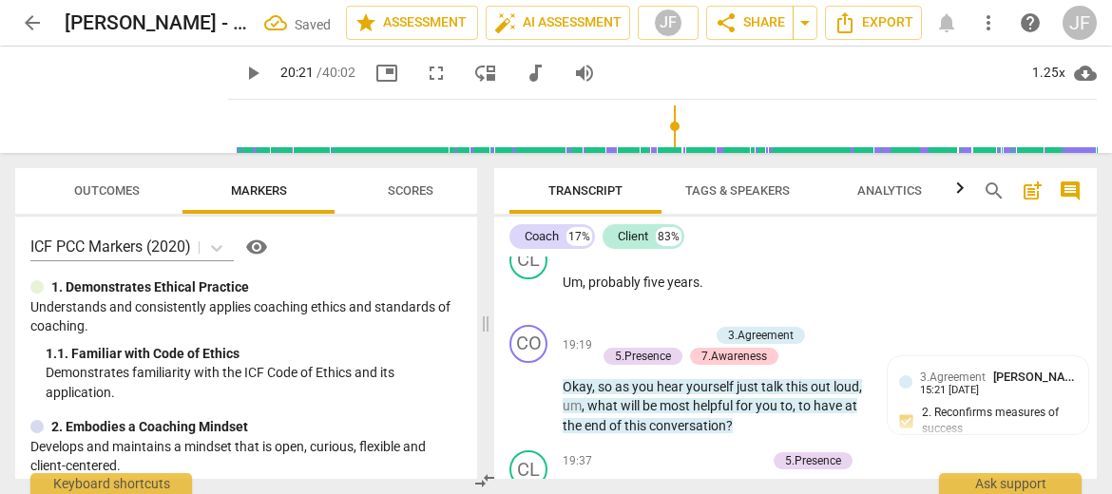
scroll to position [10488, 0]
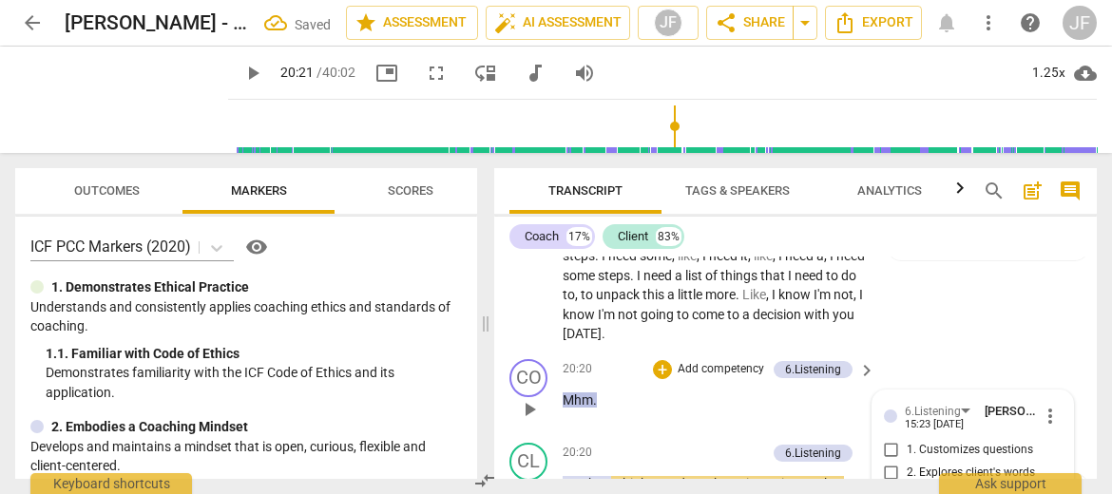
checkbox input "true"
click at [505, 185] on div at bounding box center [501, 187] width 15 height 39
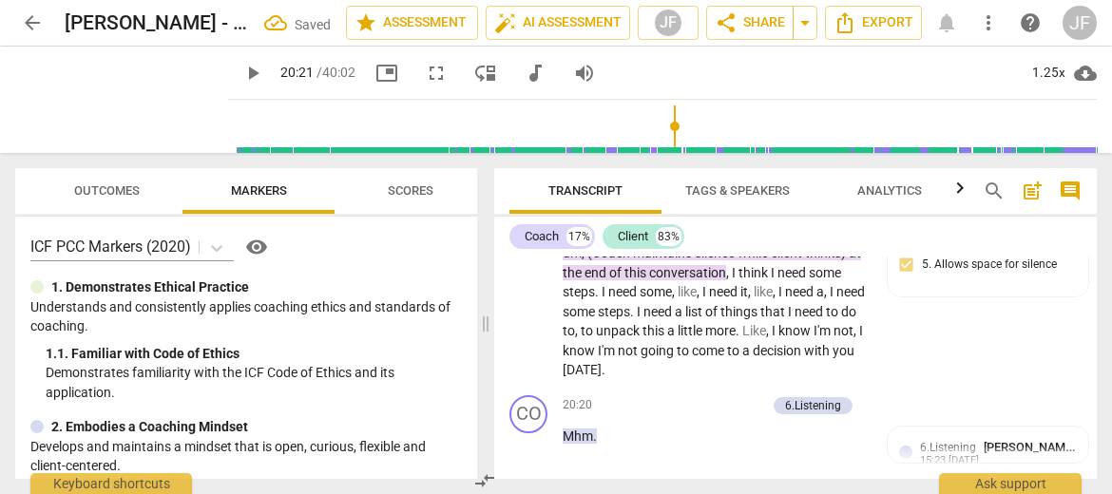
scroll to position [10397, 0]
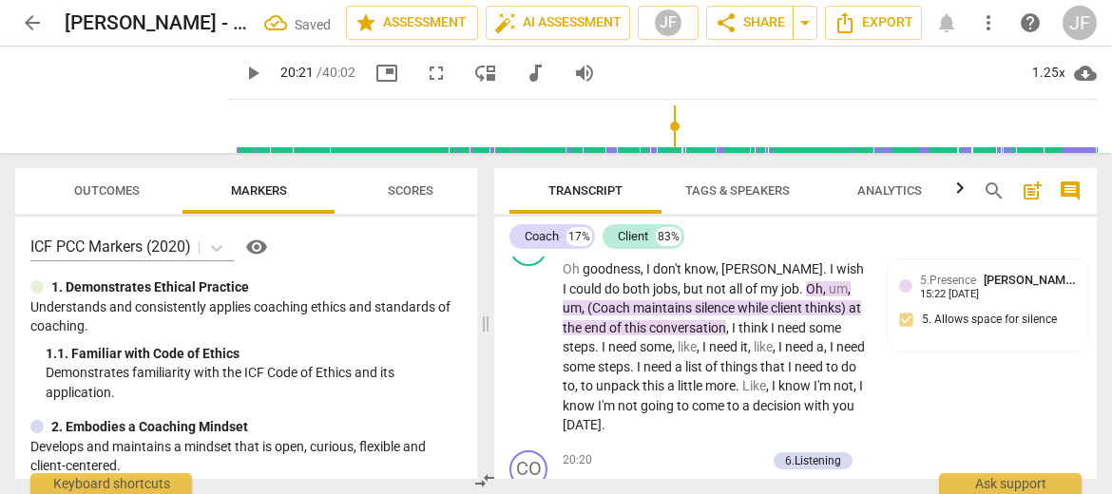
type input "1240"
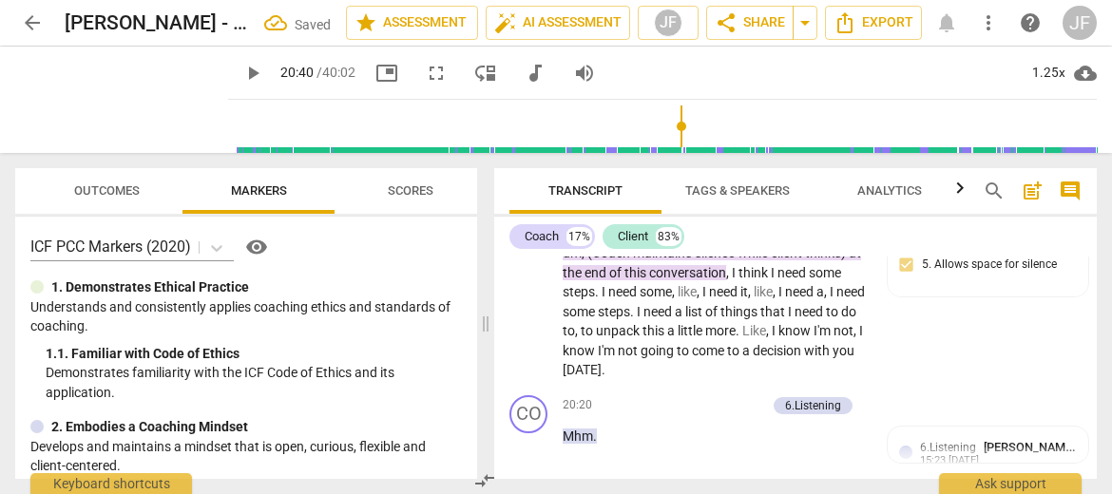
scroll to position [10507, 0]
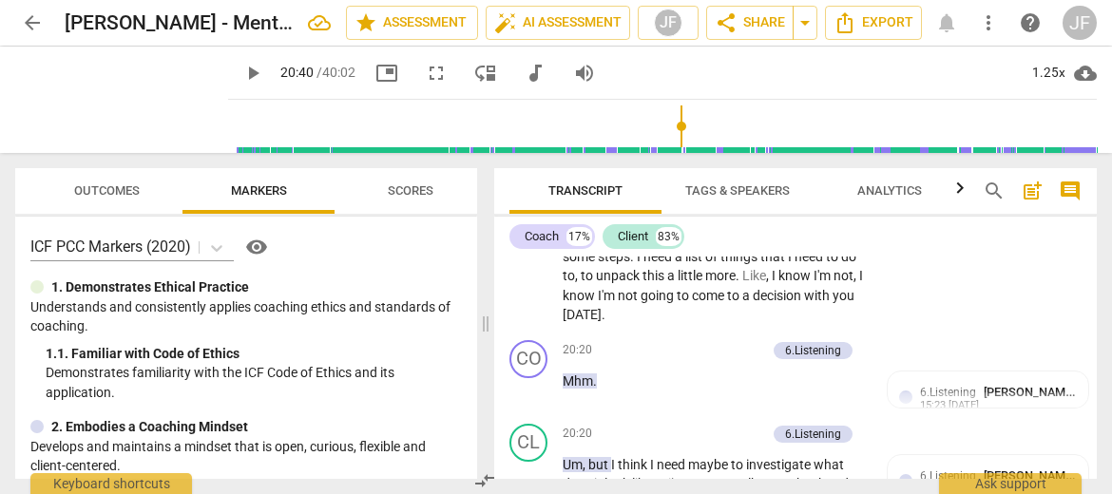
drag, startPoint x: 664, startPoint y: 370, endPoint x: 566, endPoint y: 352, distance: 99.5
click at [672, 347] on div "+" at bounding box center [668, 348] width 19 height 19
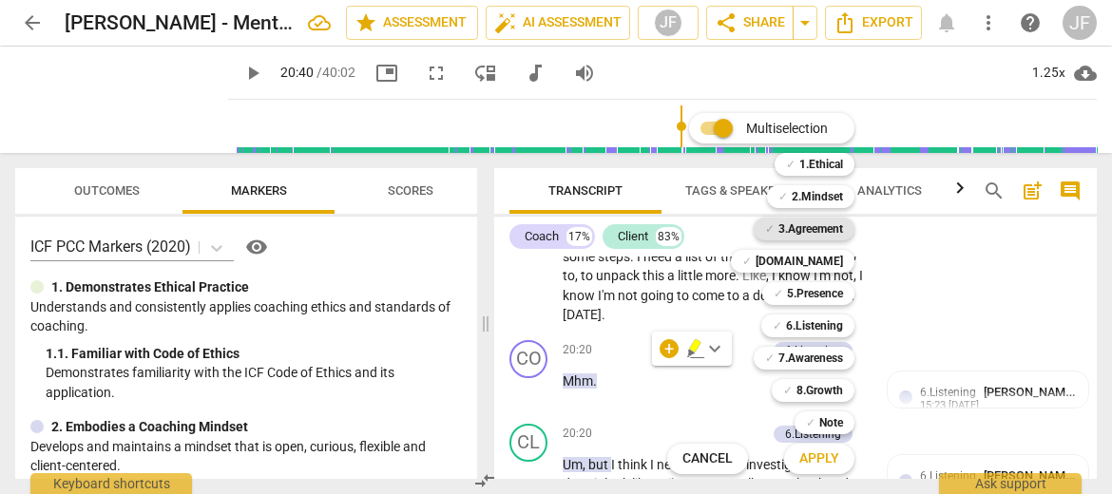
click at [827, 228] on b "3.Agreement" at bounding box center [810, 229] width 65 height 23
click at [825, 291] on b "5.Presence" at bounding box center [815, 293] width 56 height 23
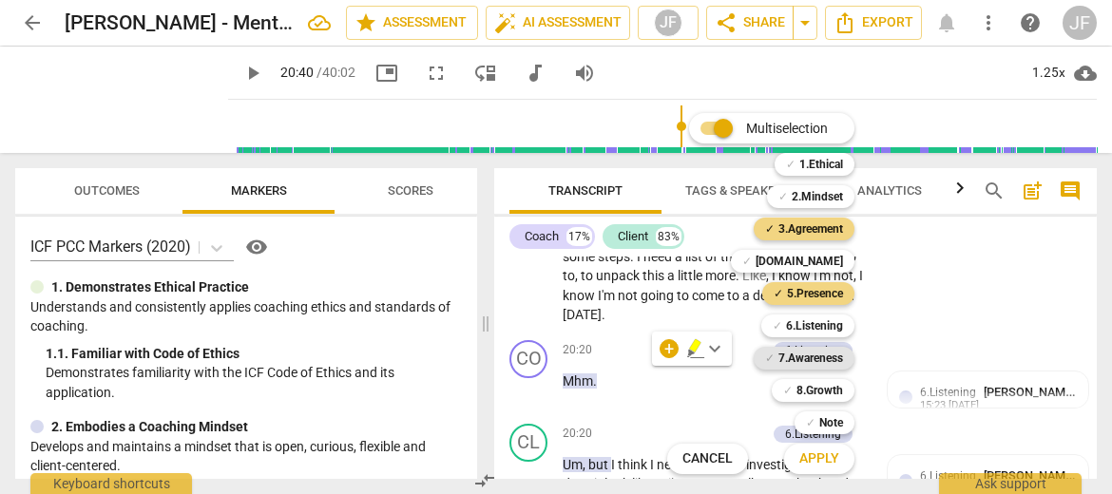
click at [823, 354] on b "7.Awareness" at bounding box center [810, 358] width 65 height 23
click at [823, 456] on span "Apply" at bounding box center [819, 458] width 40 height 19
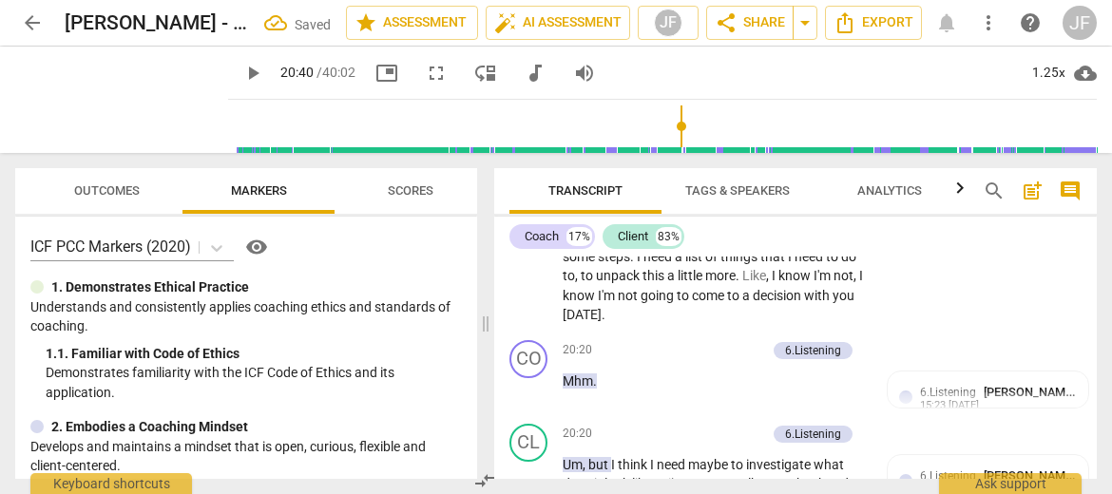
scroll to position [10688, 0]
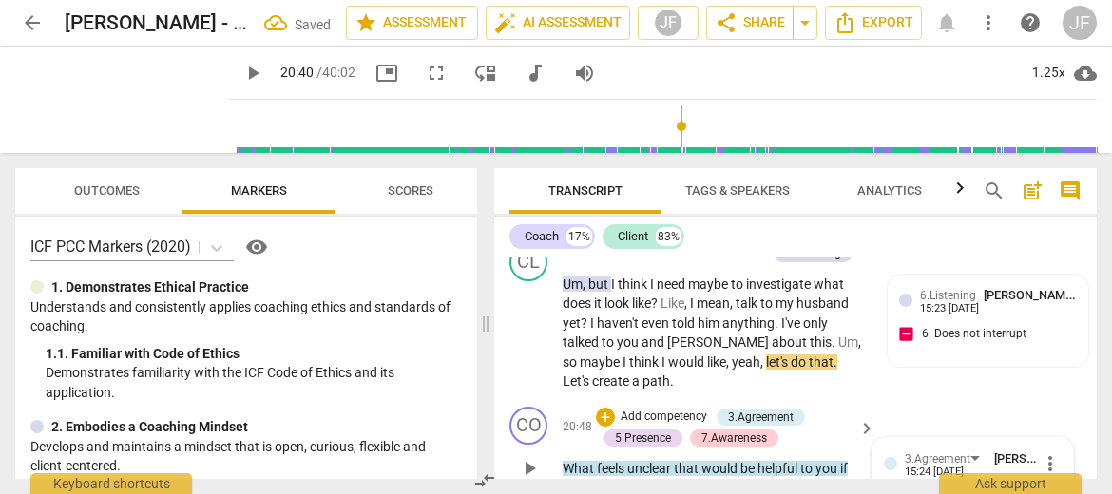
checkbox input "true"
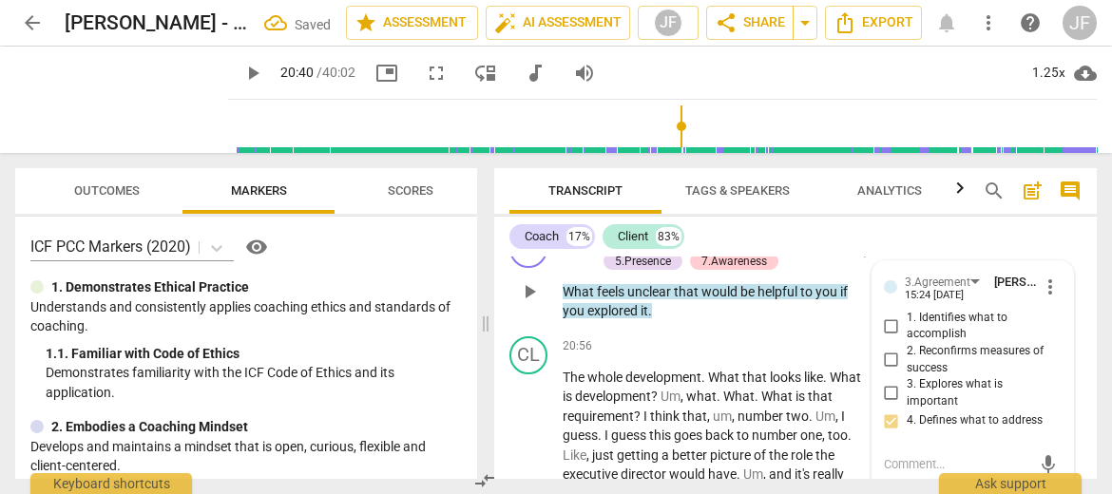
scroll to position [10878, 0]
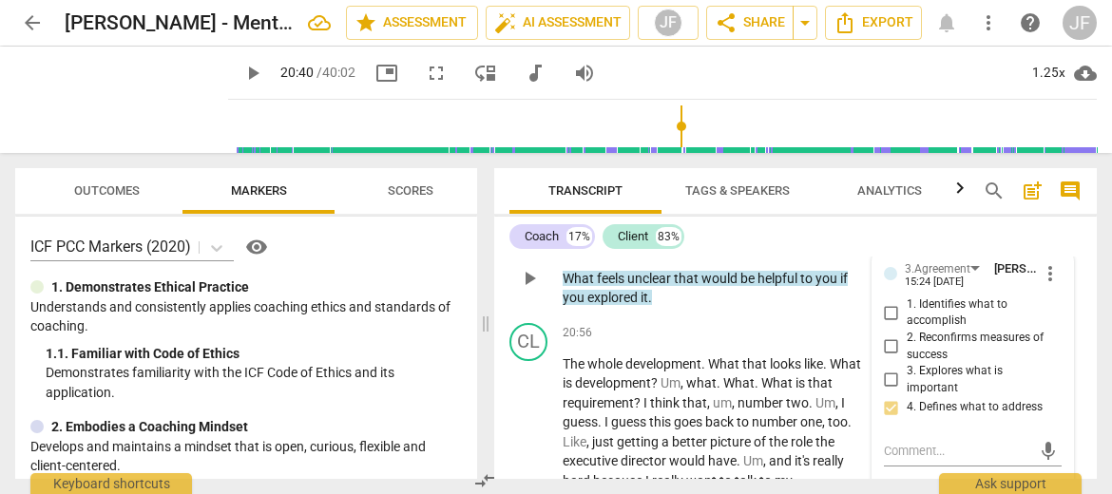
checkbox input "true"
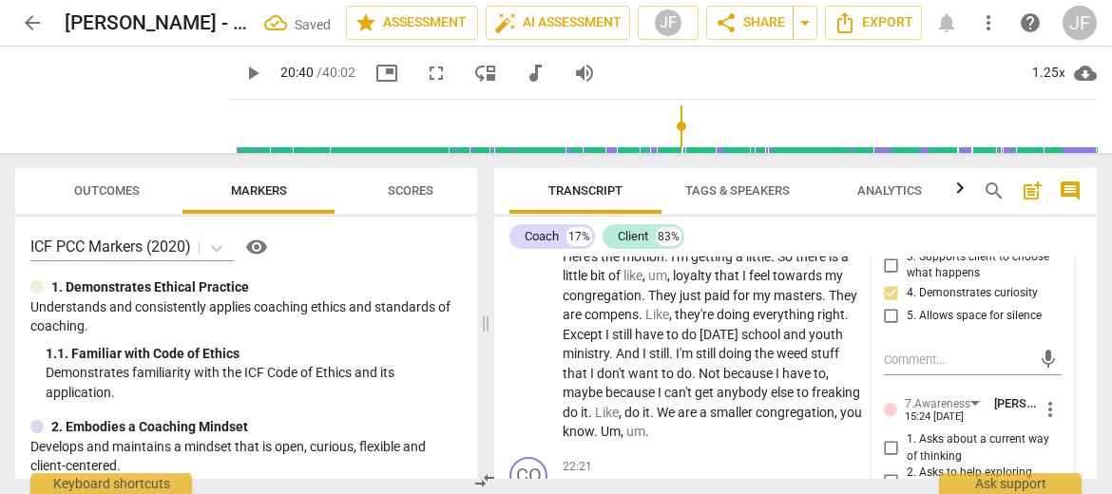
scroll to position [11220, 0]
checkbox input "true"
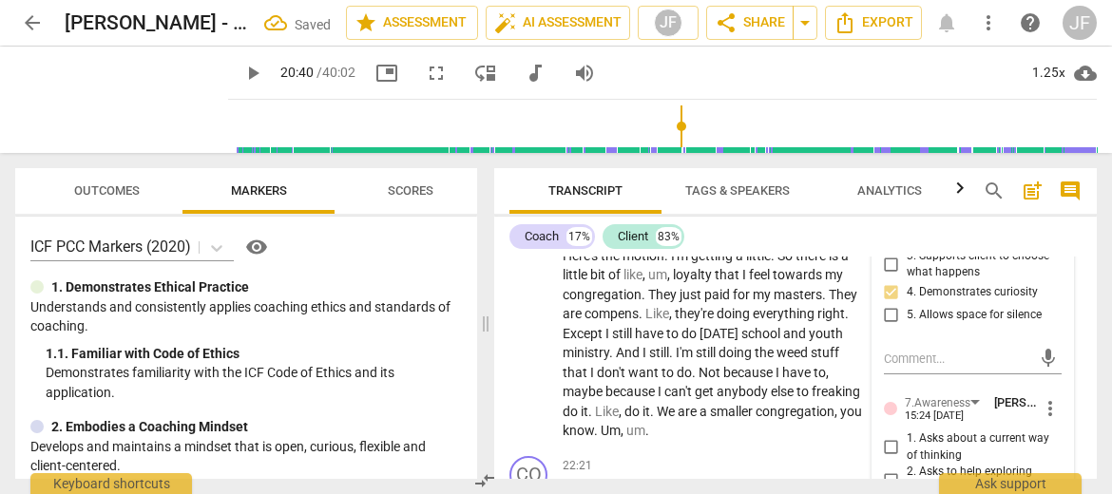
click at [503, 190] on div at bounding box center [501, 187] width 15 height 39
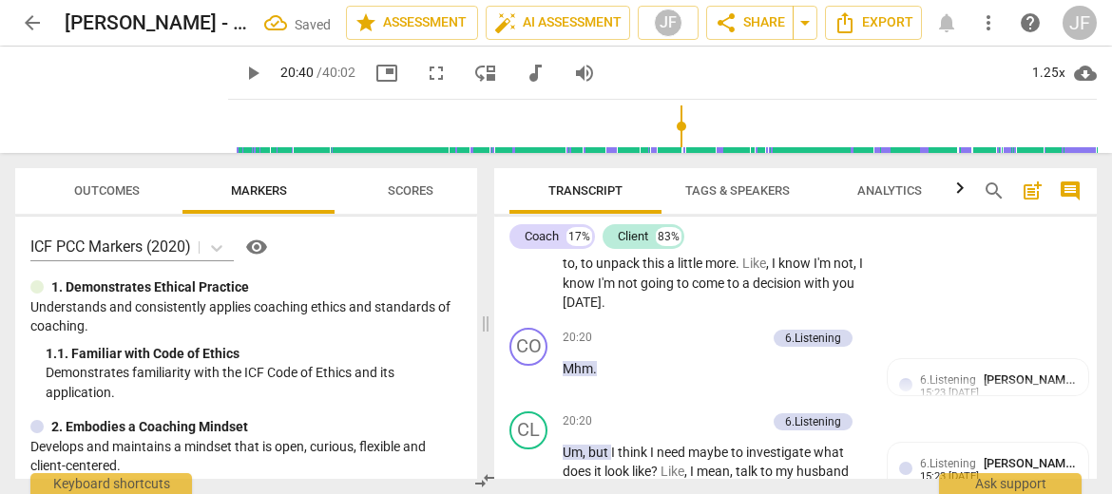
scroll to position [10631, 0]
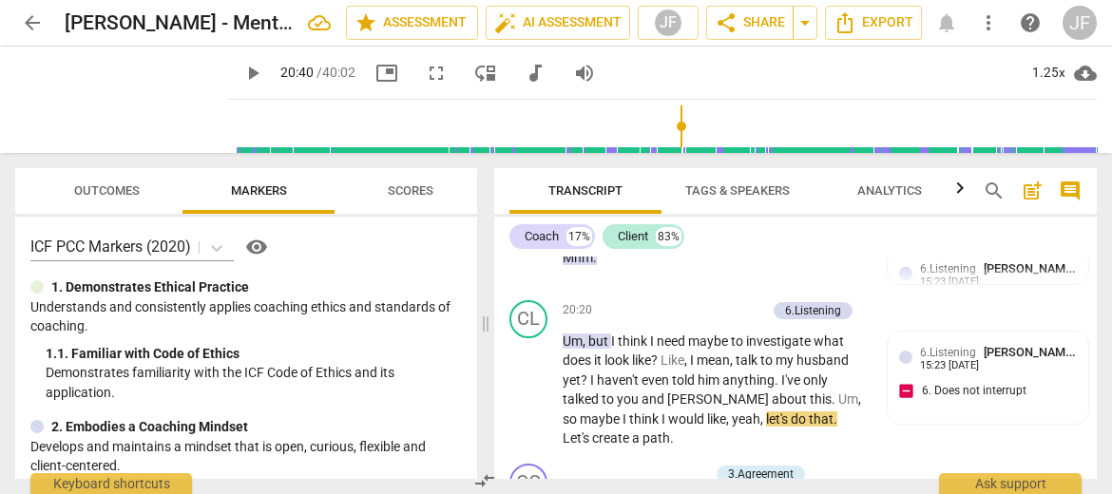
click at [241, 71] on span "play_arrow" at bounding box center [252, 73] width 23 height 23
type input "1245"
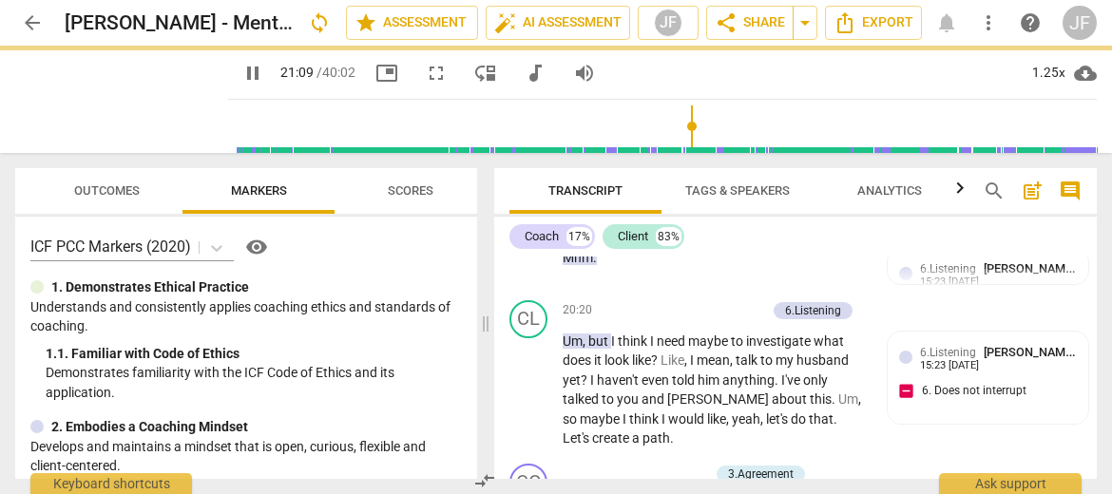
click at [241, 71] on span "pause" at bounding box center [252, 73] width 23 height 23
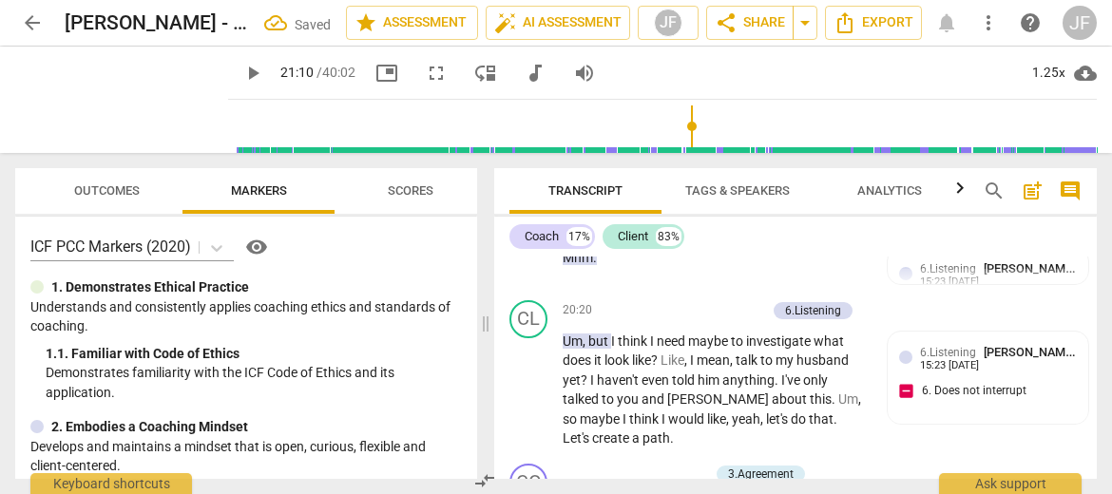
type input "1271"
click at [241, 81] on span "play_arrow" at bounding box center [252, 73] width 23 height 23
click at [241, 84] on span "pause" at bounding box center [252, 73] width 23 height 23
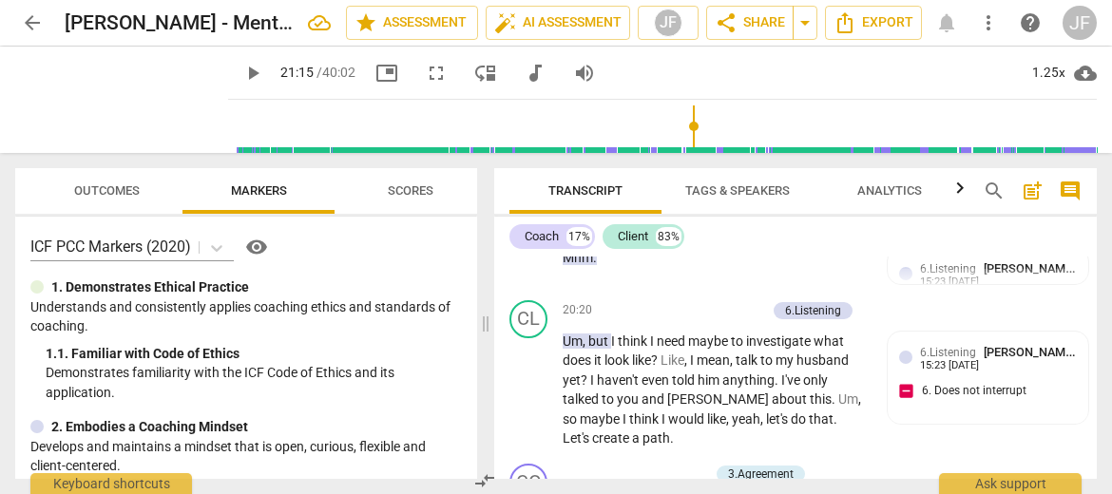
type input "1275"
drag, startPoint x: 603, startPoint y: 416, endPoint x: 563, endPoint y: 401, distance: 42.7
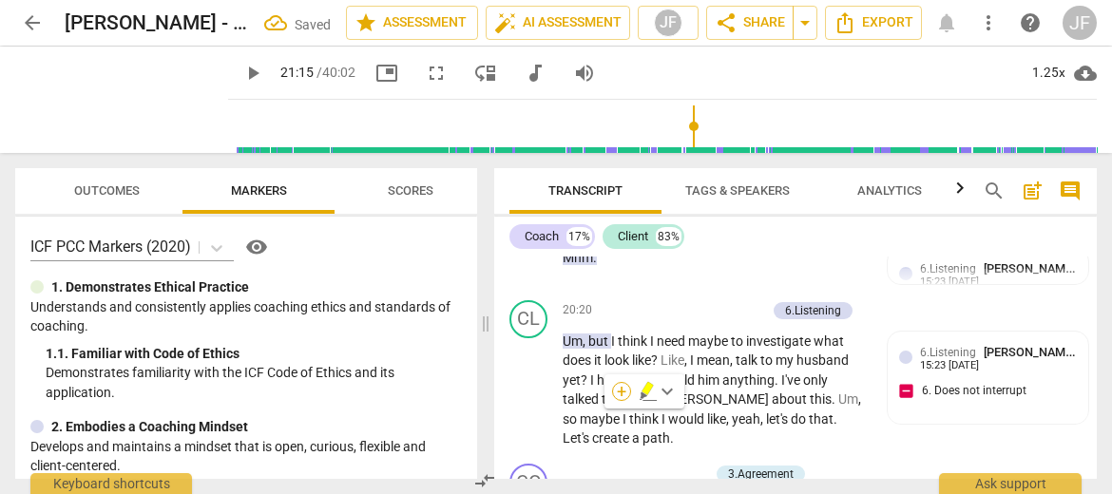
click at [623, 391] on div "+" at bounding box center [621, 391] width 19 height 19
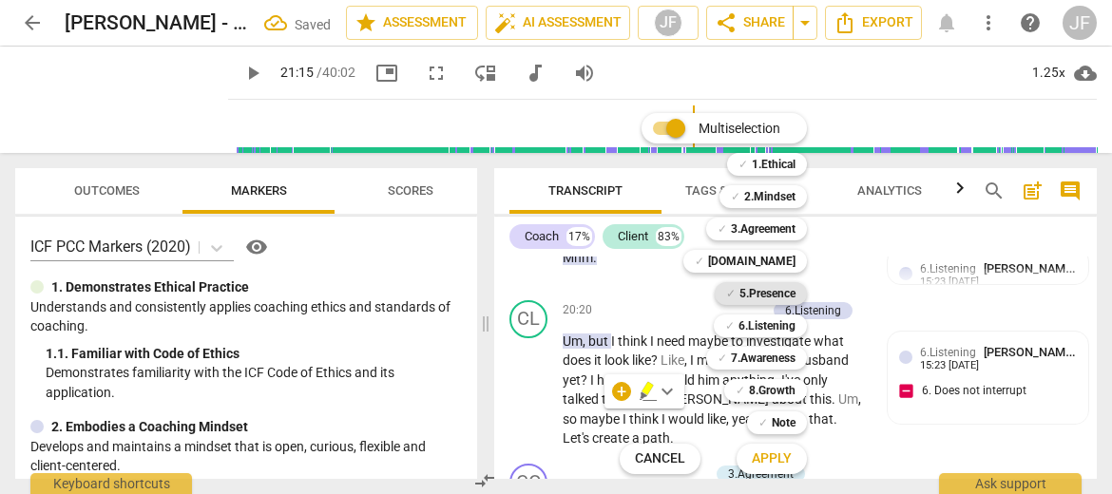
click at [786, 292] on b "5.Presence" at bounding box center [767, 293] width 56 height 23
click at [789, 455] on span "Apply" at bounding box center [772, 458] width 40 height 19
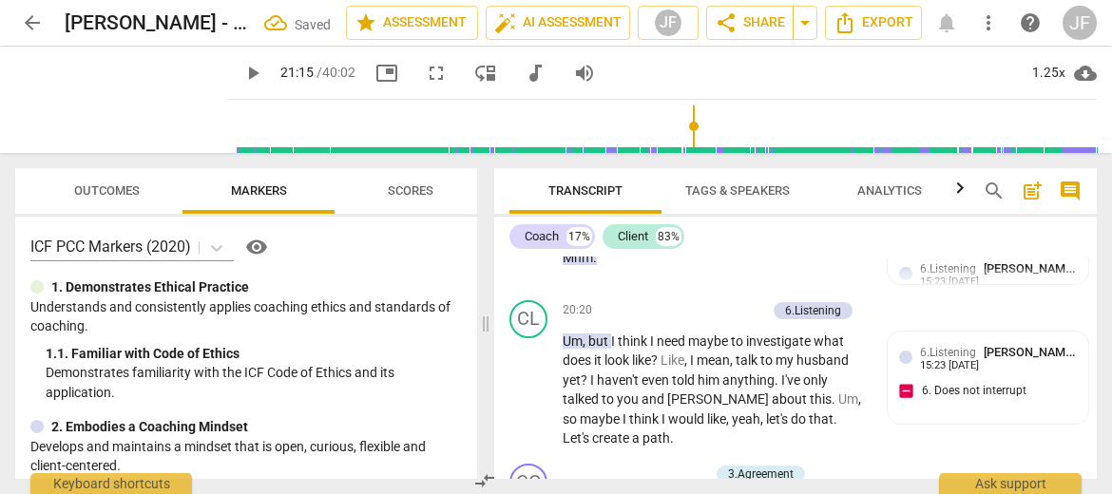
scroll to position [10819, 0]
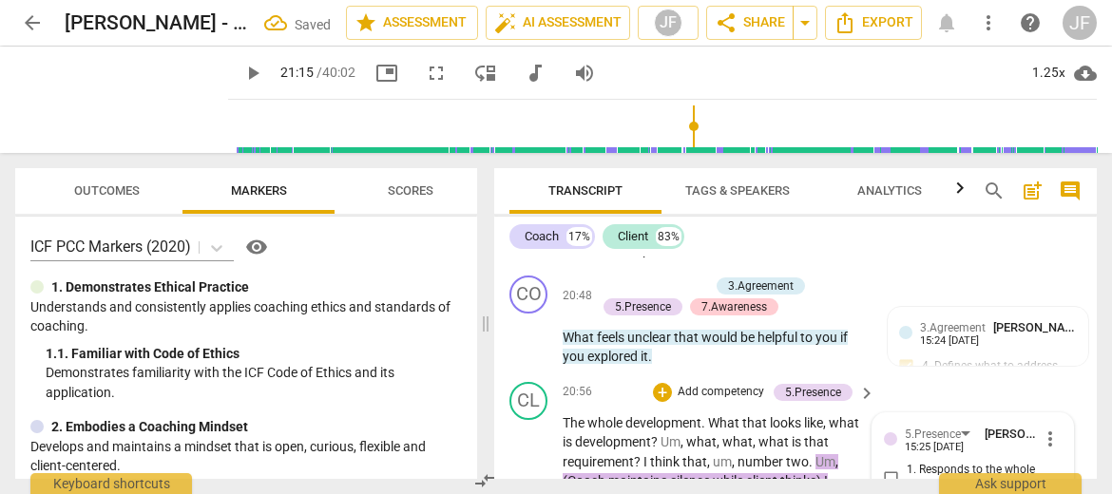
checkbox input "true"
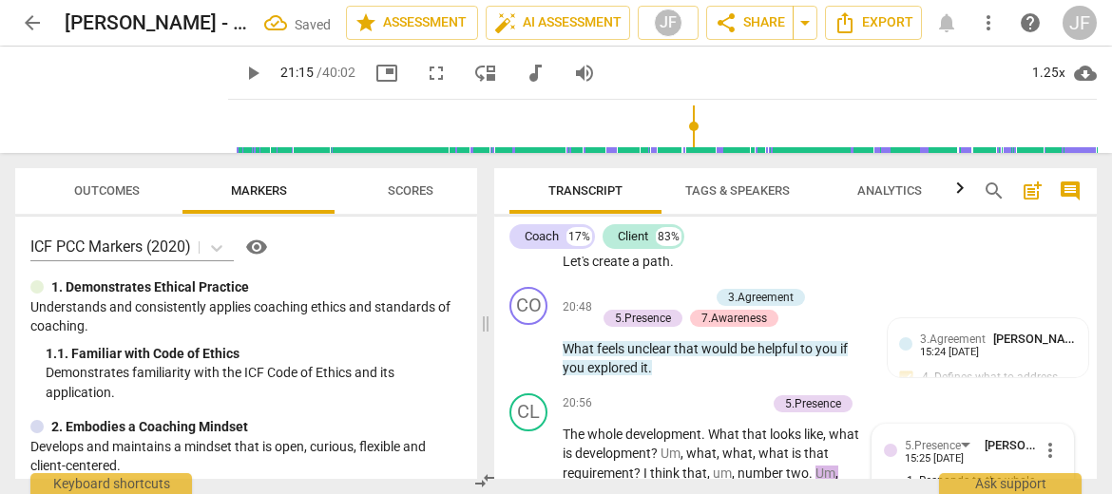
scroll to position [10697, 0]
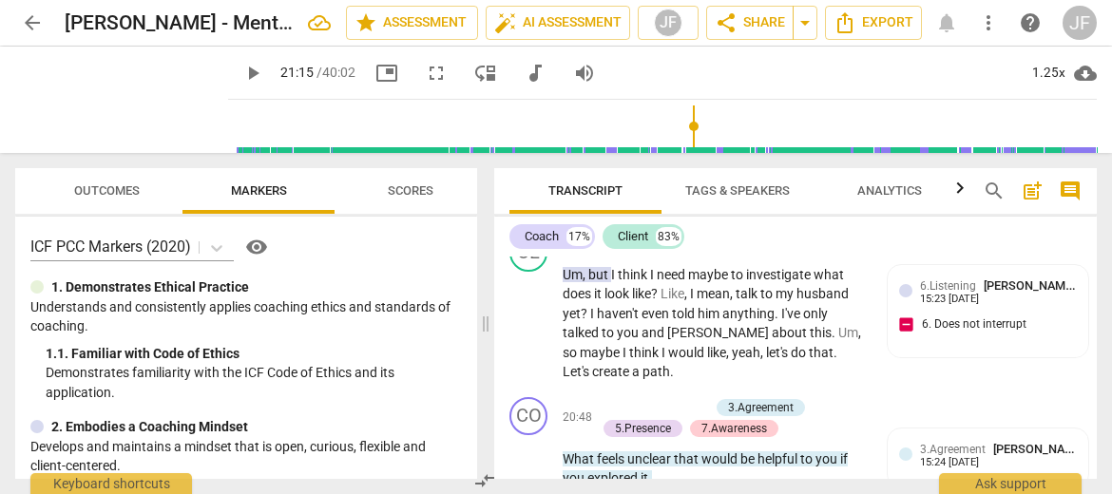
click at [241, 71] on span "play_arrow" at bounding box center [252, 73] width 23 height 23
type input "1299"
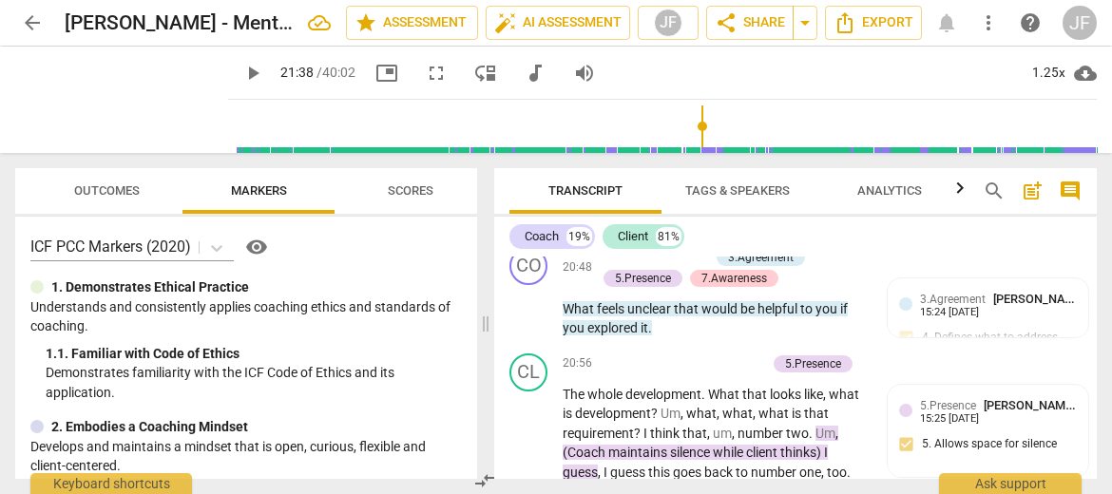
drag, startPoint x: 601, startPoint y: 382, endPoint x: 565, endPoint y: 378, distance: 35.4
click at [610, 359] on div "+" at bounding box center [613, 357] width 19 height 19
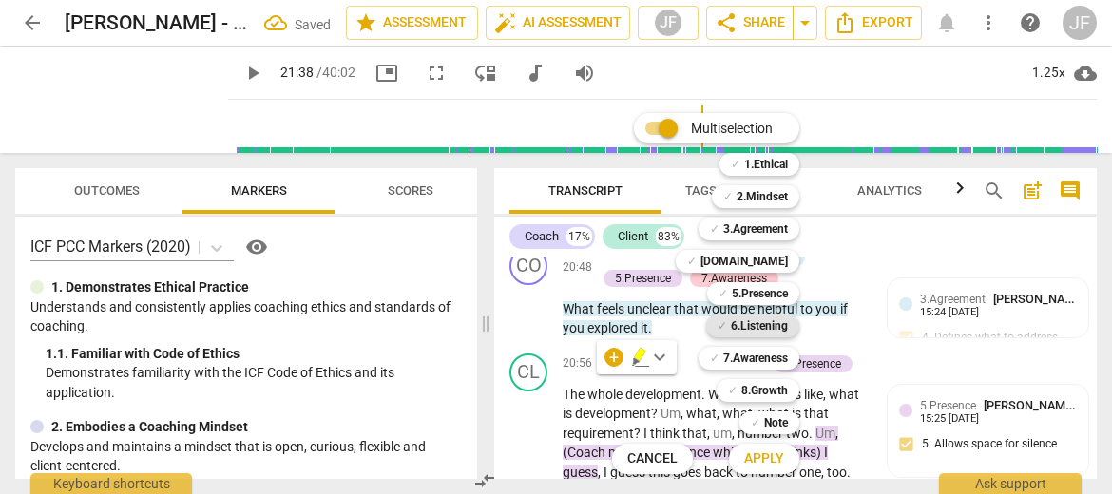
click at [762, 325] on b "6.Listening" at bounding box center [759, 326] width 57 height 23
click at [779, 461] on span "Apply" at bounding box center [764, 458] width 40 height 19
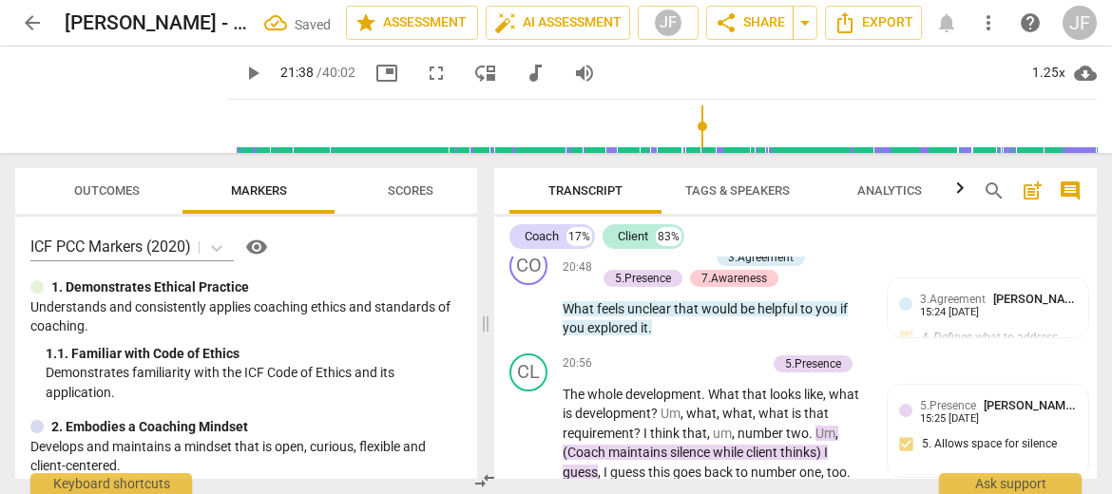
scroll to position [11102, 0]
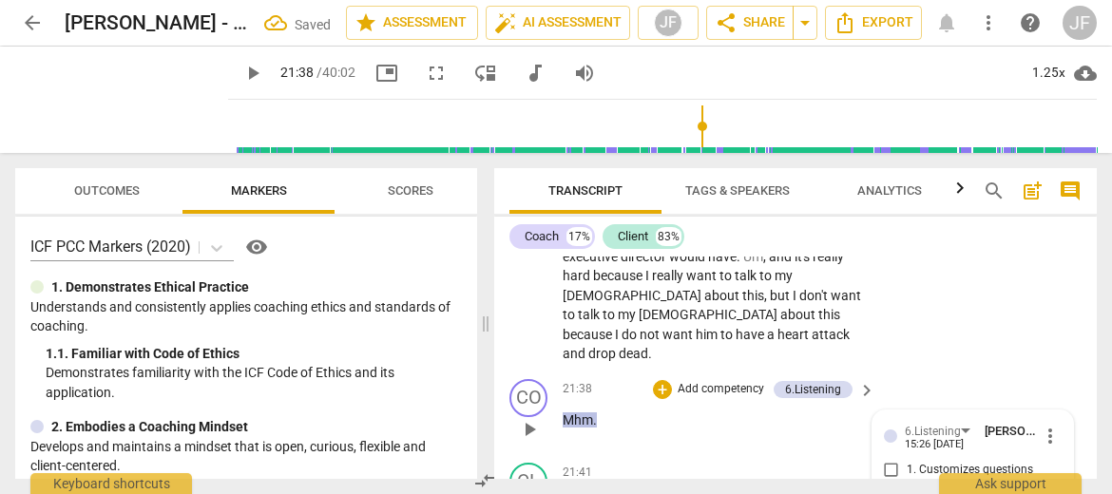
checkbox input "true"
click at [519, 181] on span "Transcript" at bounding box center [585, 192] width 152 height 26
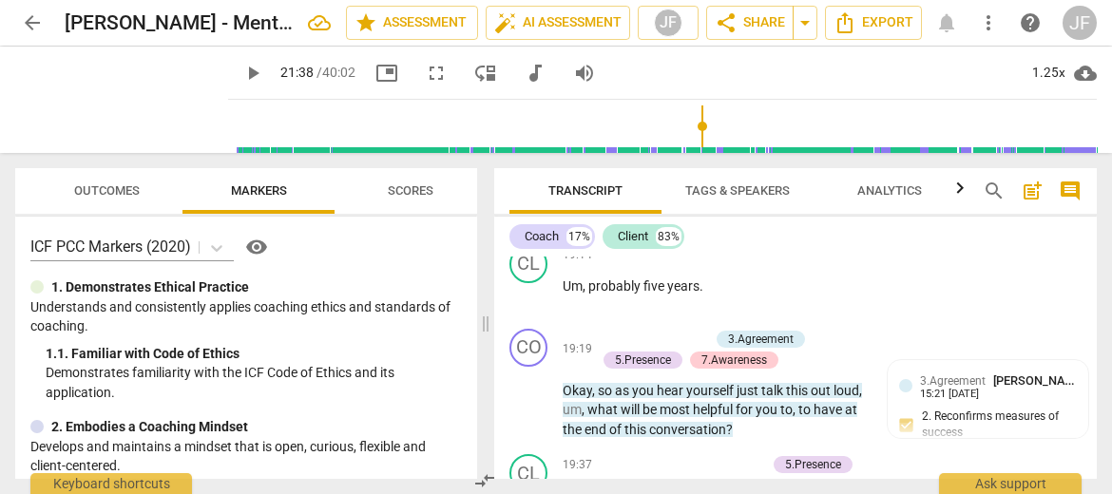
scroll to position [10002, 0]
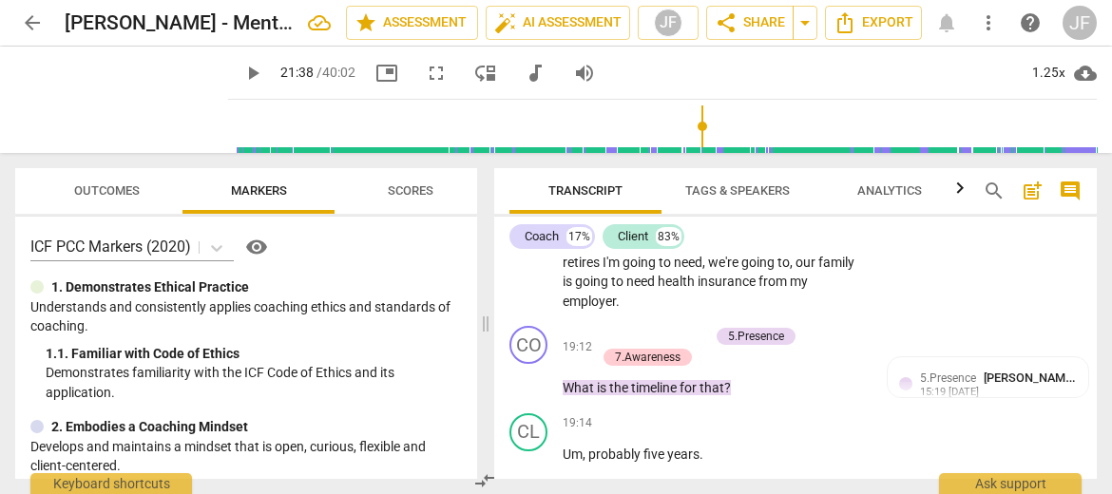
click at [1041, 279] on li "Edit" at bounding box center [1063, 280] width 66 height 36
type textarea "N"
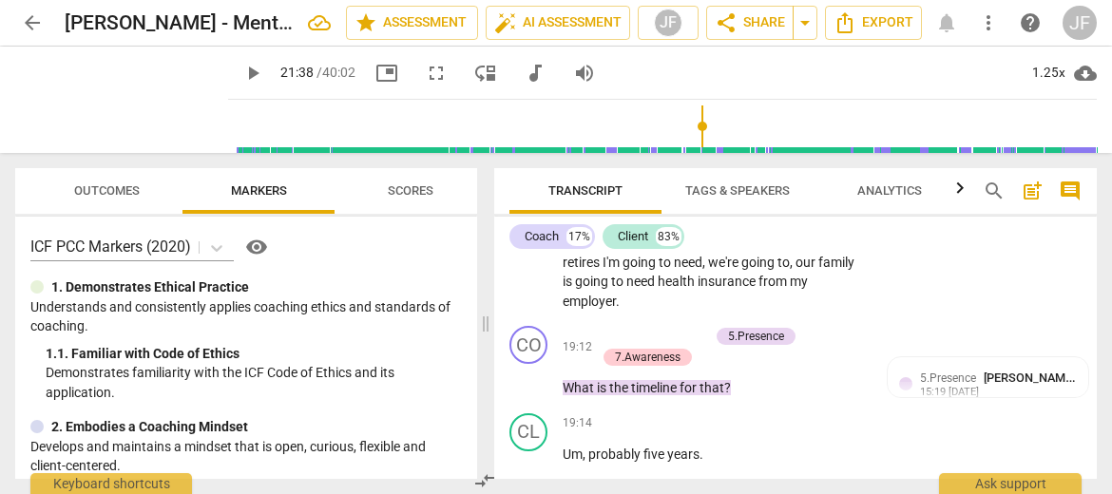
type textarea "N"
type textarea "No"
type textarea "Not"
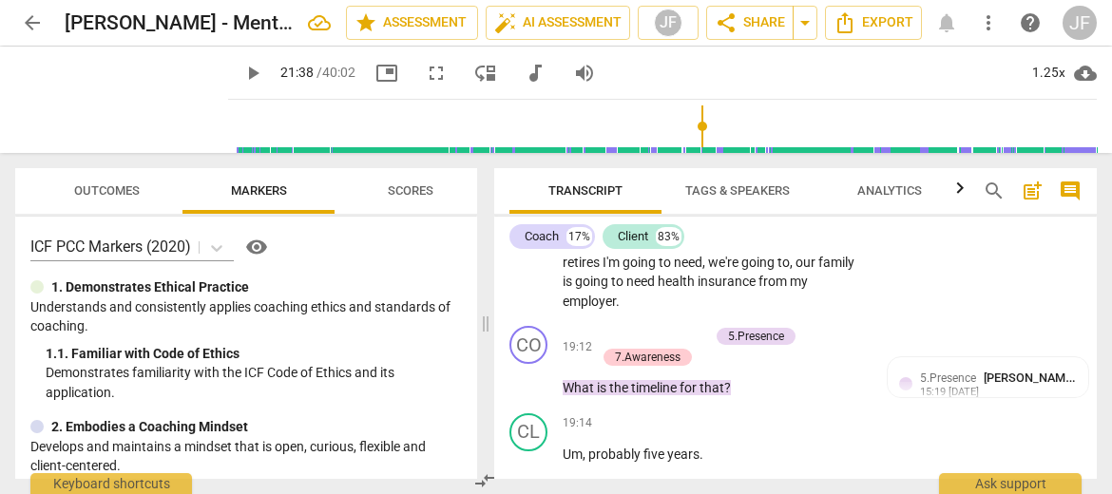
type textarea "Note"
type textarea "Note:"
type textarea "Note: w"
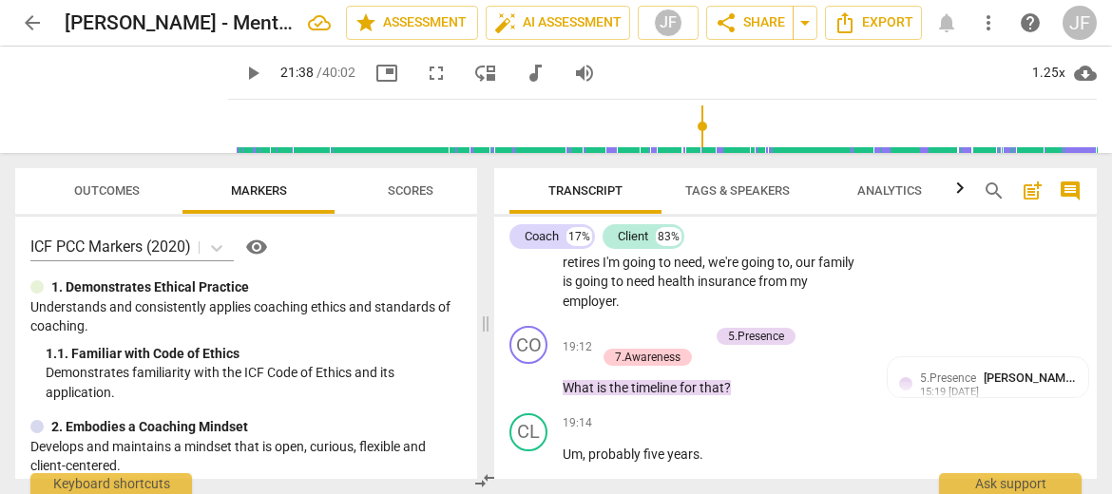
type textarea "Note: wh"
type textarea "Note: wha"
type textarea "Note: what"
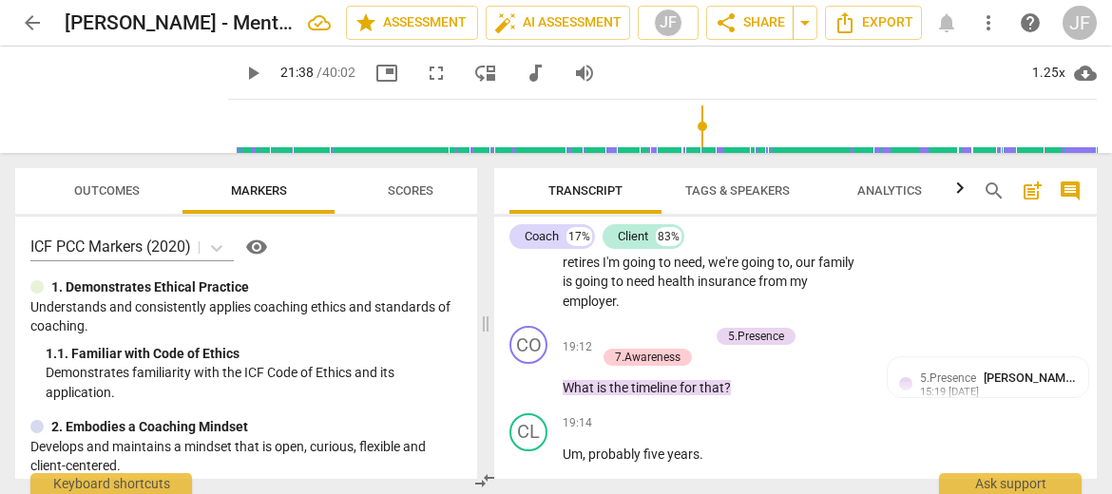
type textarea "Note: what"
type textarea "Note: what w"
type textarea "Note: what we"
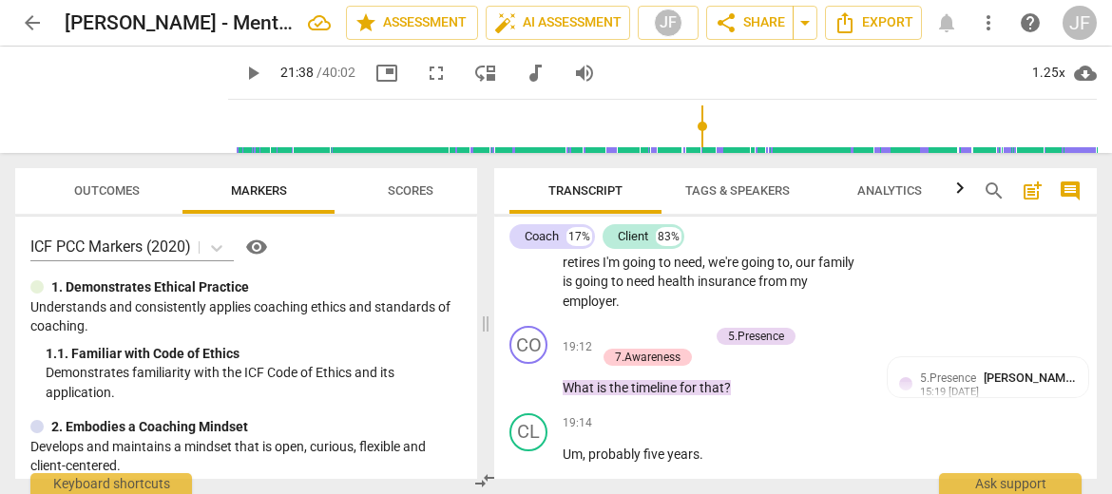
type textarea "Note: what we"
type textarea "Note: what wen"
type textarea "Note: what went"
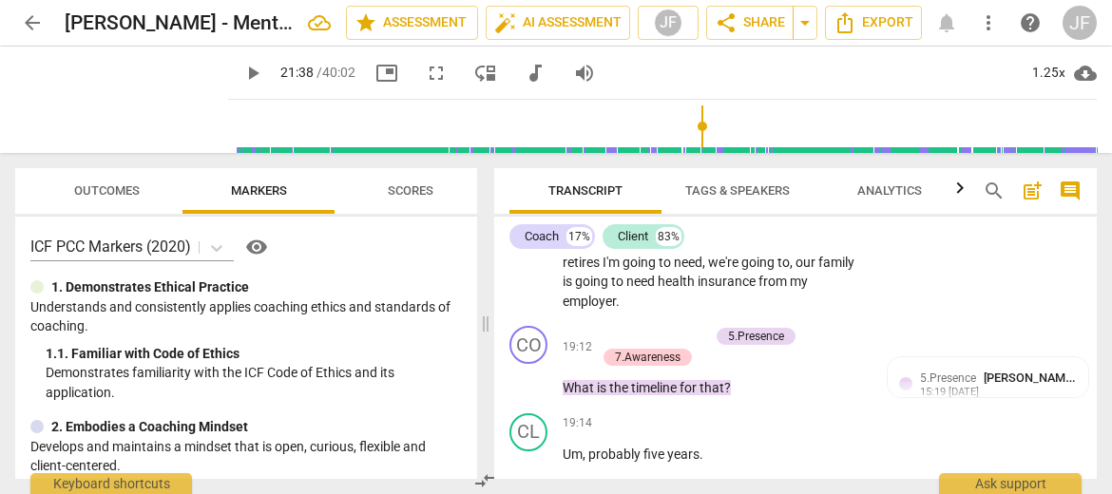
type textarea "Note: what went"
type textarea "Note: what went i"
type textarea "Note: what went in"
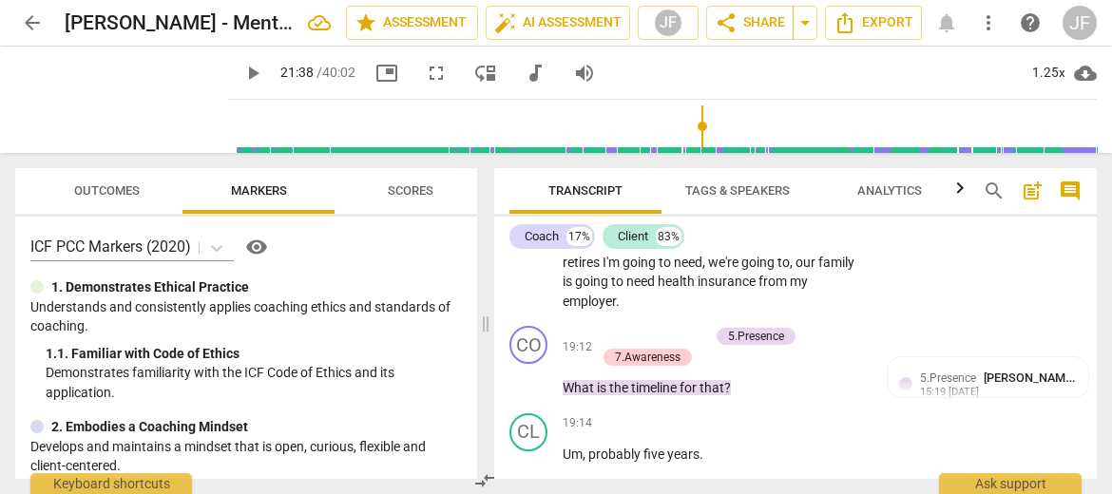
type textarea "Note: what went in"
type textarea "Note: what went int"
type textarea "Note: what went into"
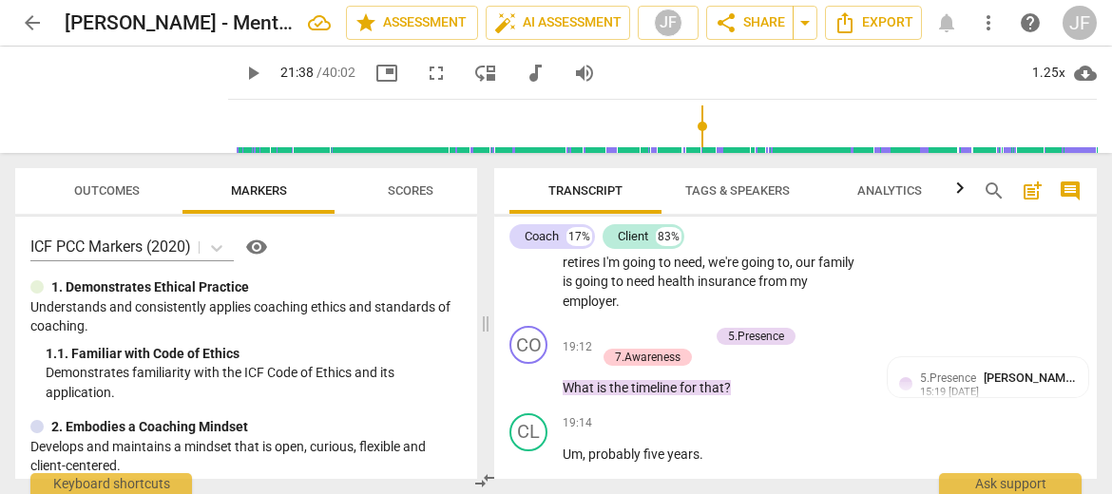
type textarea "Note: what went into"
type textarea "Note: what went into t"
type textarea "Note: what went into th"
type textarea "Note: what went into the"
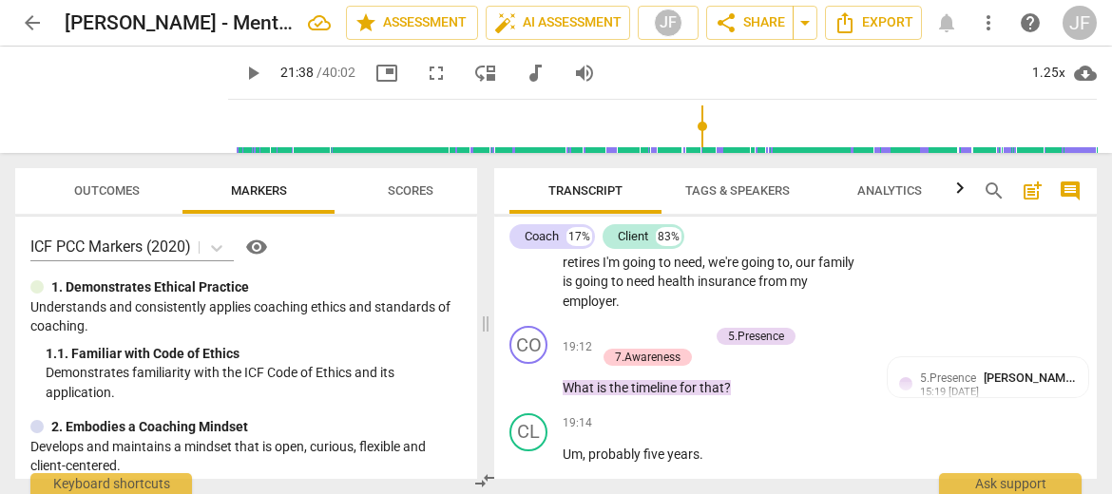
type textarea "Note: what went into the"
type textarea "Note: what went into the d"
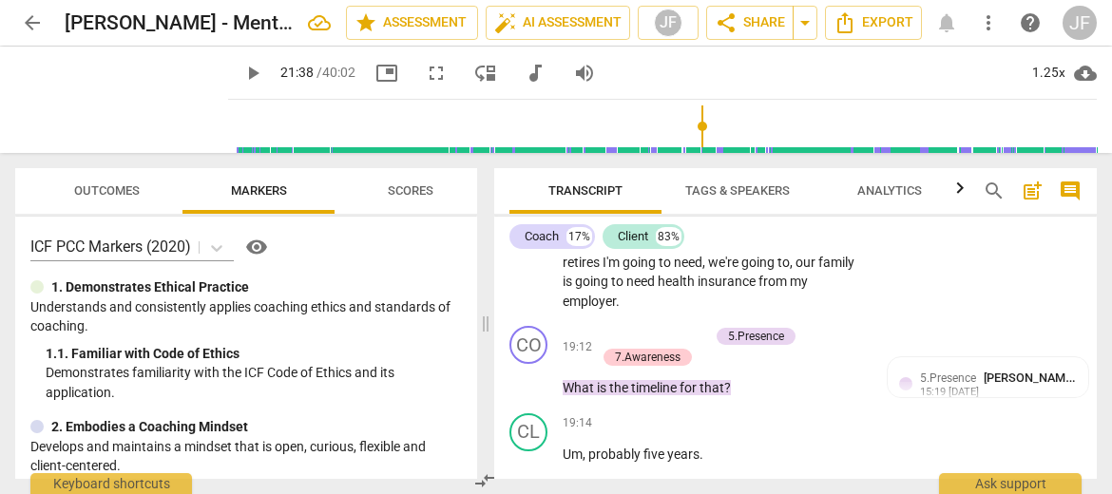
type textarea "Note: what went into the de"
type textarea "Note: what went into the dec"
type textarea "Note: what went into the deci"
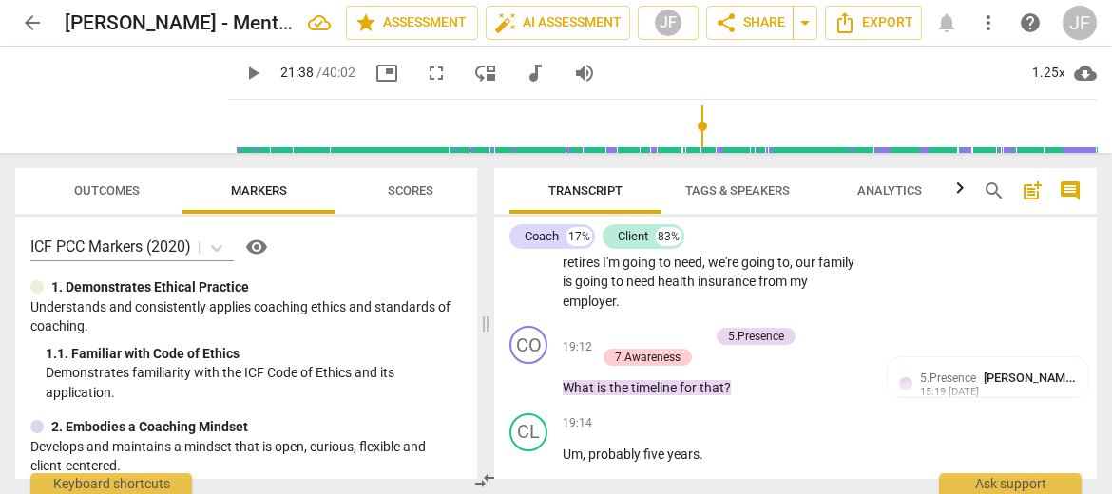
type textarea "Note: what went into the deci"
type textarea "Note: what went into the decis"
type textarea "Note: what went into the decisi"
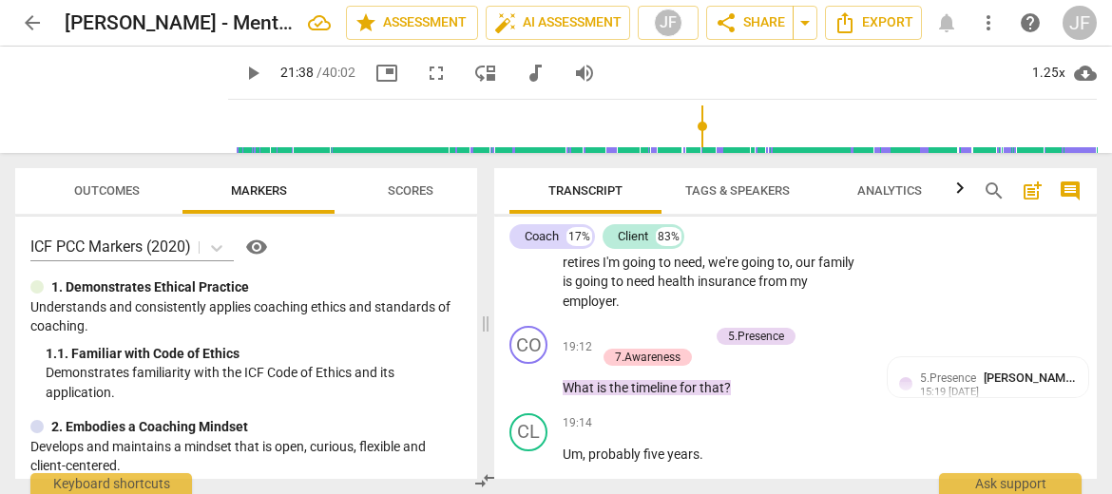
type textarea "Note: what went into the decisio"
type textarea "Note: what went into the decision"
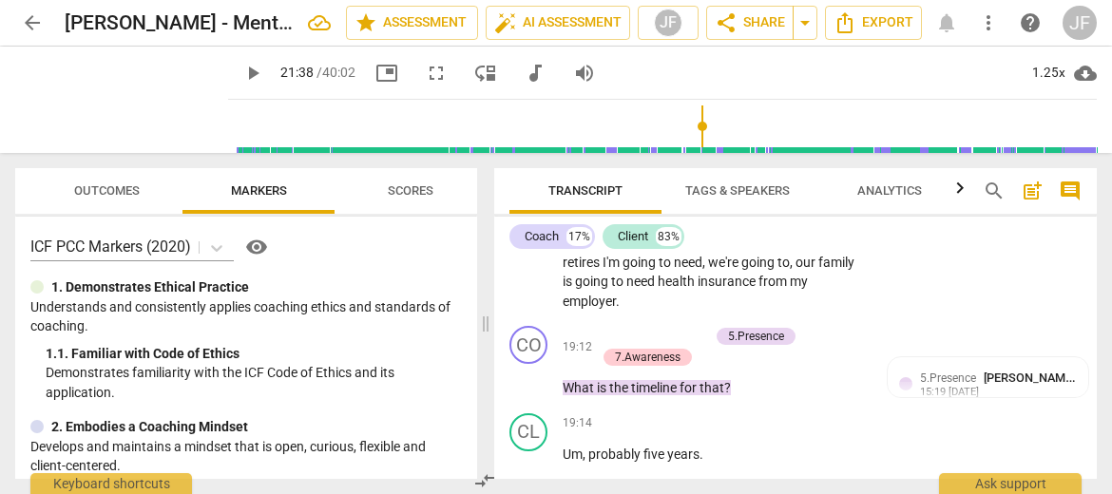
type textarea "Note: what went into the decision"
type textarea "Note: what went into the decision t"
type textarea "Note: what went into the decision to"
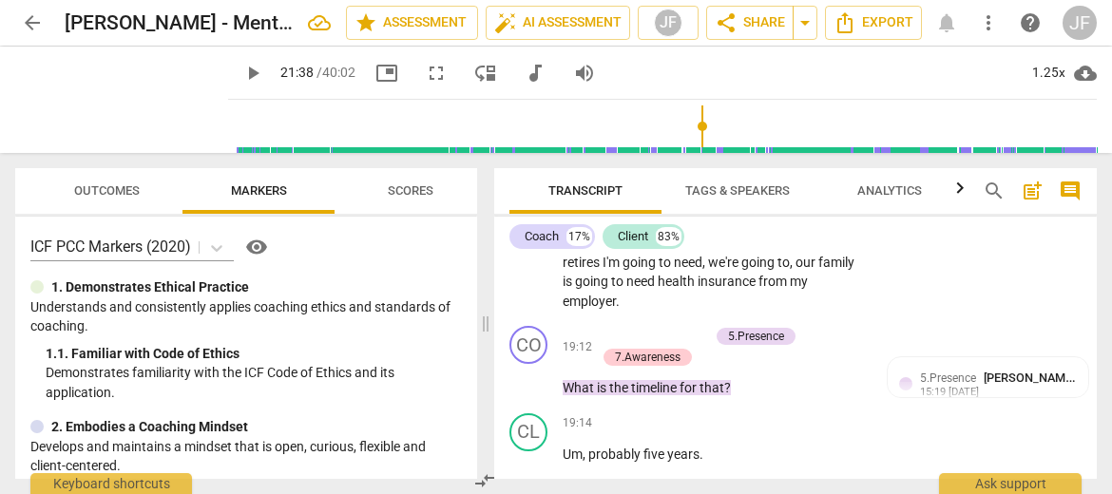
type textarea "Note: what went into the decision to"
type textarea "Note: what went into the decision to w"
type textarea "Note: what went into the decision to wa"
type textarea "Note: what went into the decision to wai"
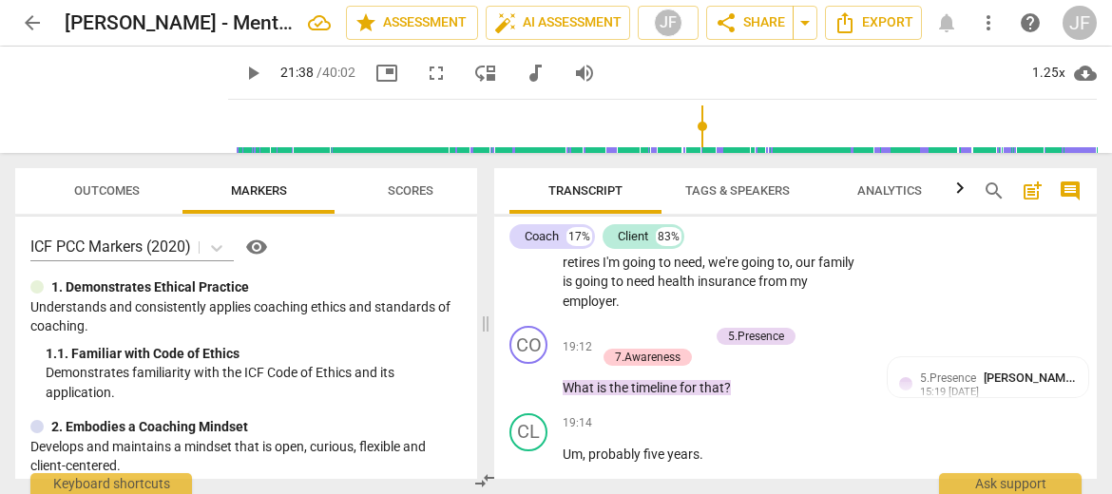
type textarea "Note: what went into the decision to wai"
type textarea "Note: what went into the decision to wait"
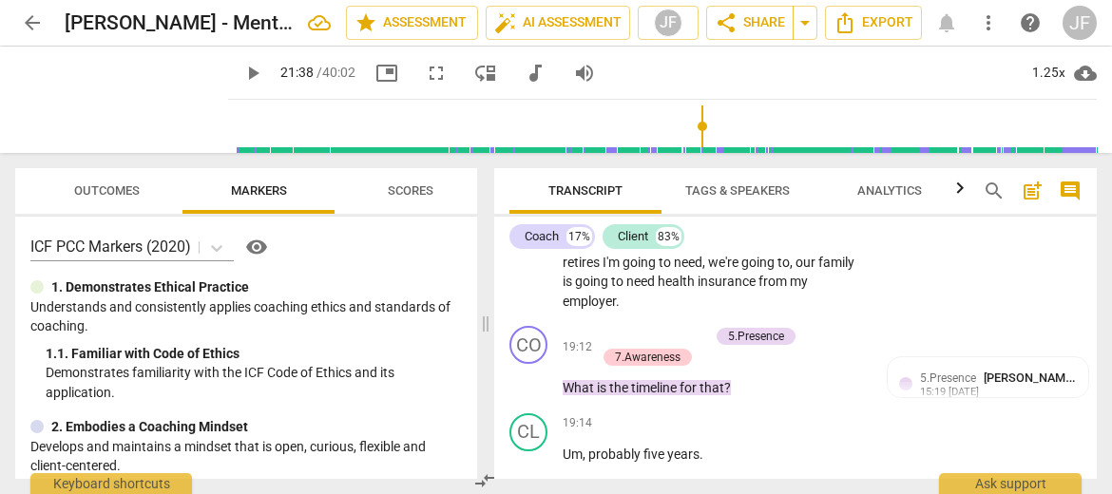
type textarea "Note: what went into the decision to wait t"
type textarea "Note: what went into the decision to wait to"
type textarea "Note: what went into the decision to wait to a"
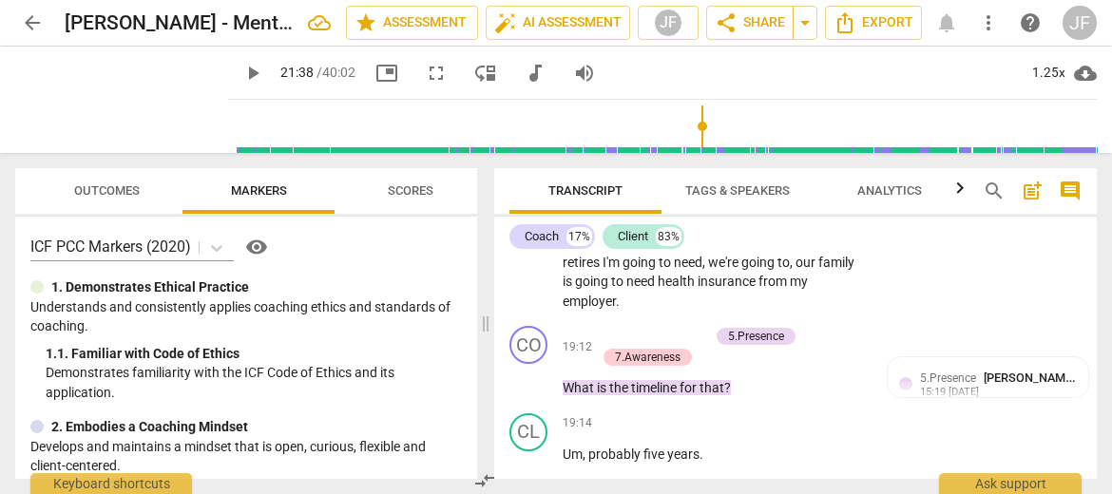
type textarea "Note: what went into the decision to wait to a"
type textarea "Note: what went into the decision to wait to as"
type textarea "Note: what went into the decision to wait to ask"
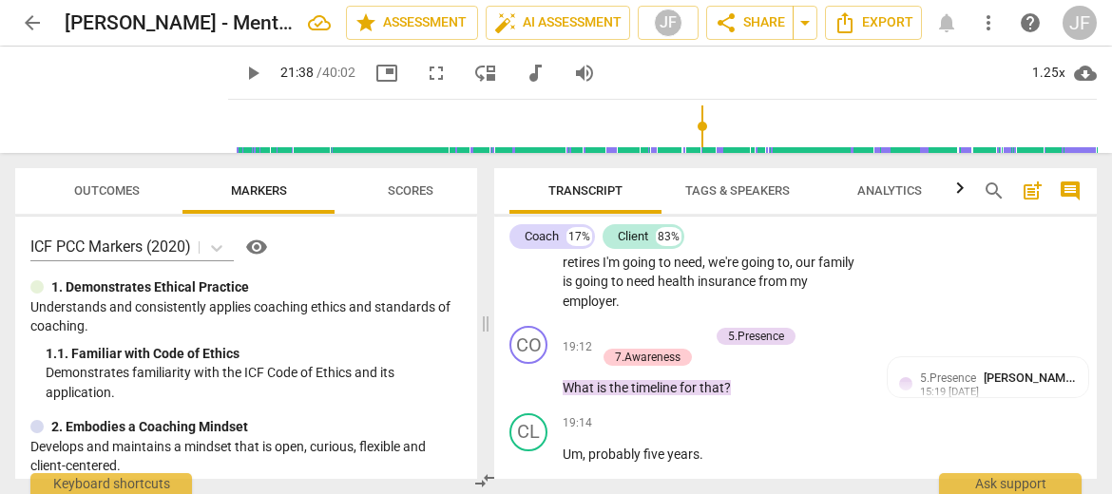
type textarea "Note: what went into the decision to wait to ask t"
type textarea "Note: what went into the decision to wait to ask th"
type textarea "Note: what went into the decision to wait to ask thi"
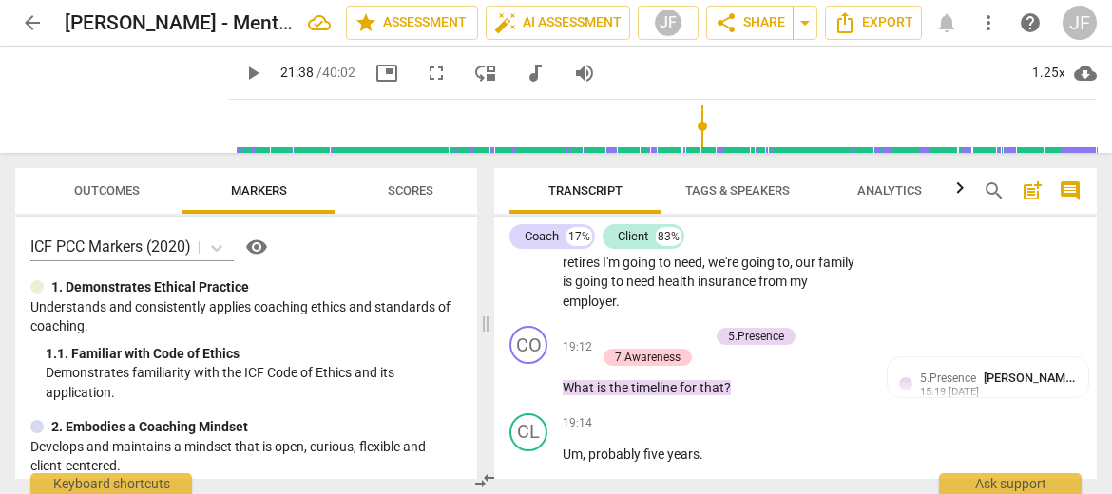
type textarea "Note: what went into the decision to wait to ask thi"
type textarea "Note: what went into the decision to wait to ask this"
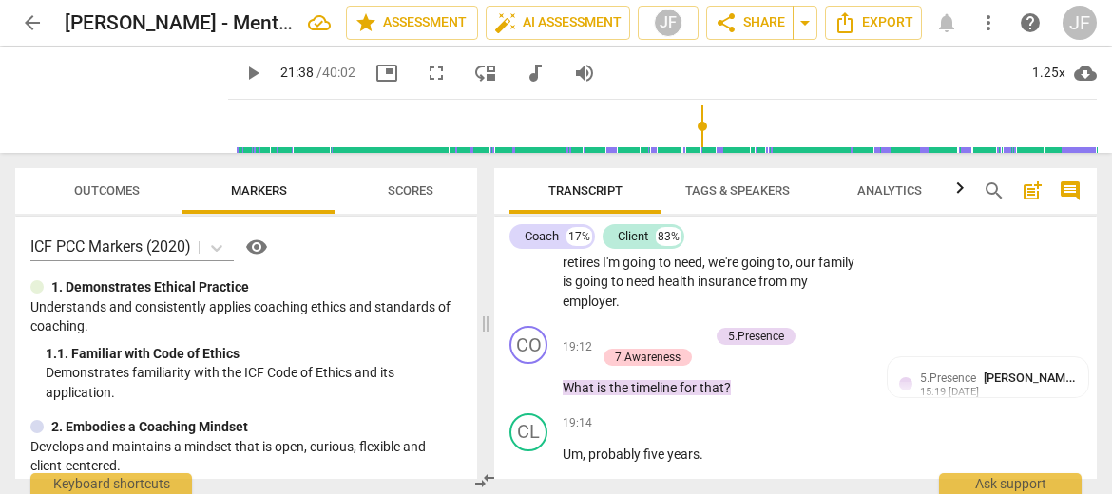
type textarea "Note: what went into the decision to wait to ask this y"
type textarea "Note: what went into the decision to wait to ask this ye"
type textarea "Note: what went into the decision to wait to ask this yea"
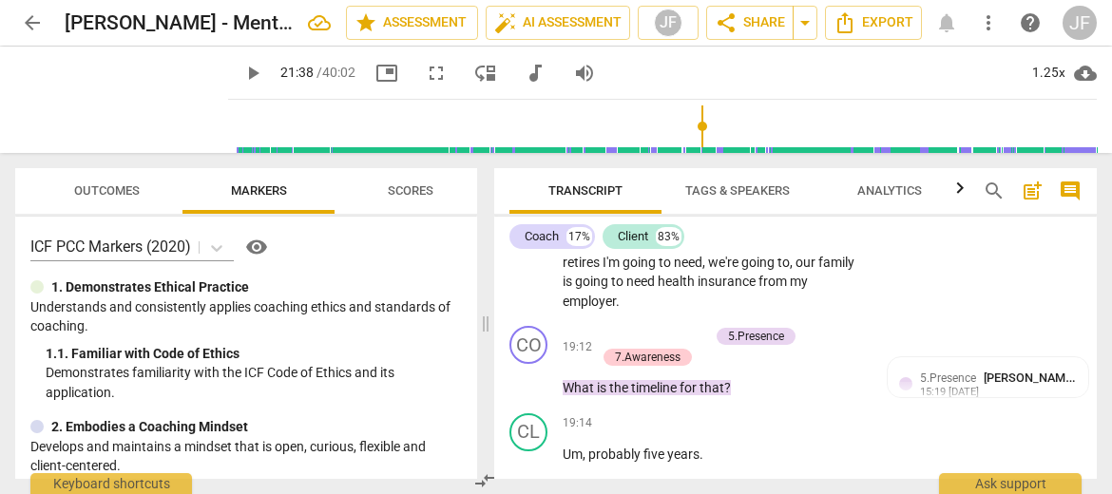
type textarea "Note: what went into the decision to wait to ask this yea"
type textarea "Note: what went into the decision to wait to ask this year"
type textarea "Note: what went into the decision to wait to ask this yea"
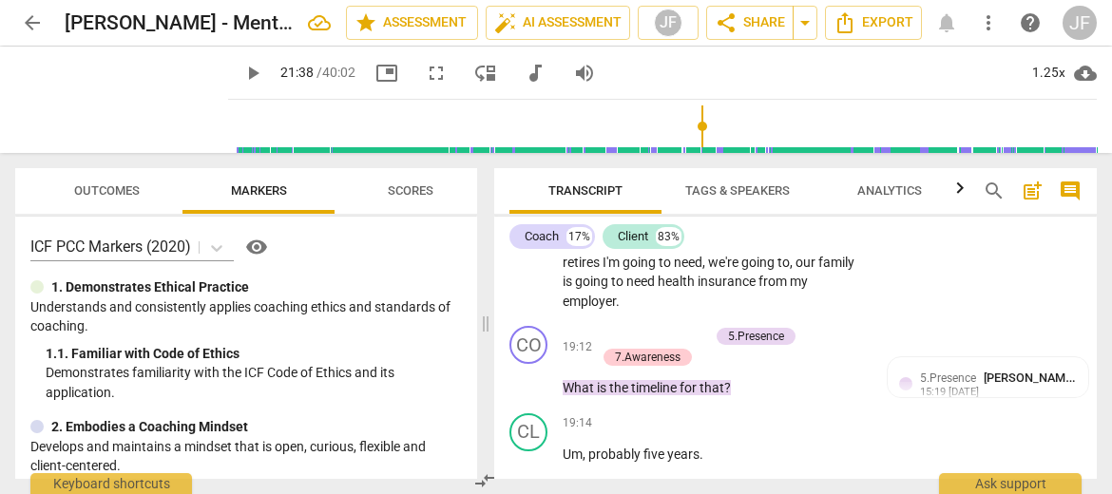
type textarea "Note: what went into the decision to wait to ask this ye"
type textarea "Note: what went into the decision to wait to ask this y"
type textarea "Note: what went into the decision to wait to ask this"
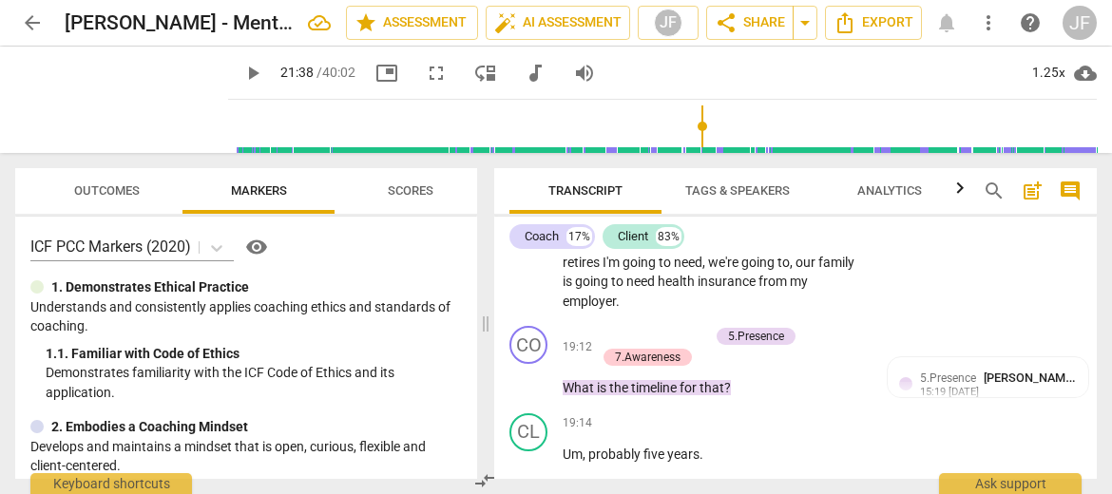
type textarea "Note: what went into the decision to wait to ask this"
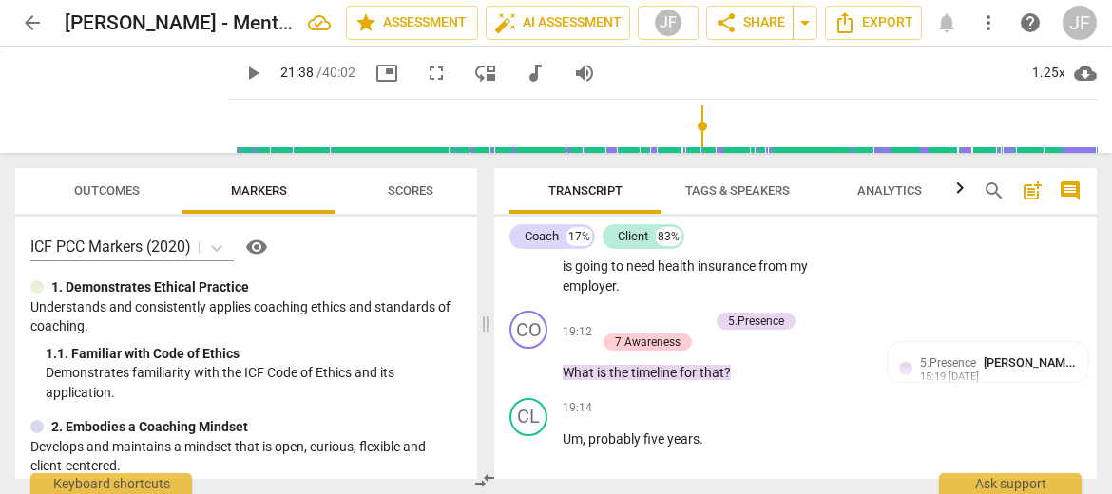
scroll to position [10036, 0]
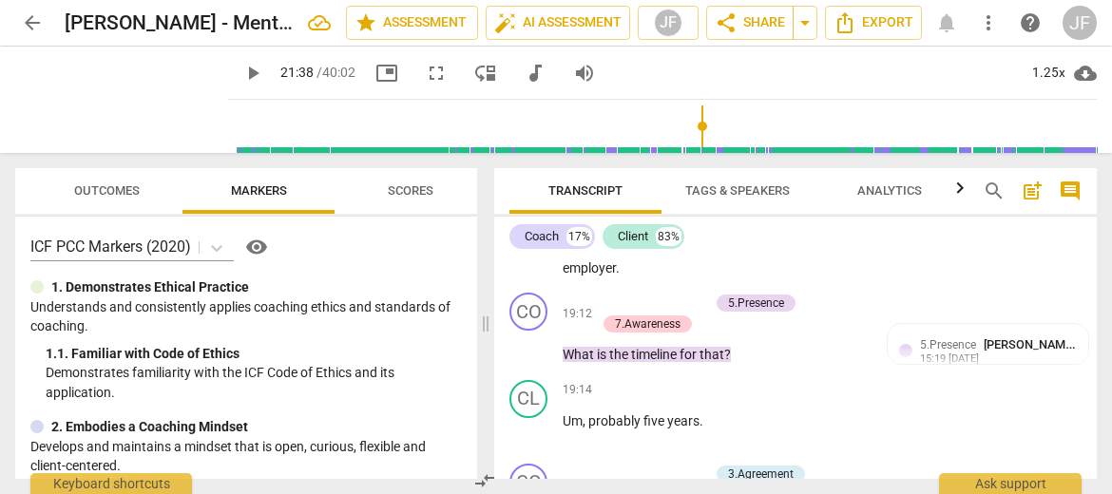
click at [515, 180] on span "Transcript" at bounding box center [585, 192] width 152 height 26
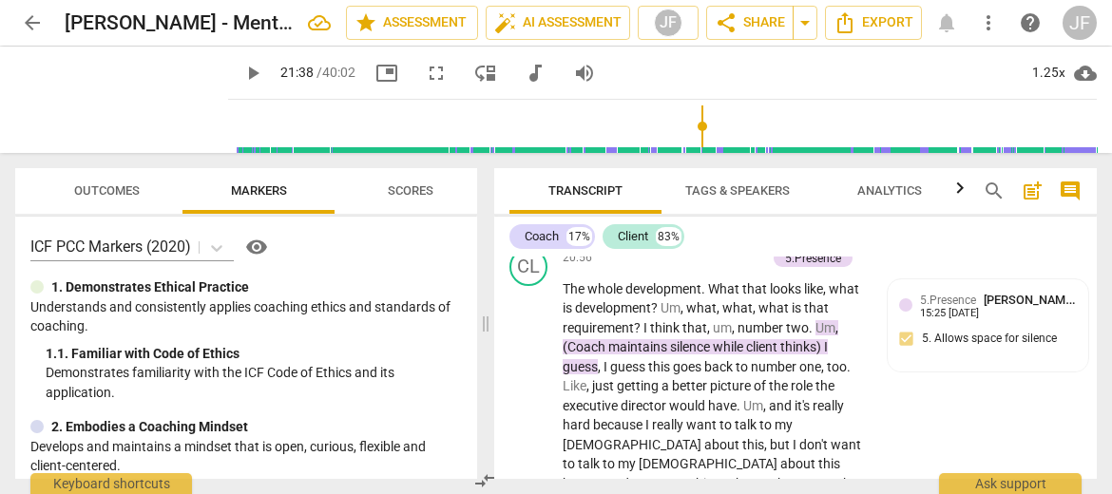
scroll to position [11009, 0]
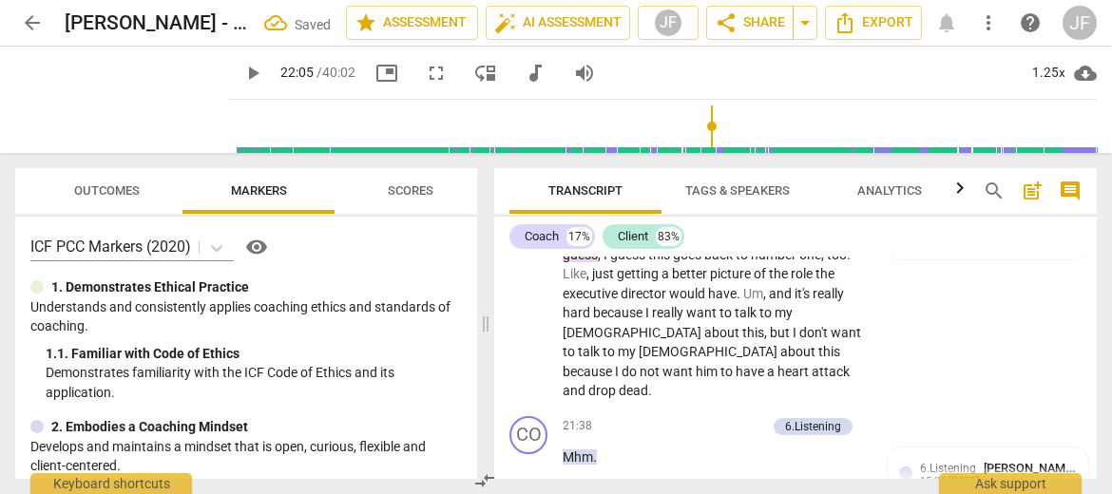
scroll to position [11120, 0]
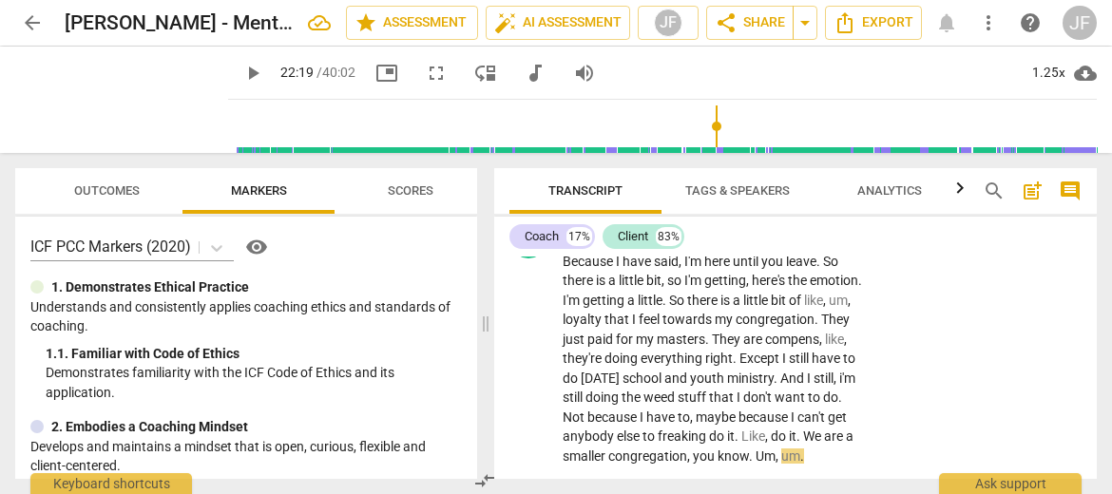
scroll to position [11288, 0]
